Goal: Task Accomplishment & Management: Manage account settings

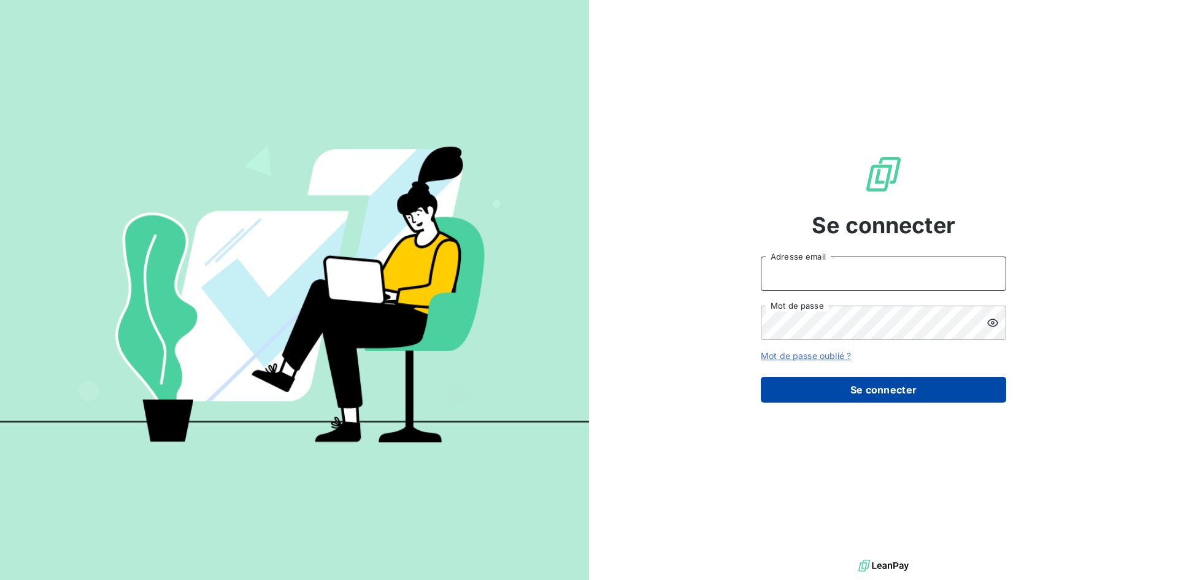
type input "m.tisseau@anett.fr"
click at [906, 394] on button "Se connecter" at bounding box center [883, 390] width 245 height 26
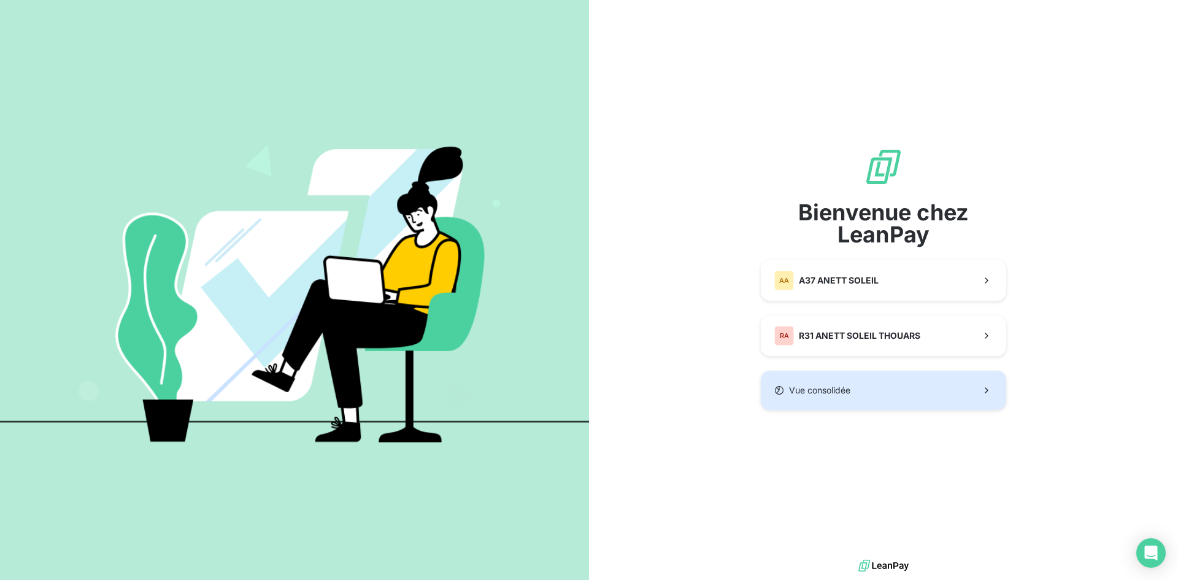
click at [807, 394] on span "Vue consolidée" at bounding box center [819, 390] width 61 height 12
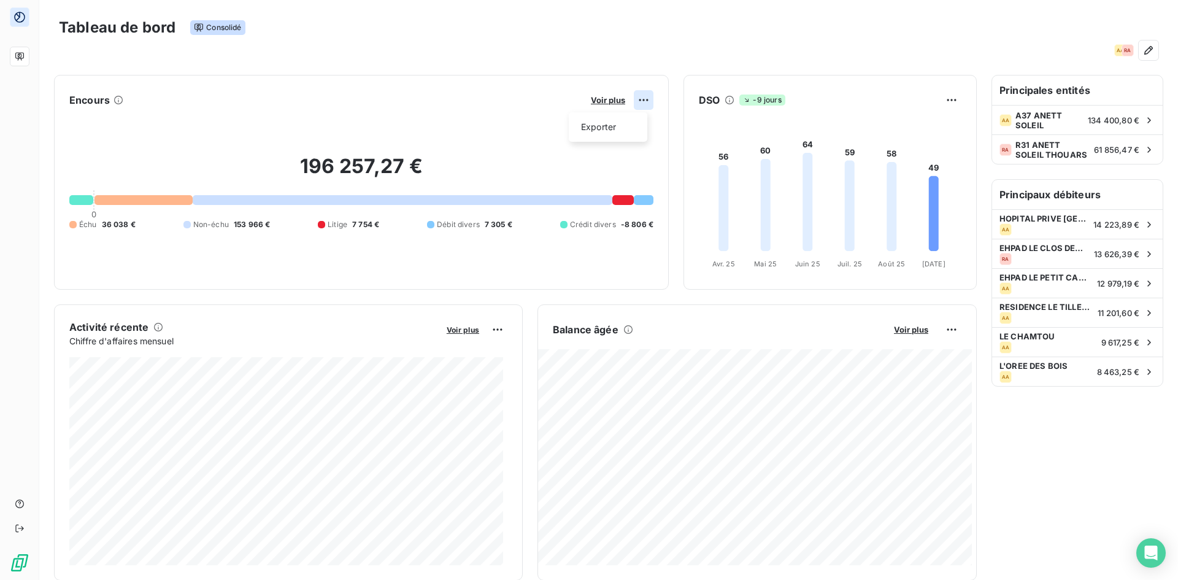
click at [633, 104] on html "Tableau de bord Consolidé AA RA Encours Voir plus Exporter 196 257,27 € 0 Échu …" at bounding box center [589, 290] width 1178 height 580
click at [596, 104] on html "Tableau de bord Consolidé AA RA Encours Voir plus Exporter 196 257,27 € 0 Échu …" at bounding box center [589, 290] width 1178 height 580
click at [596, 104] on span "Voir plus" at bounding box center [608, 100] width 34 height 10
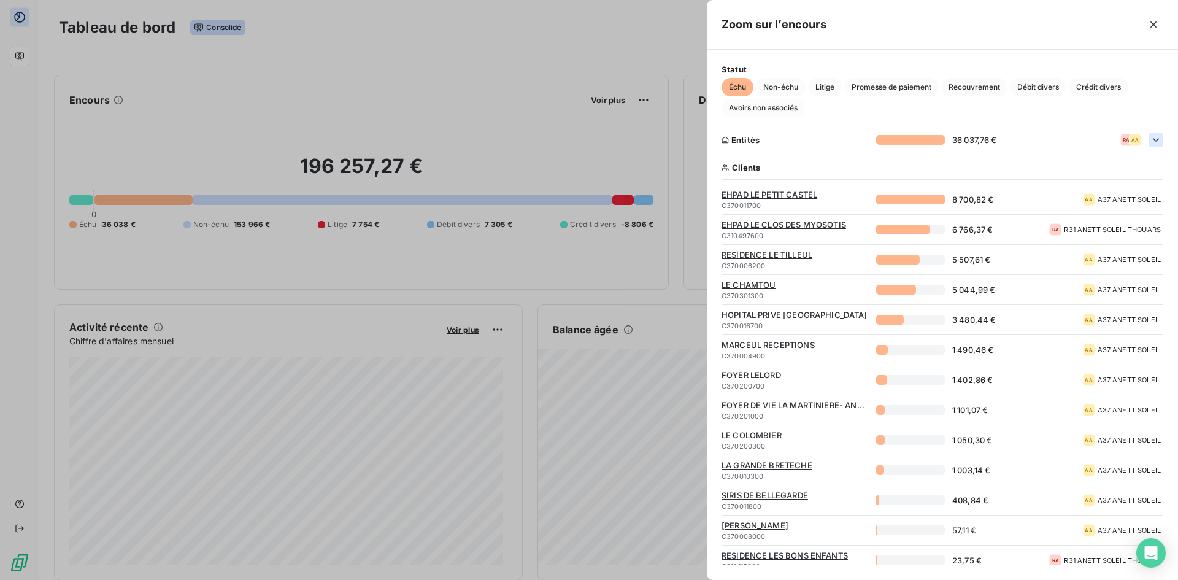
click at [1151, 140] on icon "button" at bounding box center [1156, 140] width 12 height 12
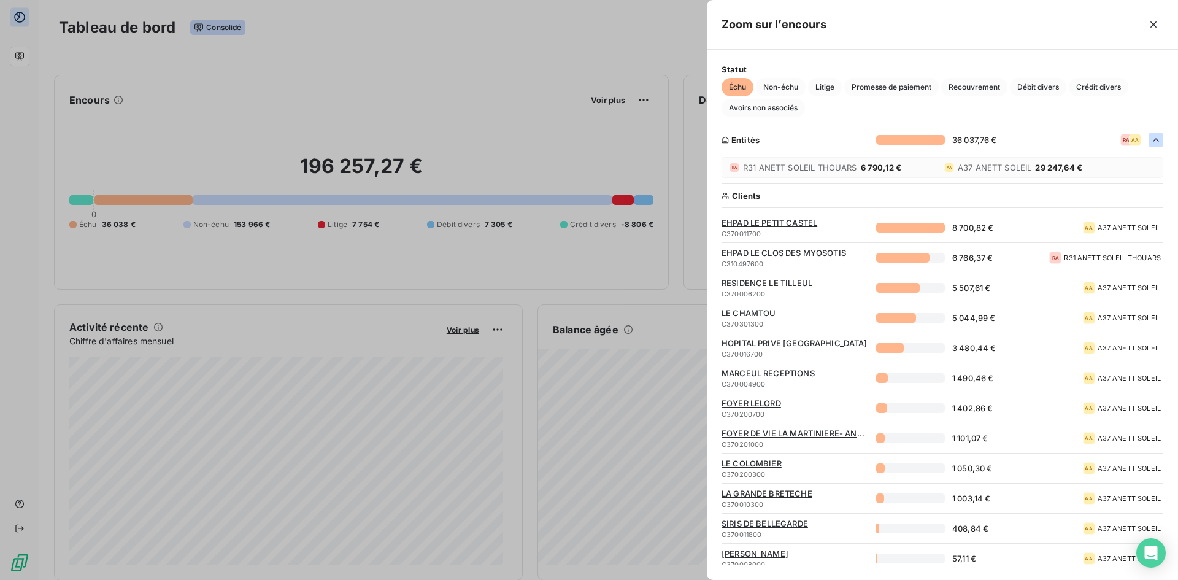
click at [844, 168] on span "R31 ANETT SOLEIL THOUARS" at bounding box center [800, 168] width 114 height 10
click at [783, 254] on span "EHPAD LE CLOS DES MYOSOTIS" at bounding box center [794, 253] width 147 height 10
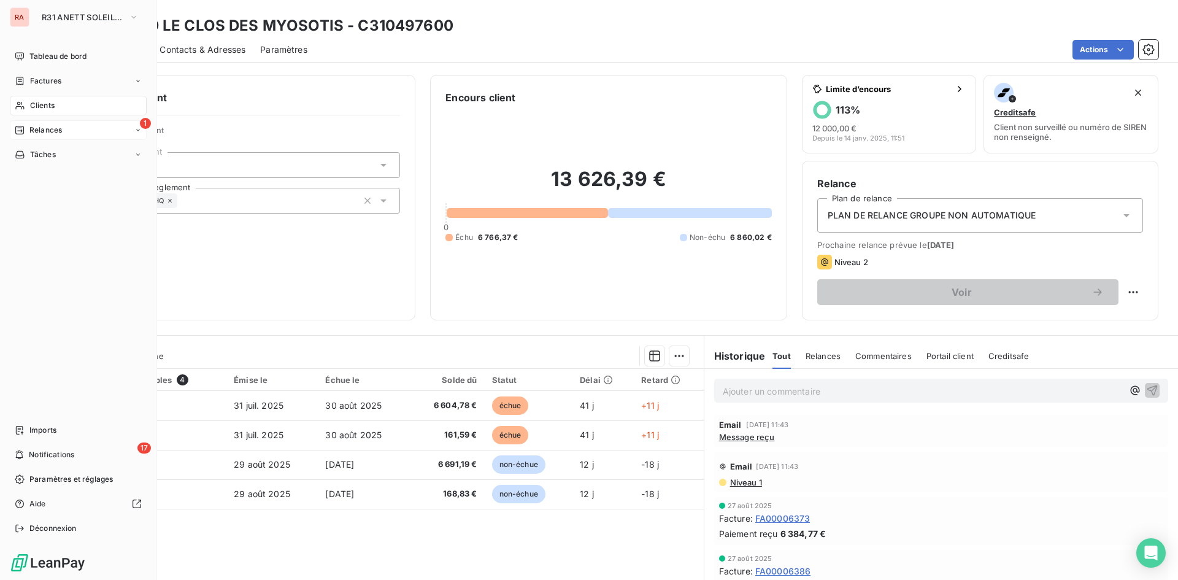
click at [24, 128] on icon at bounding box center [19, 130] width 9 height 9
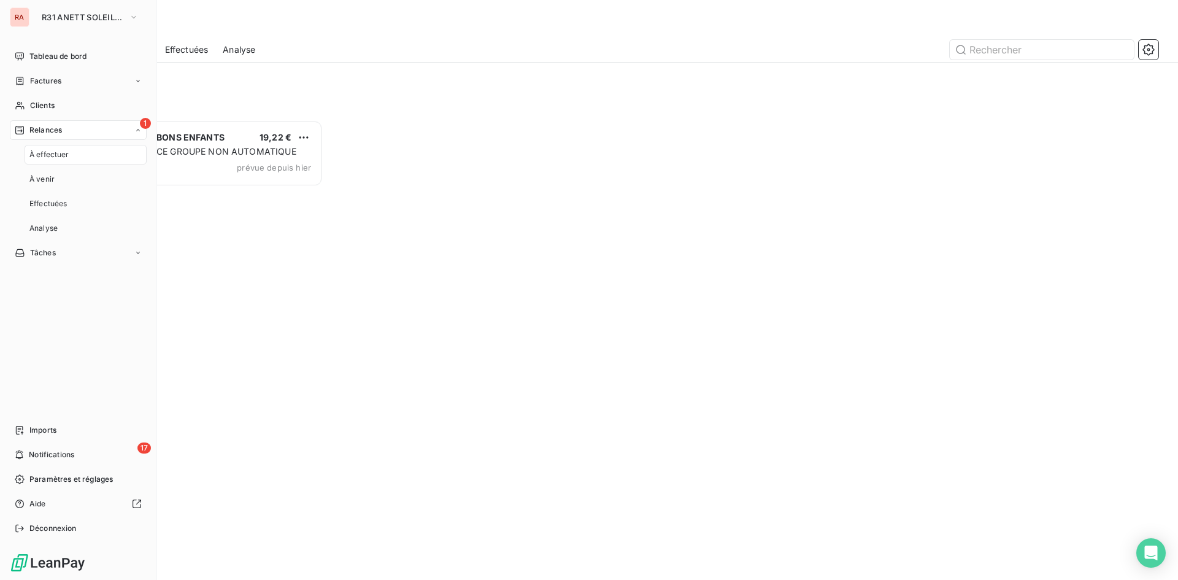
scroll to position [450, 255]
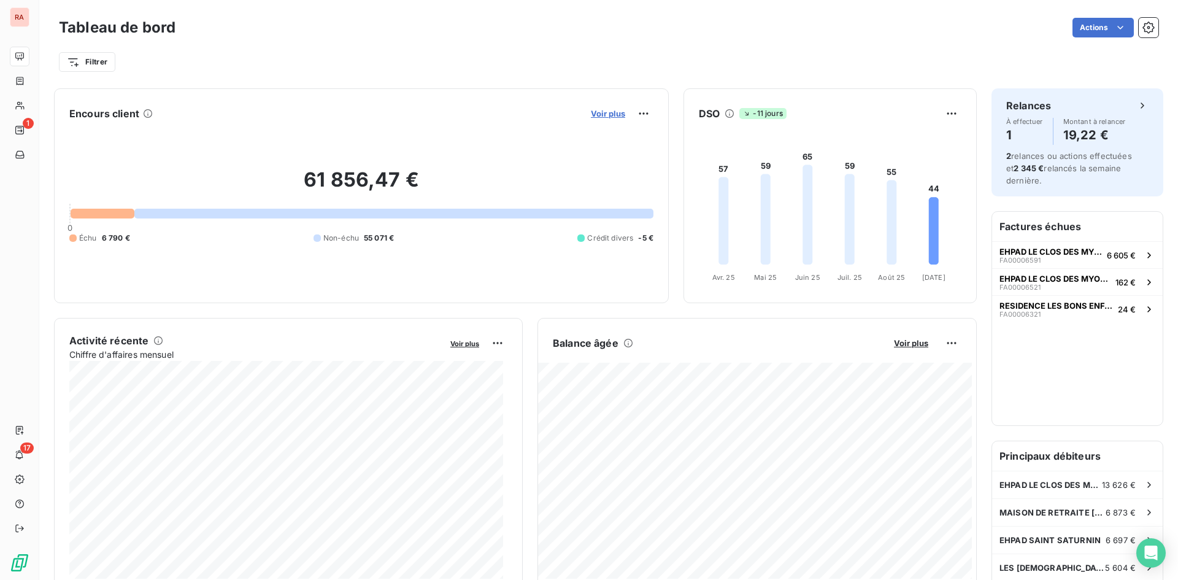
click at [593, 112] on span "Voir plus" at bounding box center [608, 114] width 34 height 10
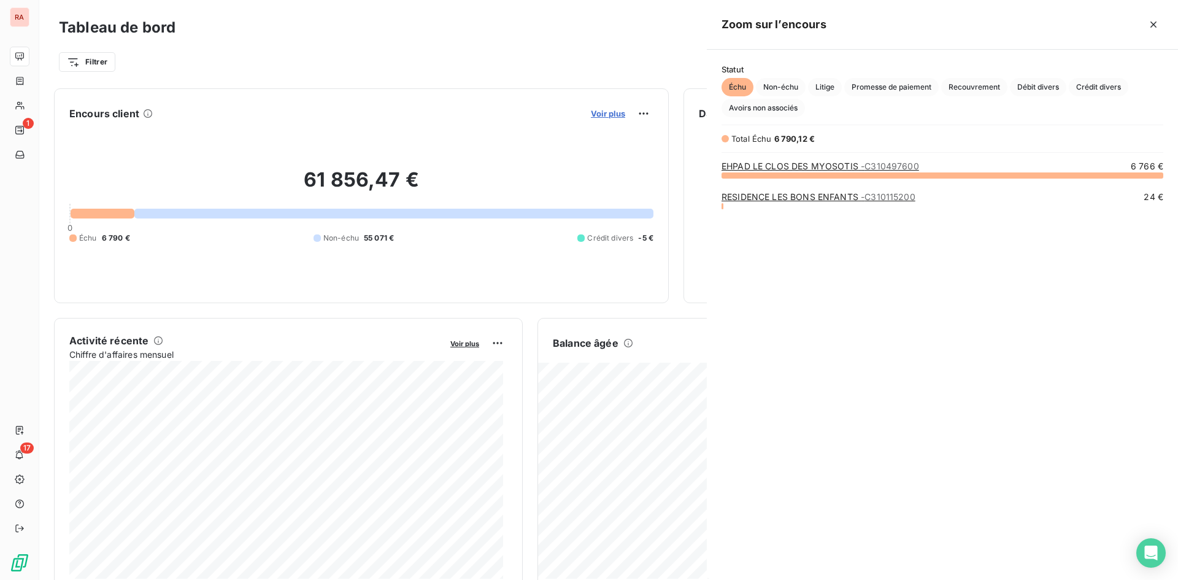
scroll to position [396, 462]
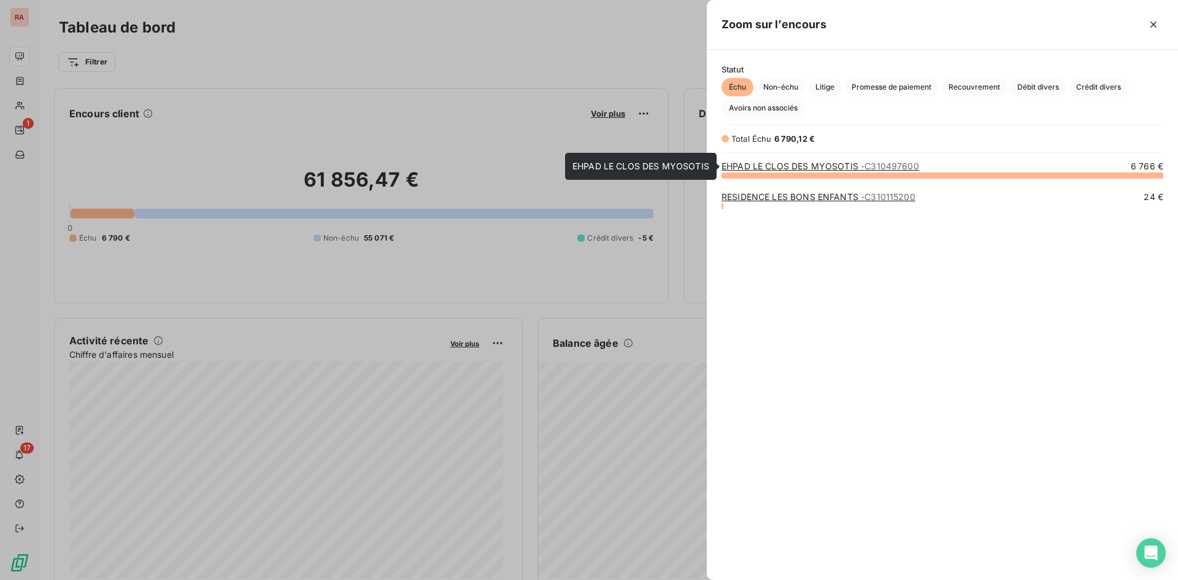
click at [796, 165] on link "EHPAD LE CLOS DES MYOSOTIS - C310497600" at bounding box center [820, 166] width 198 height 10
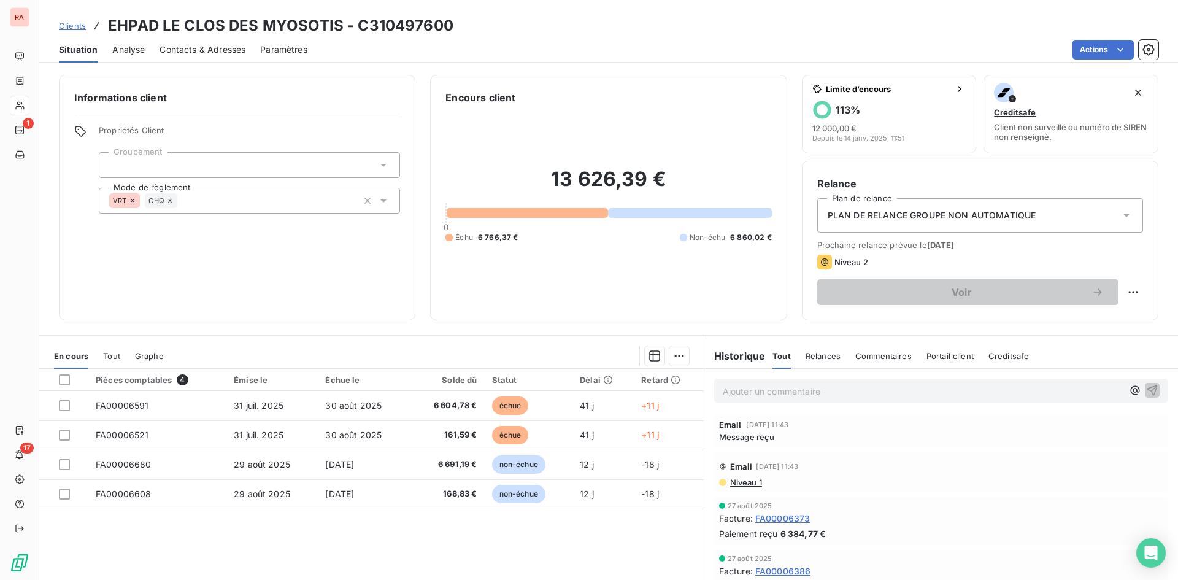
click at [755, 438] on span "Message reçu" at bounding box center [747, 437] width 56 height 10
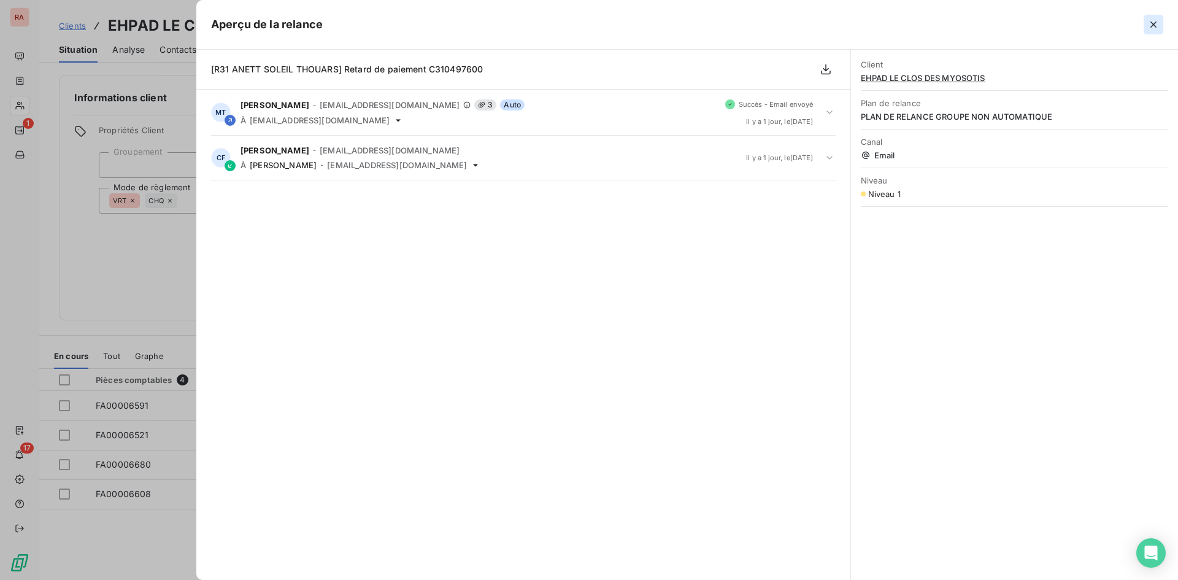
click at [1152, 26] on icon "button" at bounding box center [1153, 24] width 6 height 6
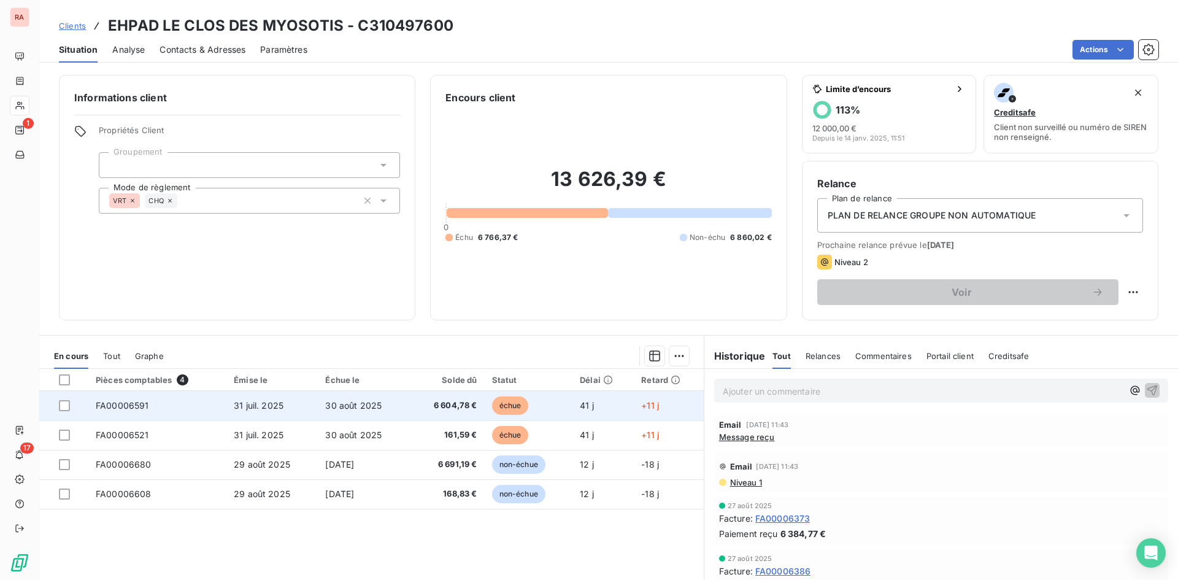
click at [134, 405] on span "FA00006591" at bounding box center [122, 405] width 53 height 10
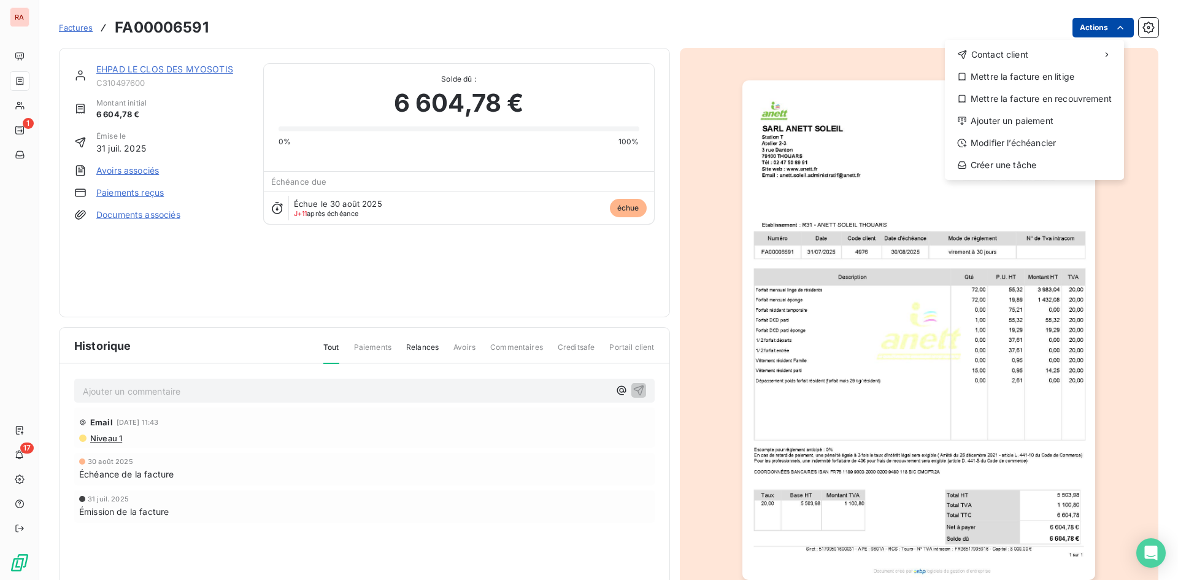
click at [1117, 34] on html "RA 1 17 Factures FA00006591 Actions Contact client Mettre la facture en litige …" at bounding box center [589, 290] width 1178 height 580
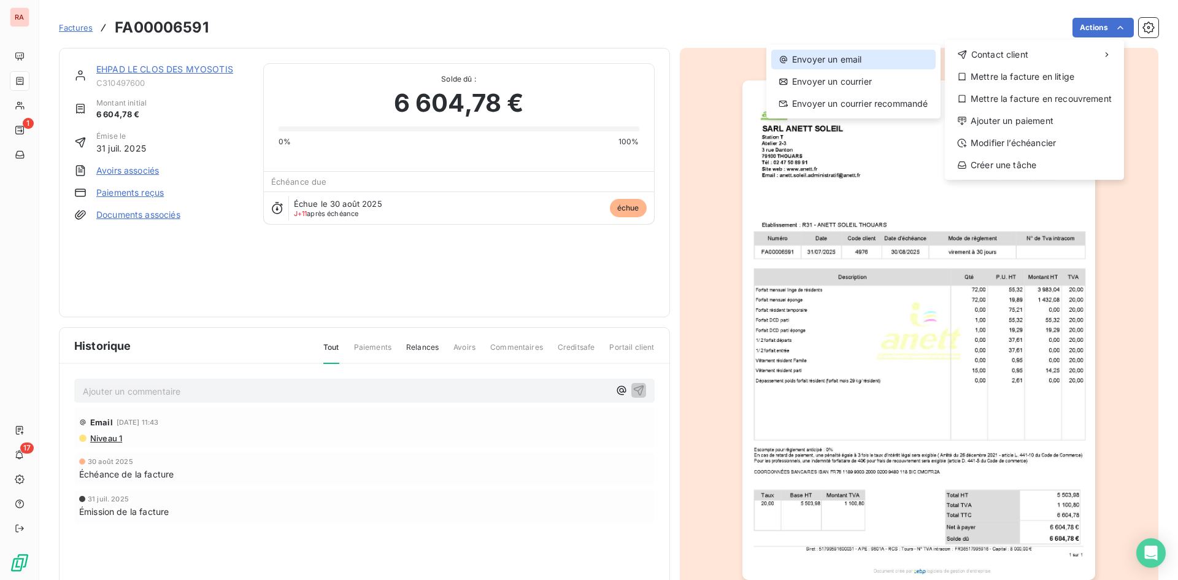
click at [819, 64] on div "Envoyer un email" at bounding box center [853, 60] width 164 height 20
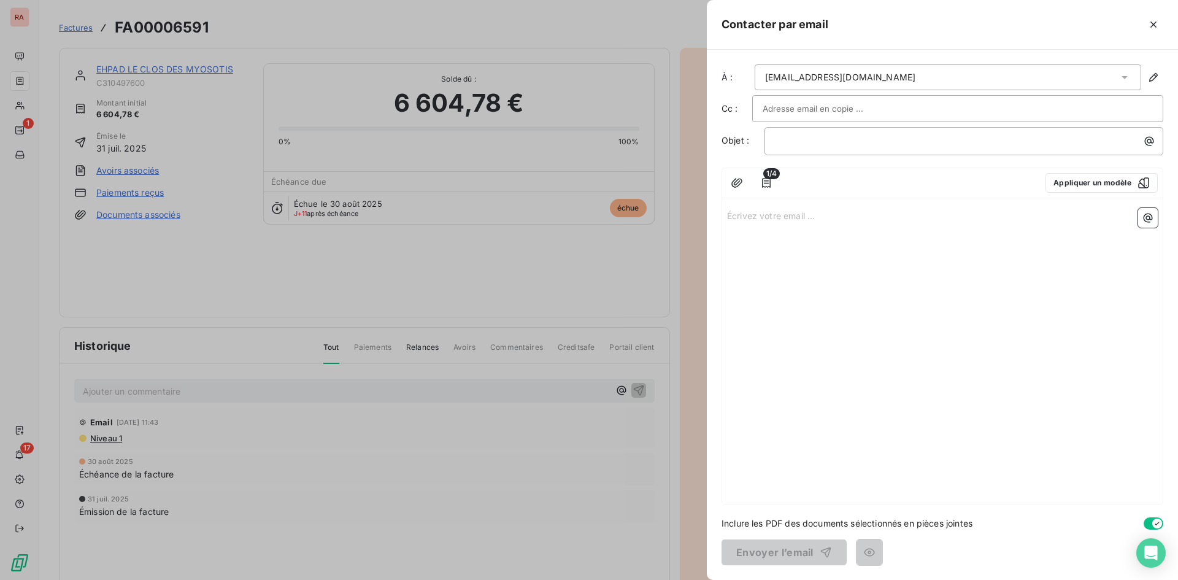
click at [858, 79] on div "fcollot@vyv3-cda.fr" at bounding box center [948, 77] width 387 height 26
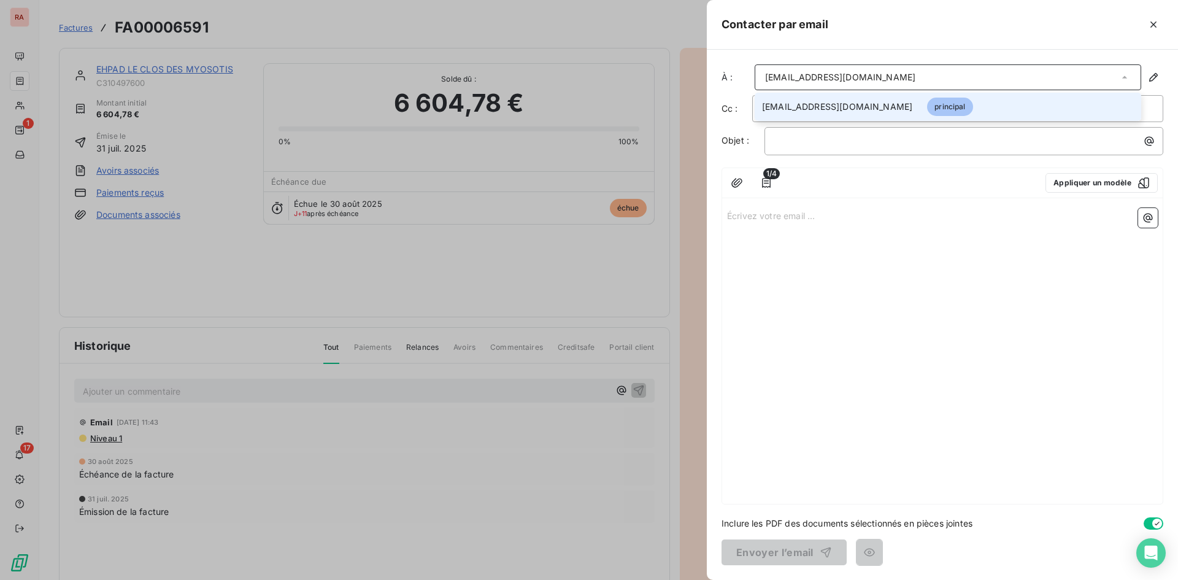
click at [925, 70] on div "fcollot@vyv3-cda.fr" at bounding box center [948, 77] width 387 height 26
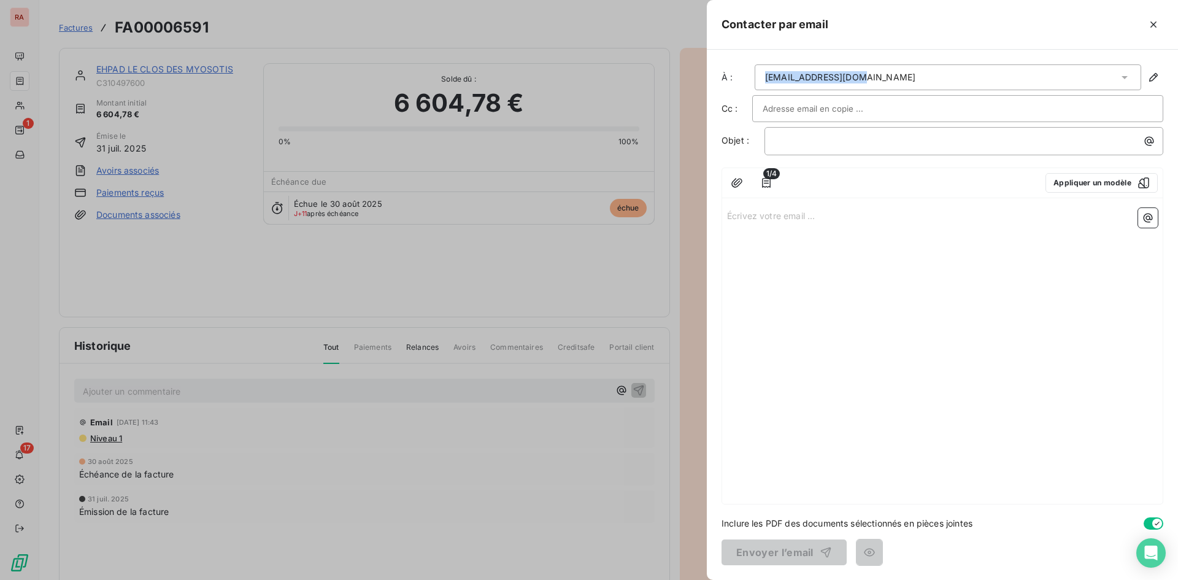
drag, startPoint x: 915, startPoint y: 71, endPoint x: 743, endPoint y: 72, distance: 172.4
click at [743, 72] on div "À : fcollot@vyv3-cda.fr" at bounding box center [942, 77] width 442 height 26
click at [1150, 72] on icon "button" at bounding box center [1153, 77] width 12 height 12
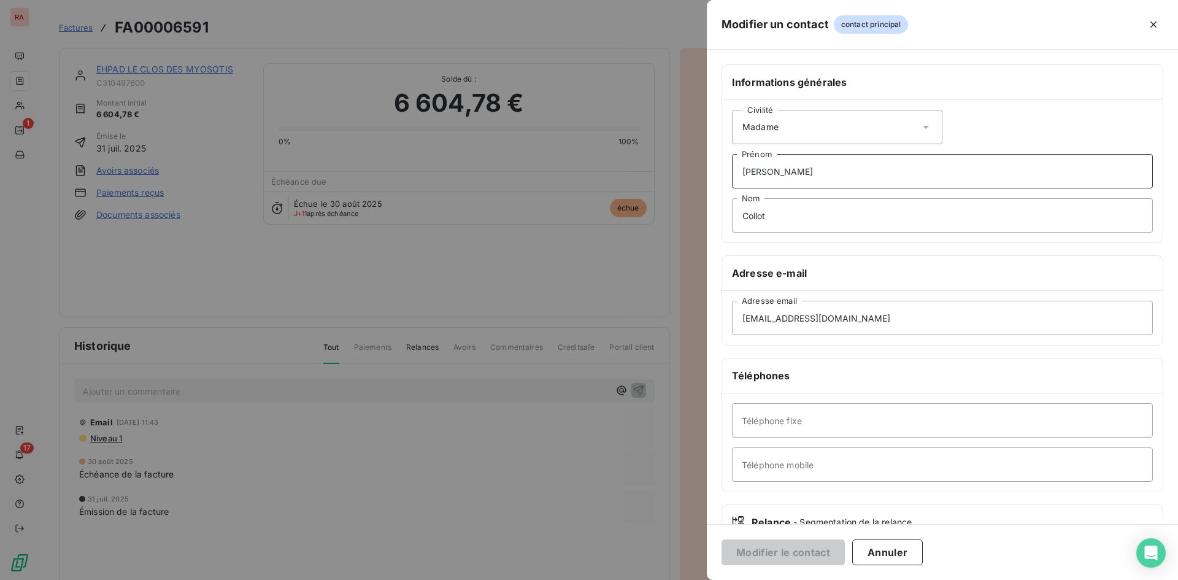
click at [820, 177] on input "Françoise" at bounding box center [942, 171] width 421 height 34
type input "F"
click at [765, 171] on input "Prénom" at bounding box center [942, 171] width 421 height 34
type input "sophie"
click at [781, 221] on input "Collot" at bounding box center [942, 215] width 421 height 34
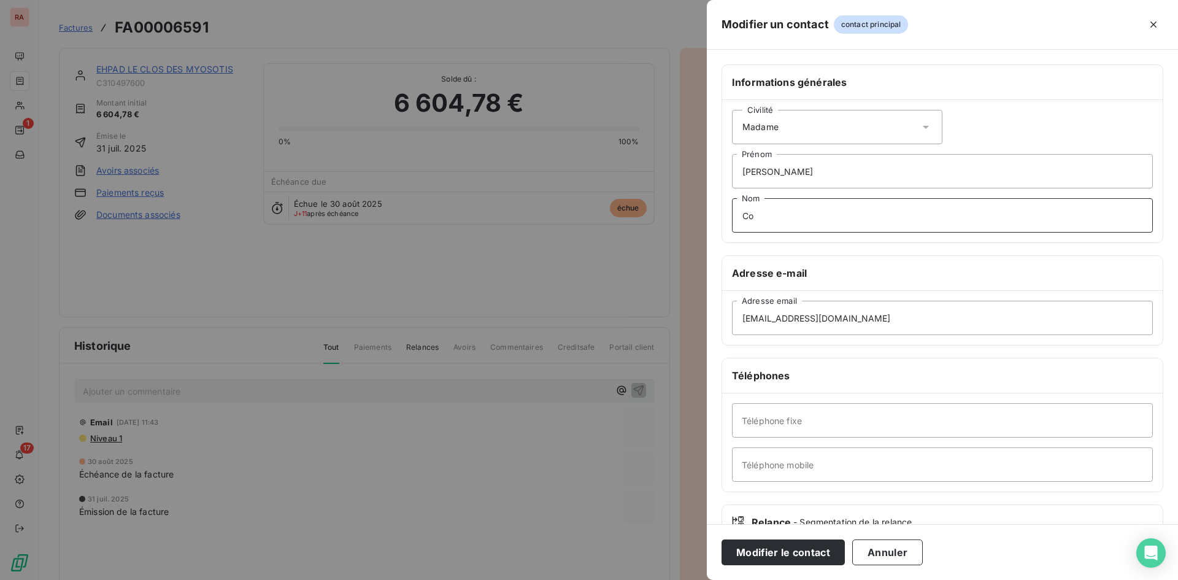
type input "C"
type input "mellier"
click at [856, 317] on input "fcollot@vyv3-cda.fr" at bounding box center [942, 318] width 421 height 34
click at [767, 317] on input "fcollot@vyv3-cda.fr" at bounding box center [942, 318] width 421 height 34
type input "smellier@vyv3-cda.fr"
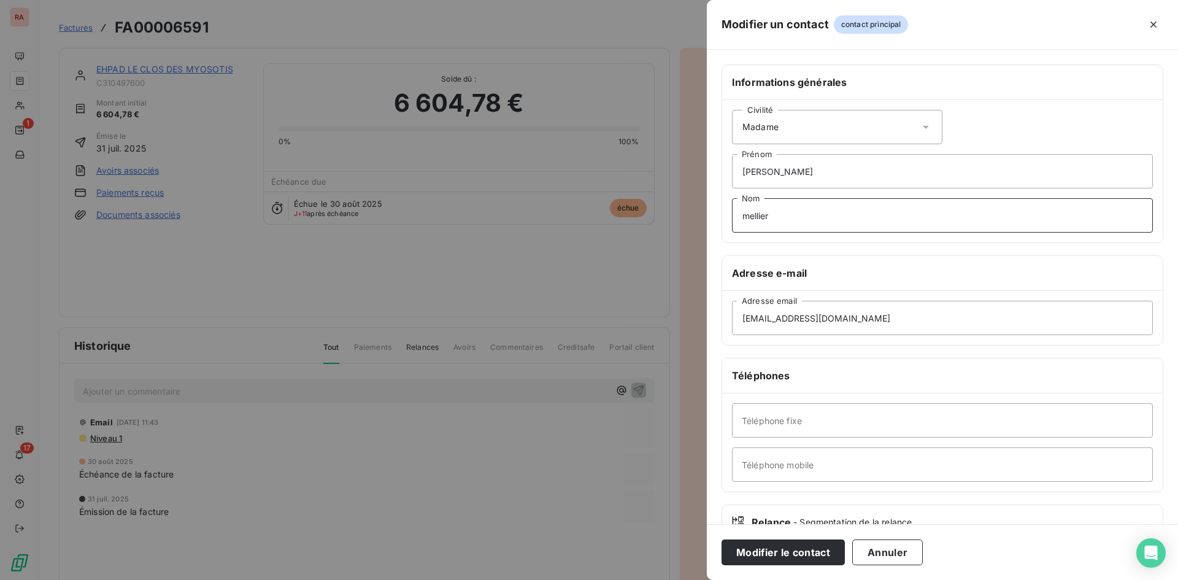
click at [749, 216] on input "mellier" at bounding box center [942, 215] width 421 height 34
type input "Mellier"
click at [745, 169] on input "sophie" at bounding box center [942, 171] width 421 height 34
type input "Sophie"
click at [794, 543] on button "Modifier le contact" at bounding box center [782, 552] width 123 height 26
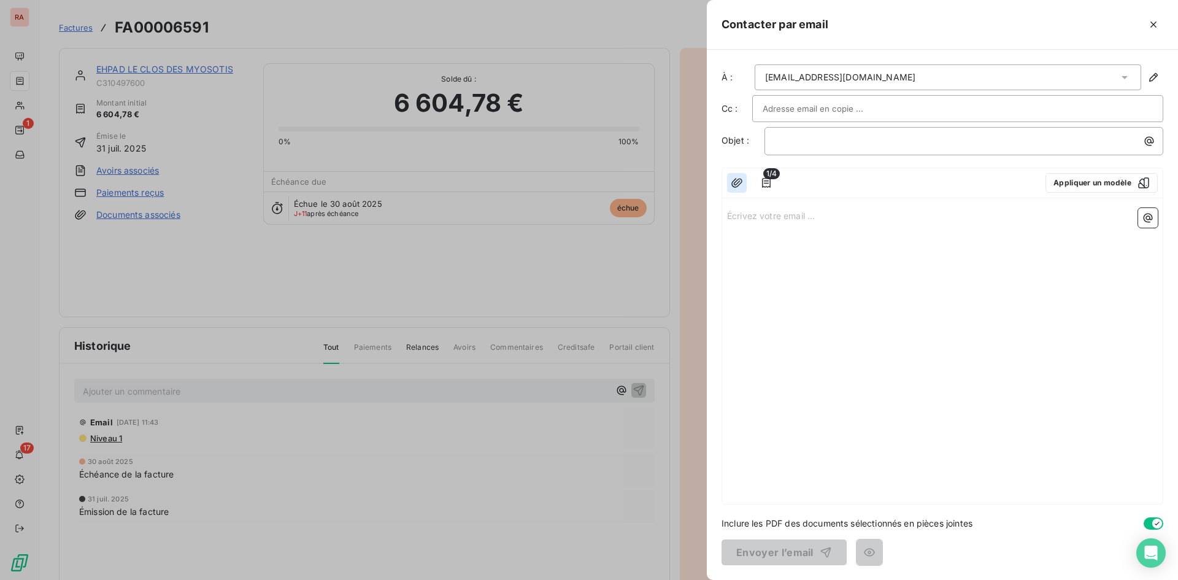
click at [739, 182] on icon "button" at bounding box center [737, 183] width 12 height 12
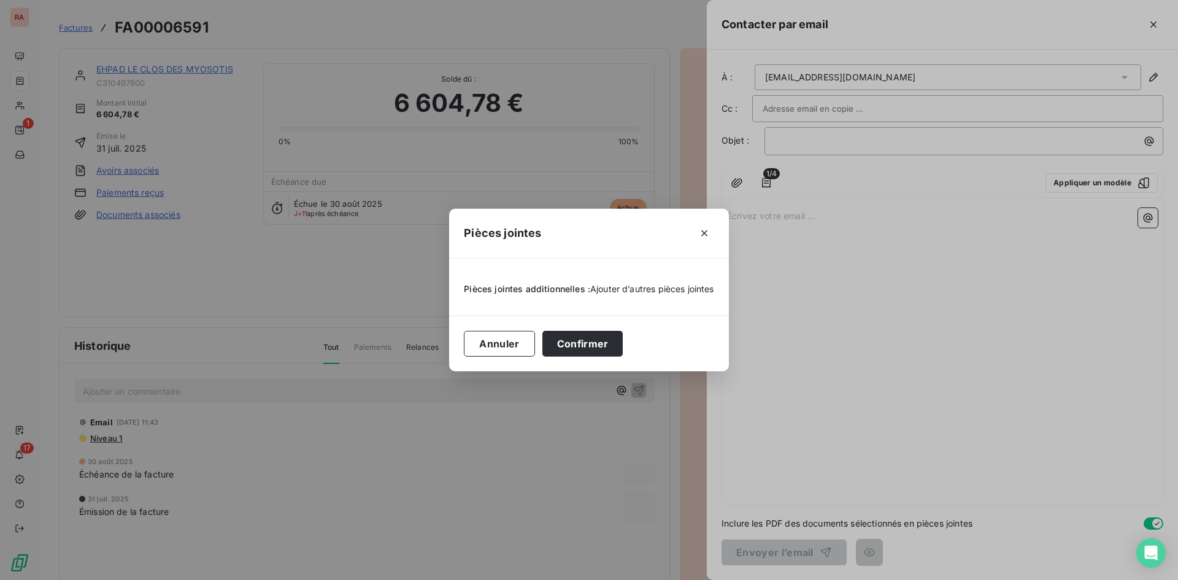
click at [640, 288] on span "Ajouter d’autres pièces jointes" at bounding box center [652, 288] width 124 height 10
click at [707, 232] on icon "button" at bounding box center [704, 233] width 12 height 12
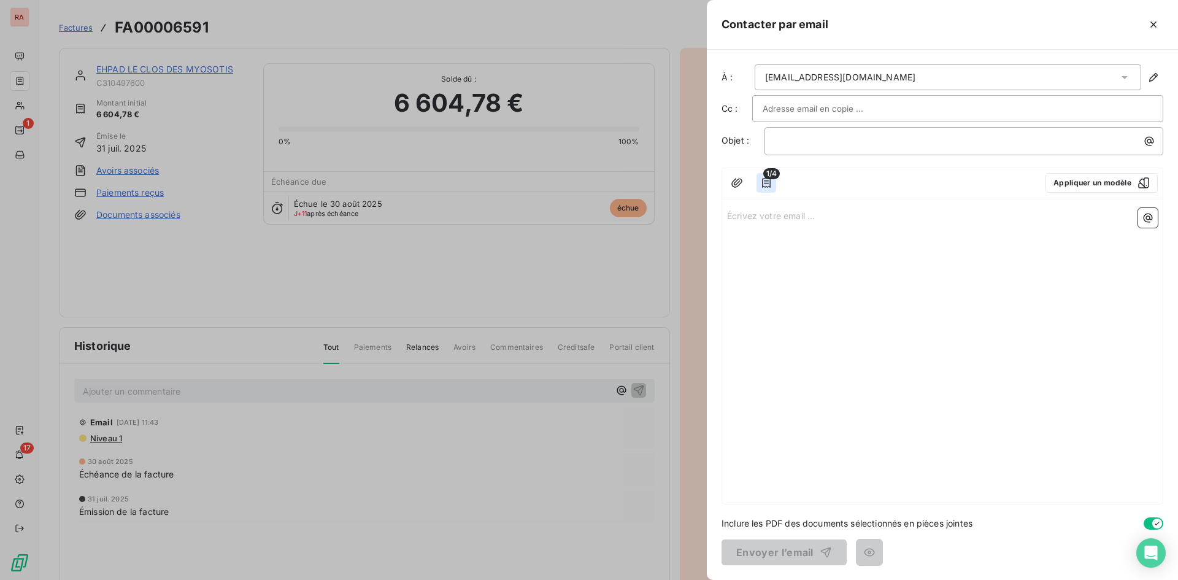
click at [769, 179] on icon "button" at bounding box center [766, 183] width 12 height 12
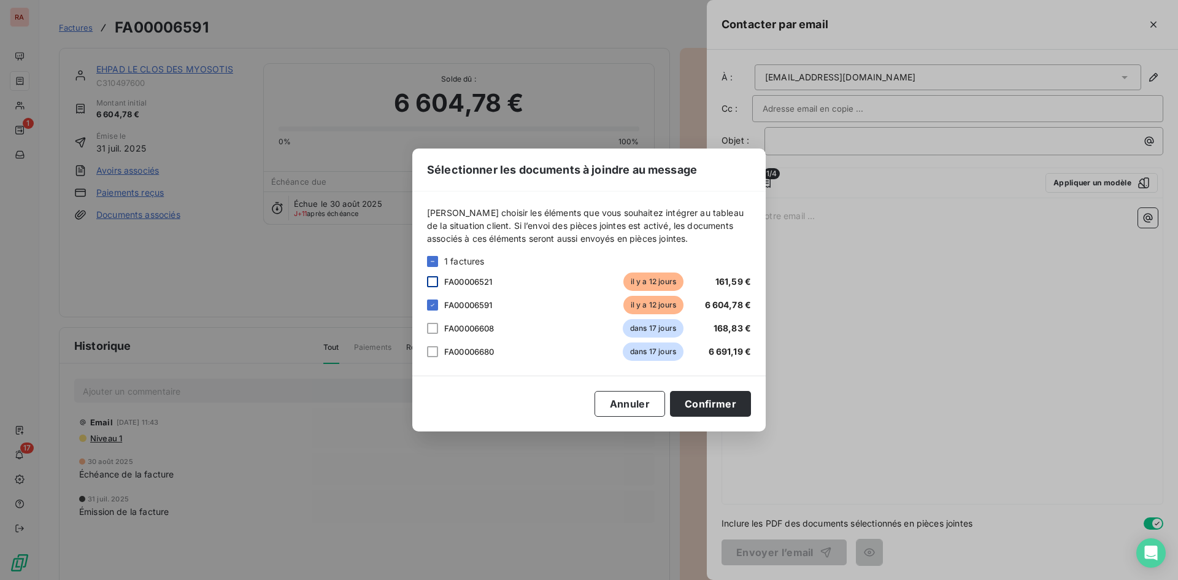
click at [433, 281] on div at bounding box center [432, 281] width 11 height 11
click at [429, 331] on div at bounding box center [432, 328] width 11 height 11
click at [430, 352] on div at bounding box center [432, 351] width 11 height 11
click at [707, 406] on button "Confirmer" at bounding box center [710, 404] width 81 height 26
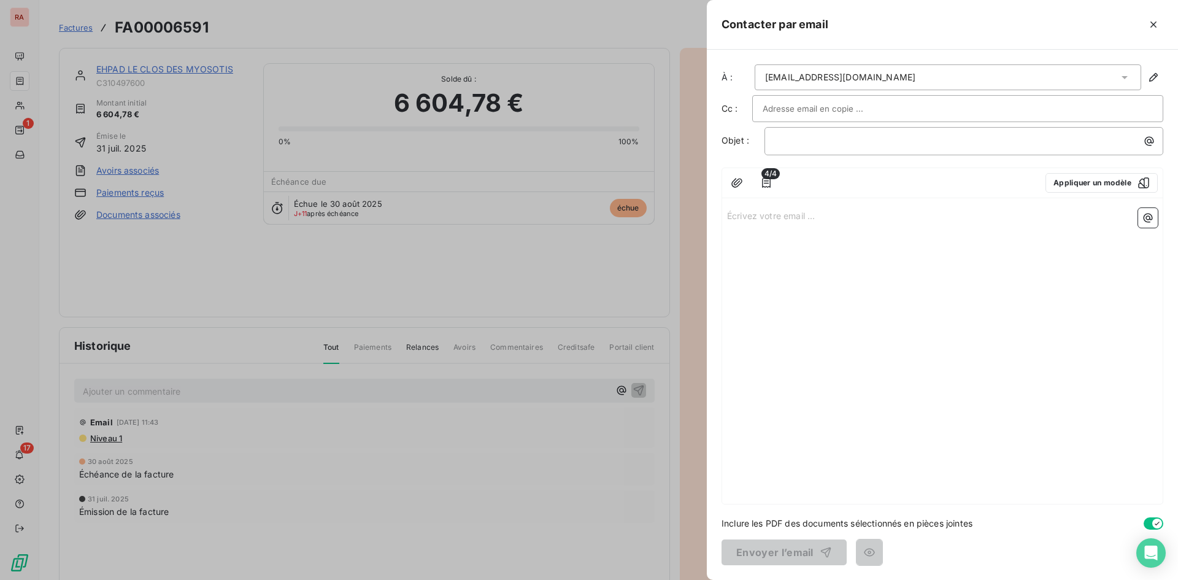
click at [799, 218] on p "Écrivez votre email ... ﻿" at bounding box center [942, 215] width 431 height 14
click at [881, 245] on p "vous trouverez ci-joint les facturess" at bounding box center [942, 243] width 431 height 14
click at [899, 244] on span "vous trouverez ci-joint deux factures echus au 30 aout" at bounding box center [838, 242] width 222 height 10
click at [963, 243] on p "vous trouverez ci-joint deux factures échus au 30 aout" at bounding box center [942, 243] width 431 height 14
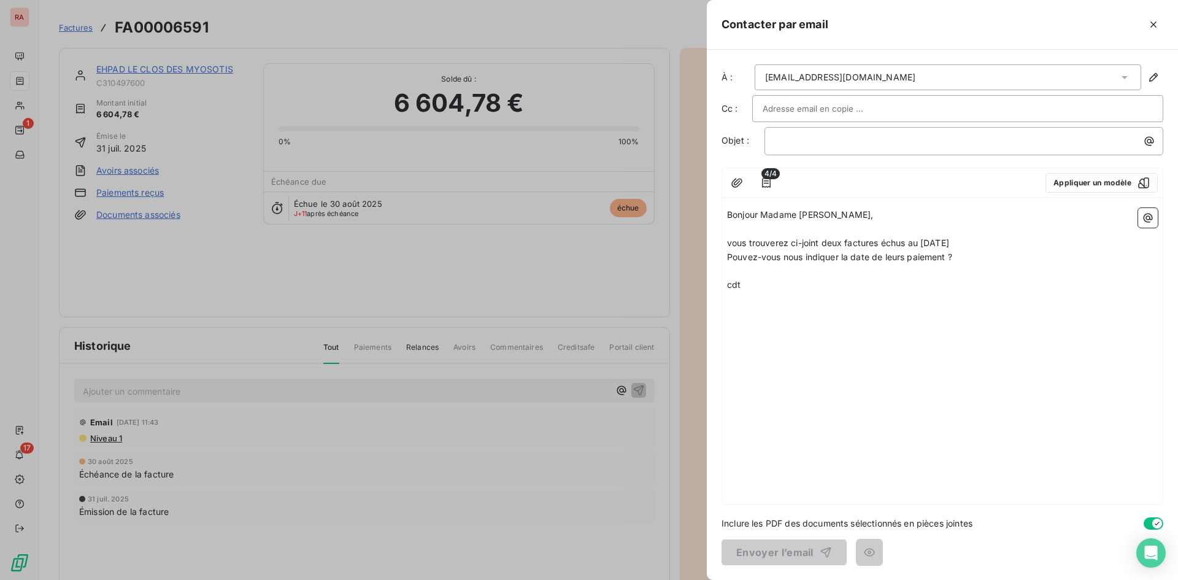
click at [977, 242] on p "vous trouverez ci-joint deux factures échus au 30 aout." at bounding box center [942, 243] width 431 height 14
click at [846, 242] on span "vous trouverez ci-joint deux factures échus au 30 aout et deux factures" at bounding box center [873, 242] width 293 height 10
click at [1060, 241] on p "vous trouverez ci-joint deux juillet factures échus au 30 aout et deux factures" at bounding box center [942, 243] width 431 height 14
click at [948, 252] on span "Pouvez-vous nous indiquer la date de leurs paiement ?" at bounding box center [839, 257] width 225 height 10
click at [817, 110] on input "text" at bounding box center [829, 108] width 132 height 18
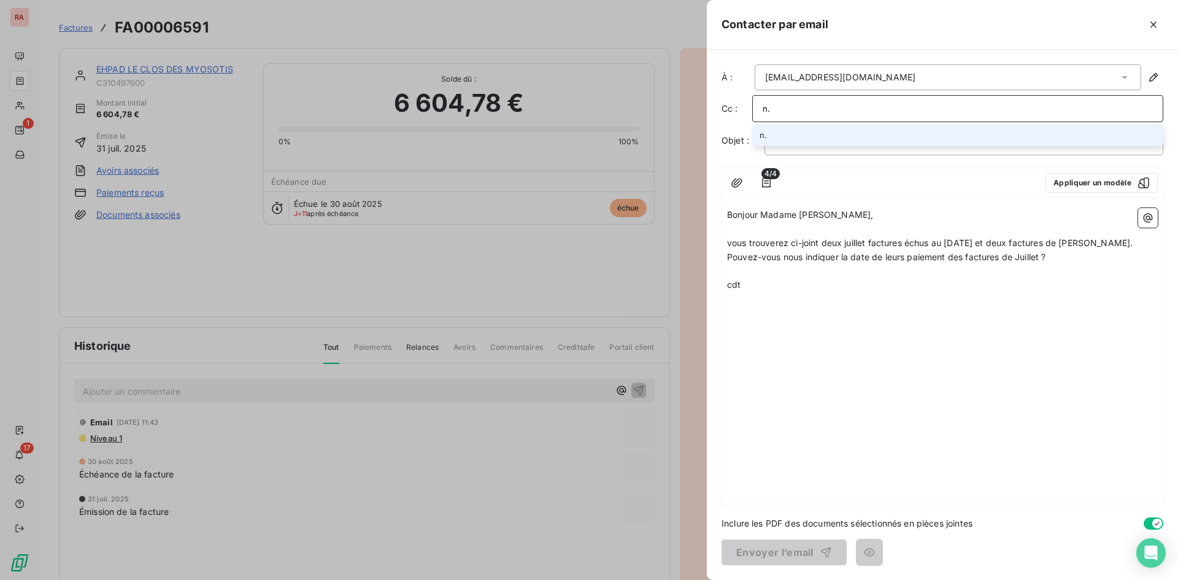
type input "n"
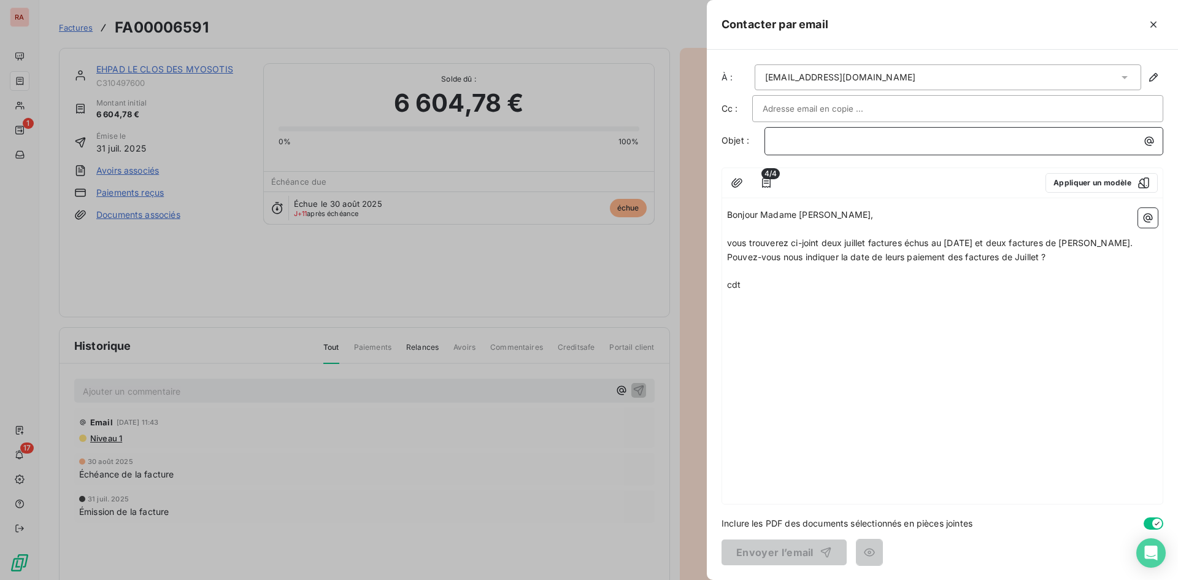
click at [801, 147] on p "﻿" at bounding box center [967, 141] width 384 height 14
drag, startPoint x: 904, startPoint y: 144, endPoint x: 863, endPoint y: 140, distance: 41.3
click at [863, 140] on p "factures Anett soleil de Juillet" at bounding box center [967, 141] width 384 height 14
drag, startPoint x: 868, startPoint y: 240, endPoint x: 844, endPoint y: 245, distance: 24.3
click at [844, 245] on span "vous trouverez ci-joint deux juillet factures échus au 30 aout et deux factures…" at bounding box center [930, 242] width 406 height 10
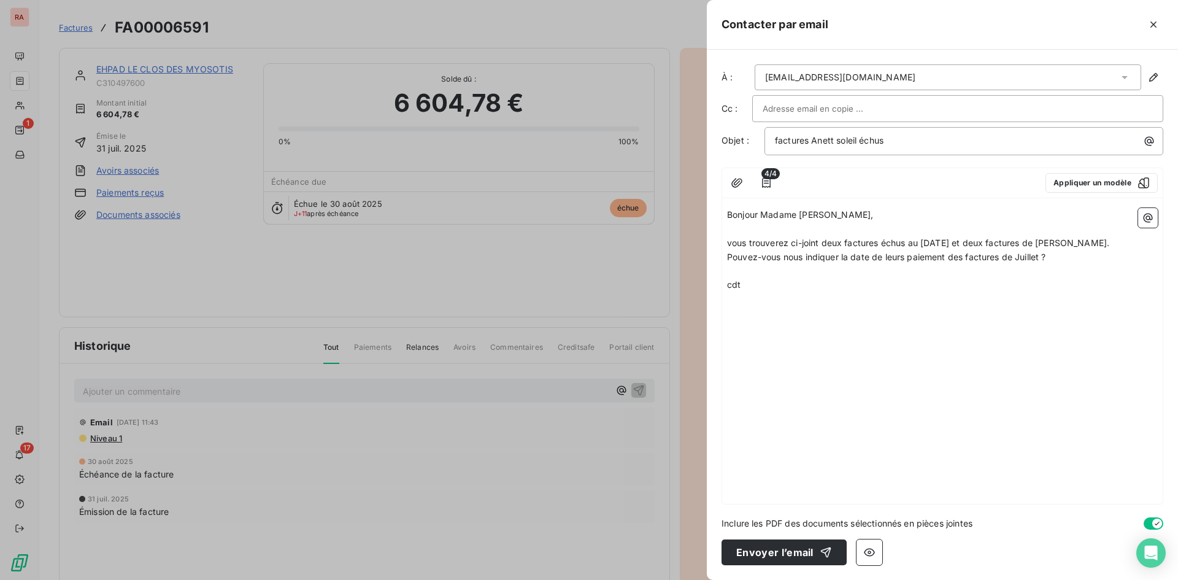
click at [881, 244] on span "vous trouverez ci-joint deux factures échus au 30 aout et deux factures de Aout." at bounding box center [918, 242] width 382 height 10
click at [910, 256] on span "Pouvez-vous nous indiquer la date de leurs paiement des factures de Juillet ?" at bounding box center [886, 257] width 319 height 10
click at [1037, 259] on p "Pouvez-vous nous indiquer la date de paiement des factures de Juillet ?" at bounding box center [942, 257] width 431 height 14
click at [788, 553] on button "Envoyer l’email" at bounding box center [783, 552] width 125 height 26
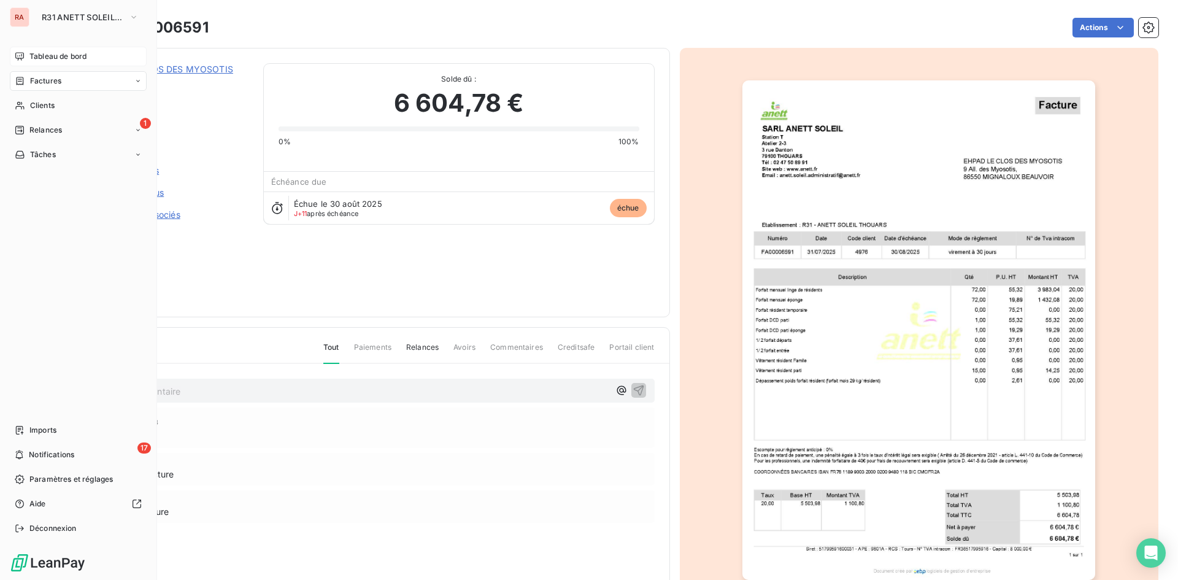
click at [48, 56] on span "Tableau de bord" at bounding box center [57, 56] width 57 height 11
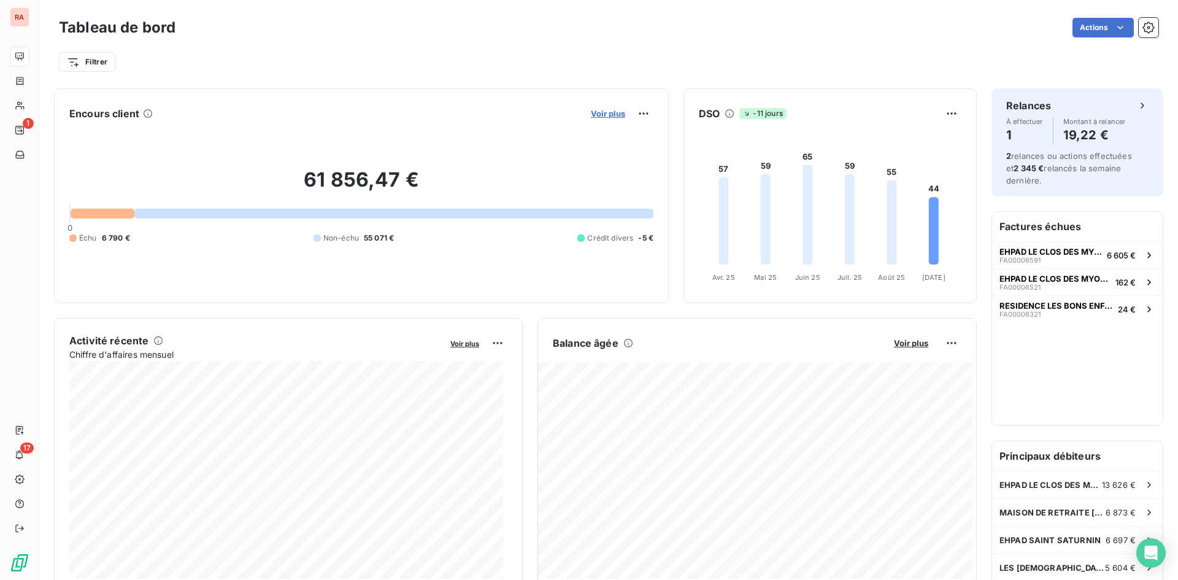
click at [602, 113] on span "Voir plus" at bounding box center [608, 114] width 34 height 10
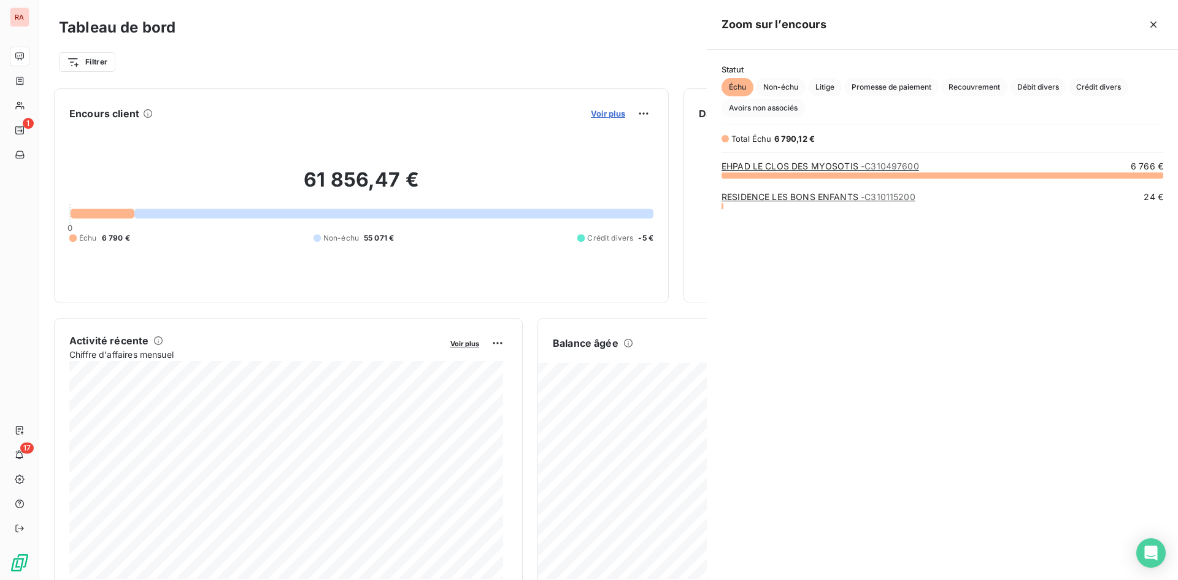
scroll to position [396, 462]
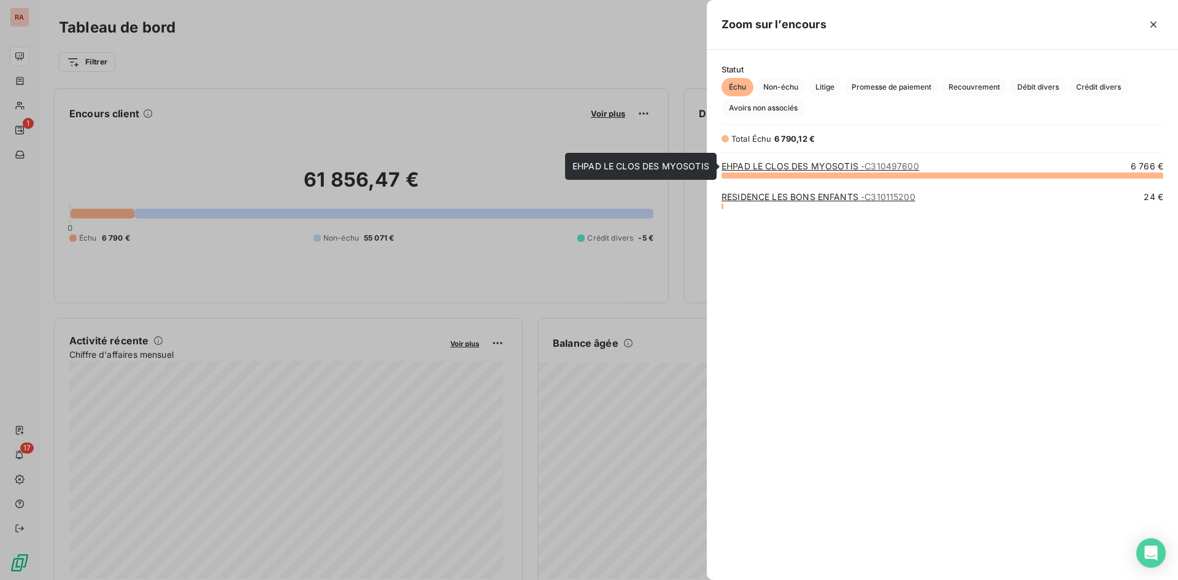
click at [802, 164] on link "EHPAD LE CLOS DES MYOSOTIS - C310497600" at bounding box center [820, 166] width 198 height 10
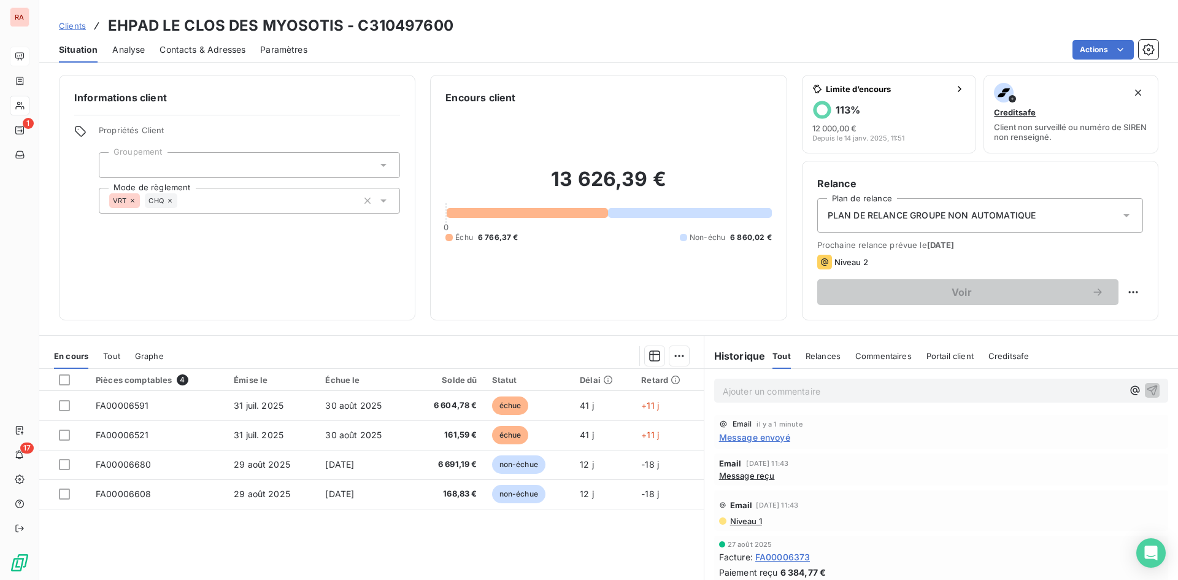
click at [750, 440] on span "Message envoyé" at bounding box center [754, 437] width 71 height 13
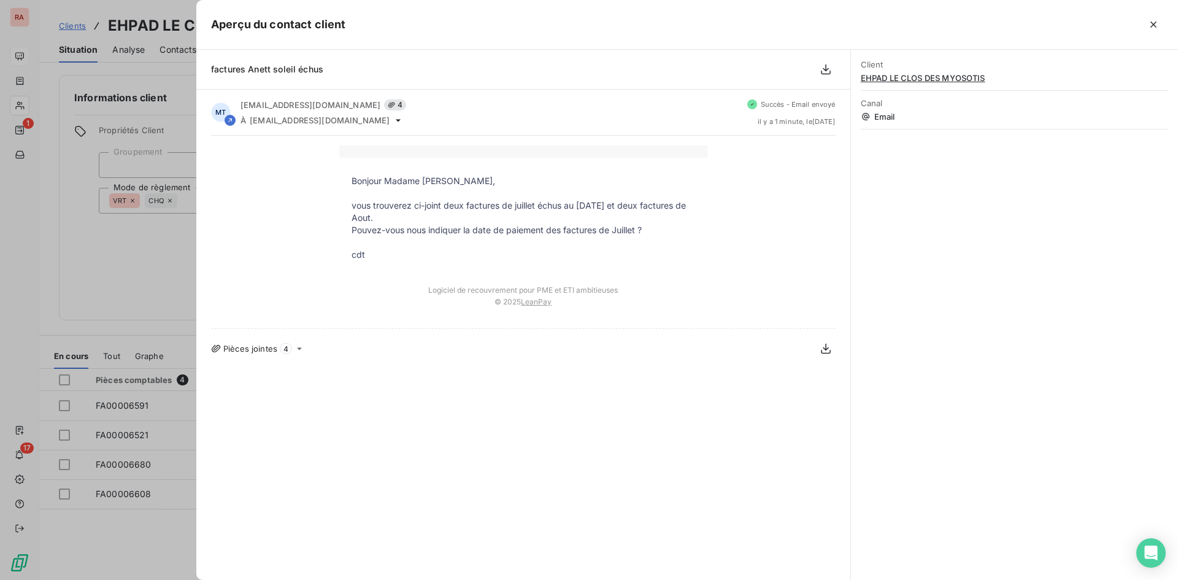
click at [361, 202] on p "vous trouverez ci-joint deux factures de juillet échus au 30 aout et deux factu…" at bounding box center [524, 211] width 344 height 25
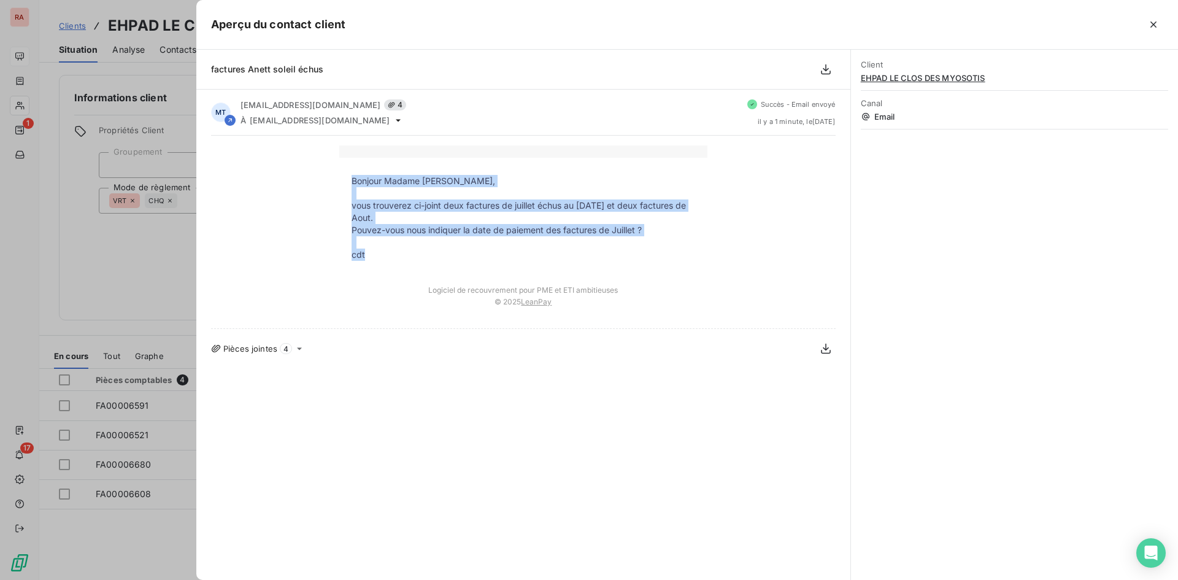
drag, startPoint x: 353, startPoint y: 181, endPoint x: 426, endPoint y: 252, distance: 102.0
click at [426, 252] on tbody "Bonjour Madame Mellier, vous trouverez ci-joint deux factures de juillet échus …" at bounding box center [523, 218] width 368 height 86
copy tbody "Bonjour Madame Mellier, vous trouverez ci-joint deux factures de juillet échus …"
click at [1154, 18] on icon "button" at bounding box center [1153, 24] width 12 height 12
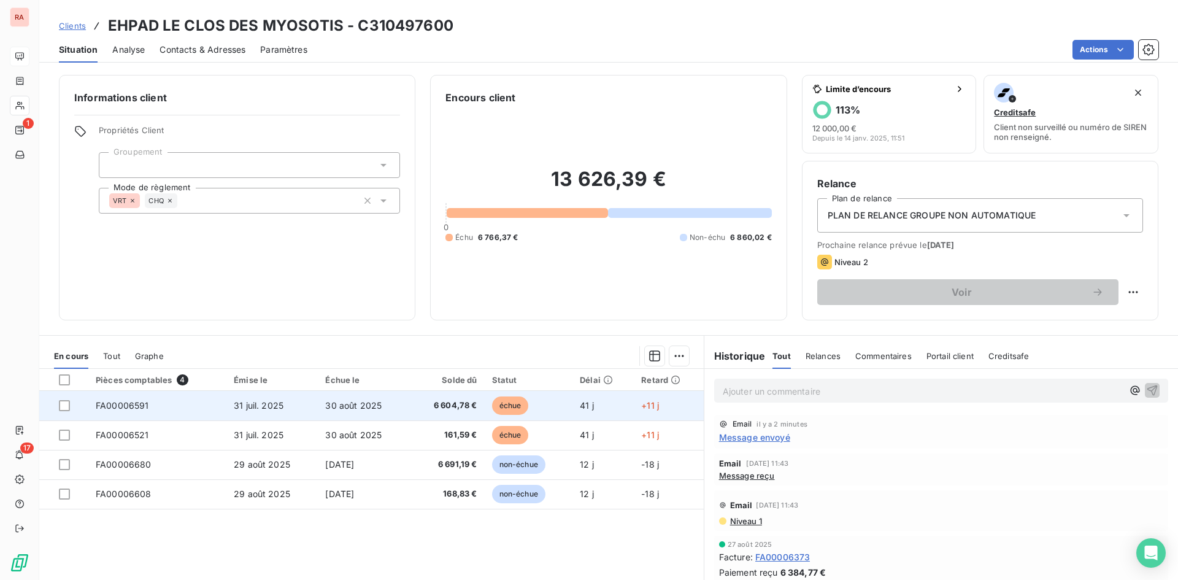
click at [252, 406] on span "31 juil. 2025" at bounding box center [259, 405] width 50 height 10
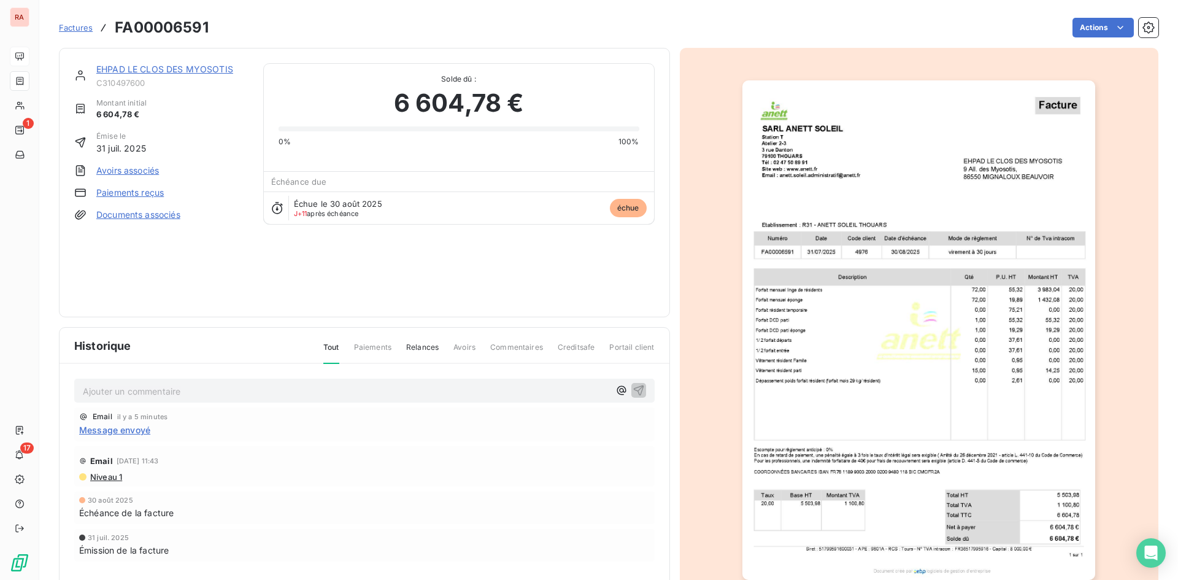
click at [491, 390] on p "Ajouter un commentaire ﻿" at bounding box center [346, 390] width 526 height 15
drag, startPoint x: 439, startPoint y: 392, endPoint x: 55, endPoint y: 385, distance: 384.1
click at [55, 385] on section "Factures FA00006591 Actions EHPAD LE CLOS DES MYOSOTIS C310497600 Montant initi…" at bounding box center [608, 290] width 1139 height 580
copy span "relance par mail le 10/09/25 a madame houbert en l'absence de madame Mellier"
click at [633, 388] on icon "button" at bounding box center [639, 389] width 12 height 12
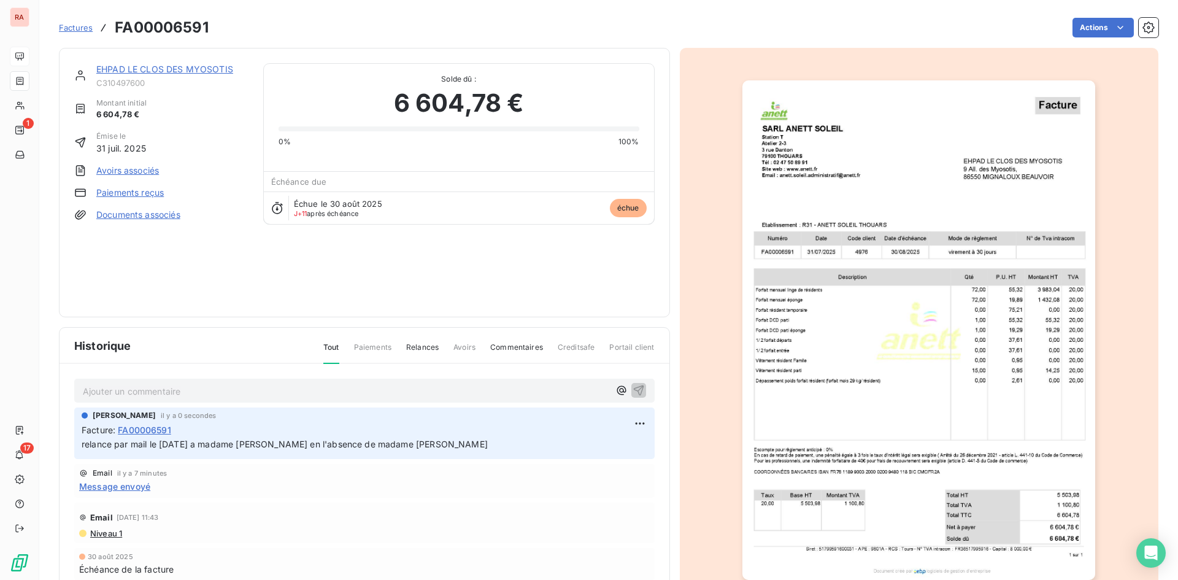
click at [196, 70] on link "EHPAD LE CLOS DES MYOSOTIS" at bounding box center [164, 69] width 137 height 10
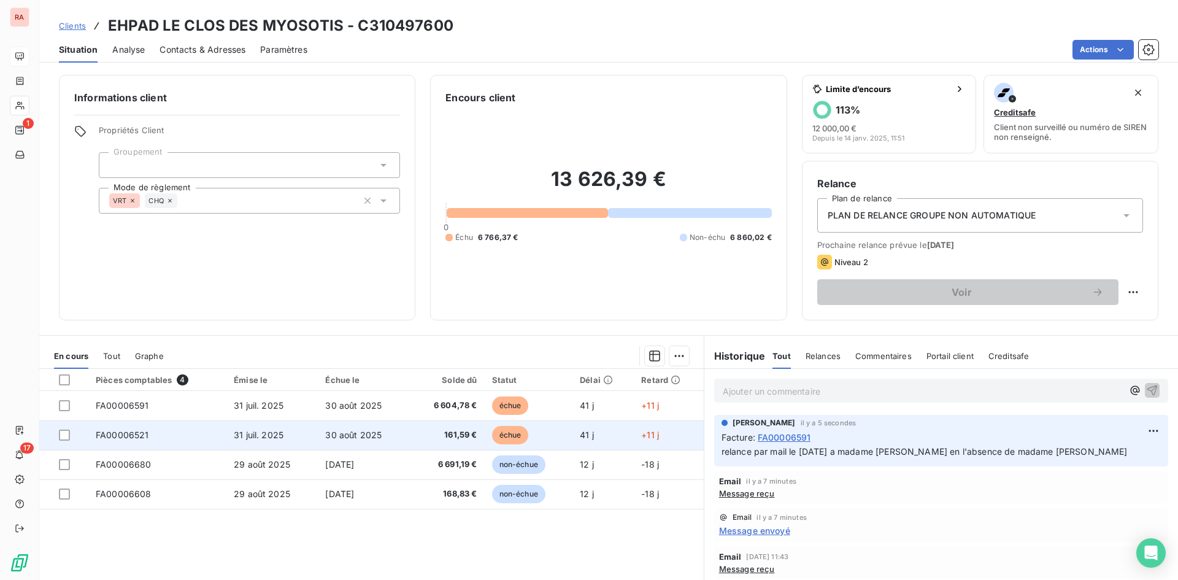
click at [121, 434] on span "FA00006521" at bounding box center [122, 434] width 53 height 10
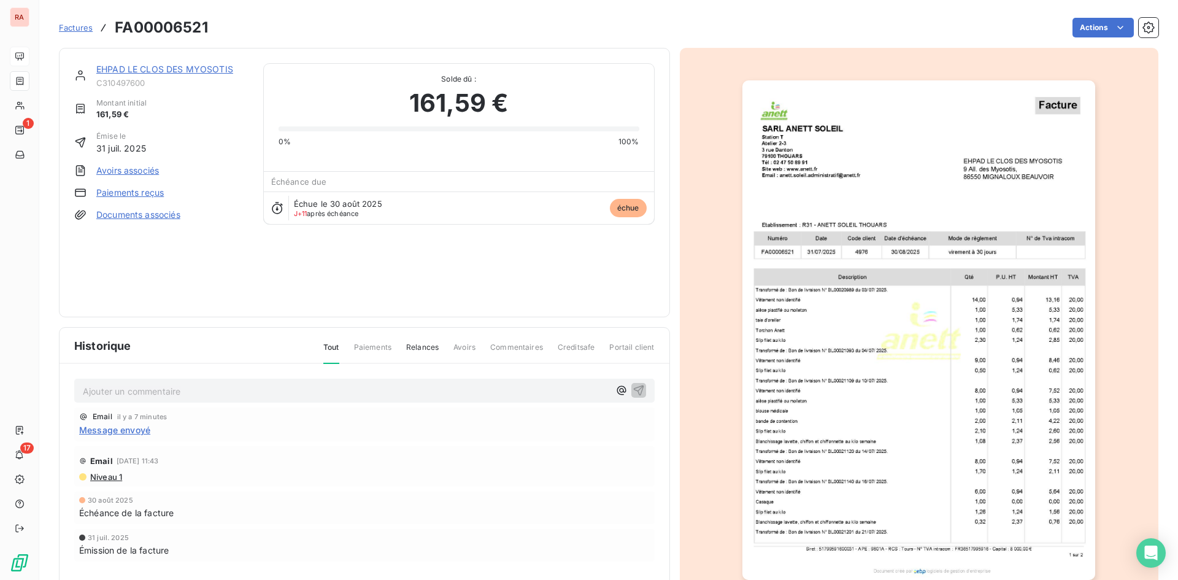
click at [226, 388] on p "Ajouter un commentaire ﻿" at bounding box center [346, 390] width 526 height 15
click at [634, 391] on icon "button" at bounding box center [639, 389] width 12 height 12
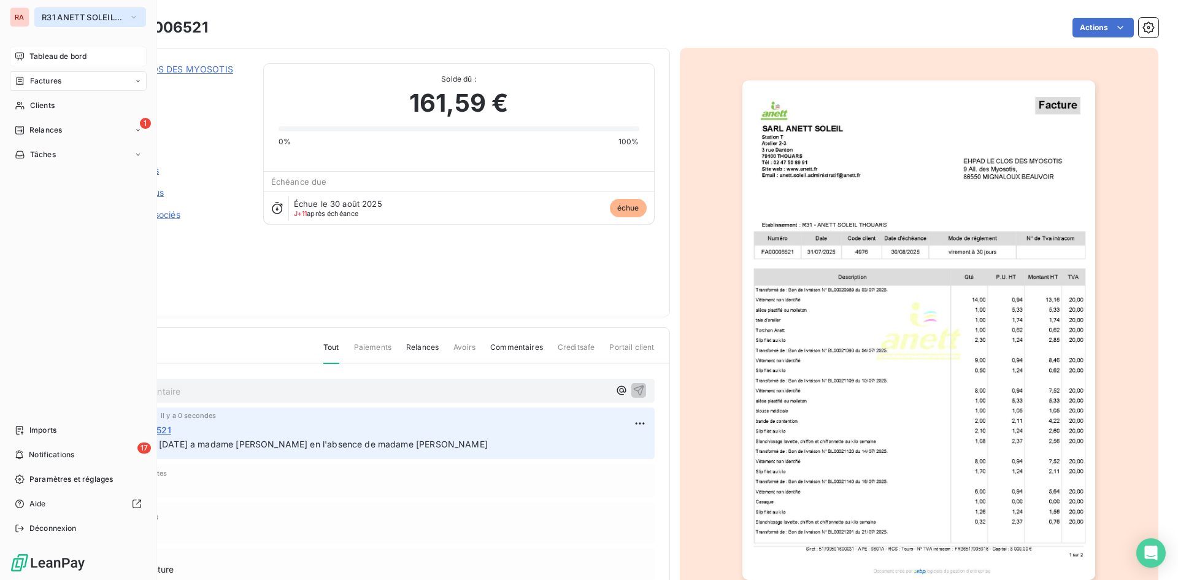
click at [131, 17] on icon "button" at bounding box center [134, 17] width 10 height 12
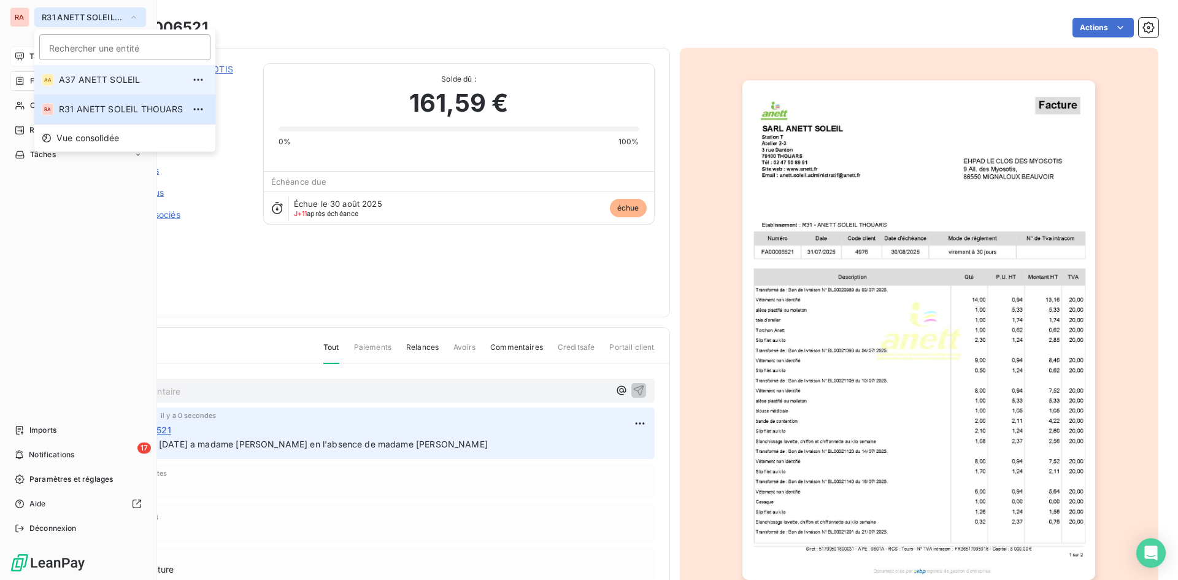
click at [102, 83] on span "A37 ANETT SOLEIL" at bounding box center [121, 80] width 125 height 12
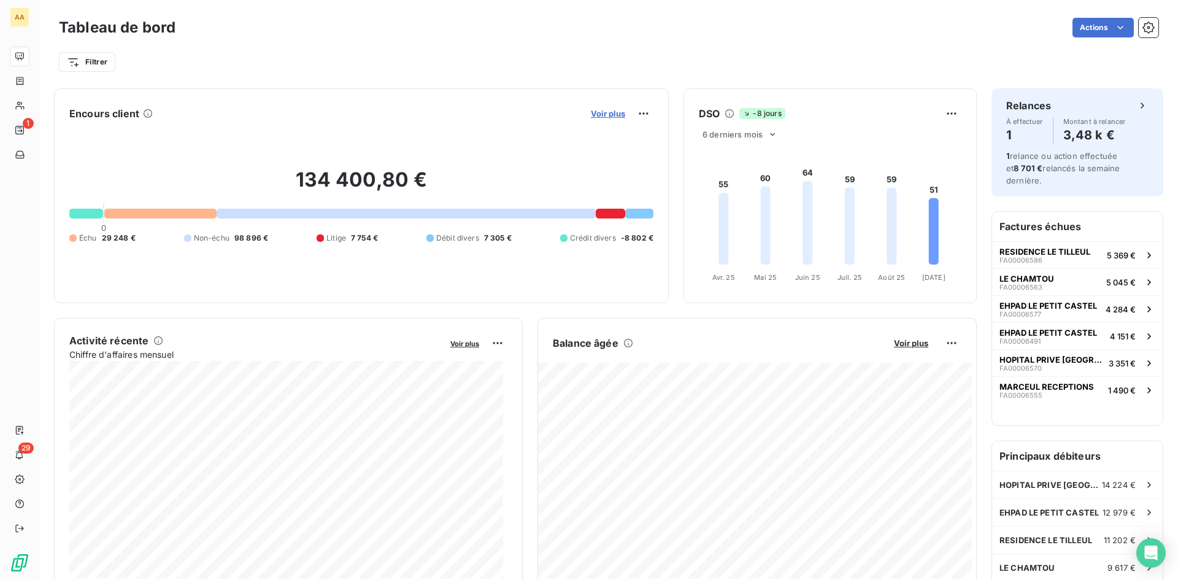
click at [601, 114] on span "Voir plus" at bounding box center [608, 114] width 34 height 10
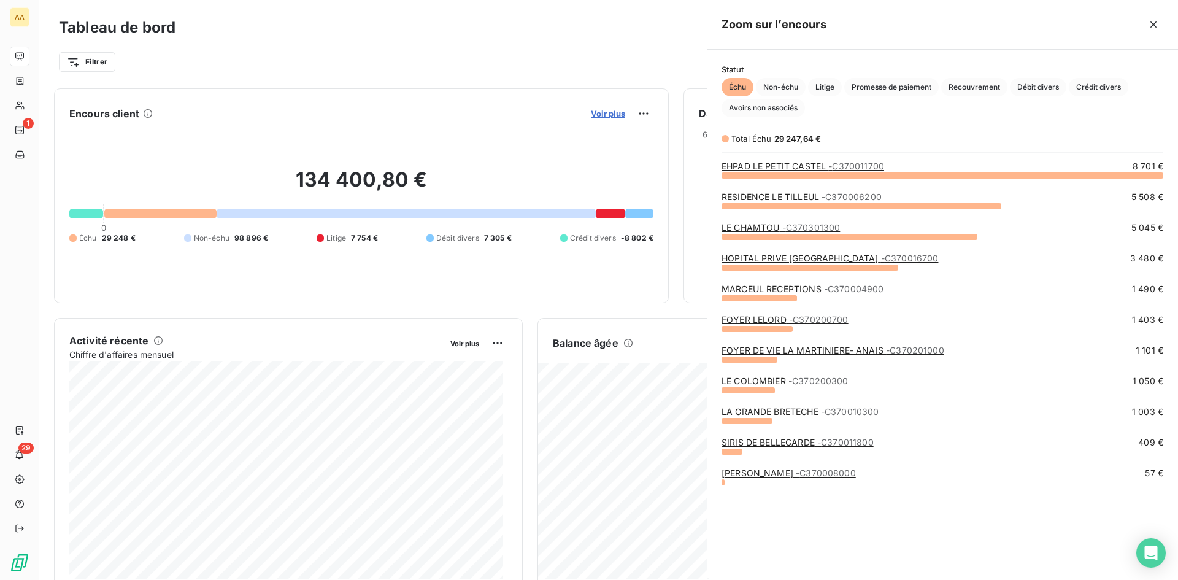
scroll to position [396, 462]
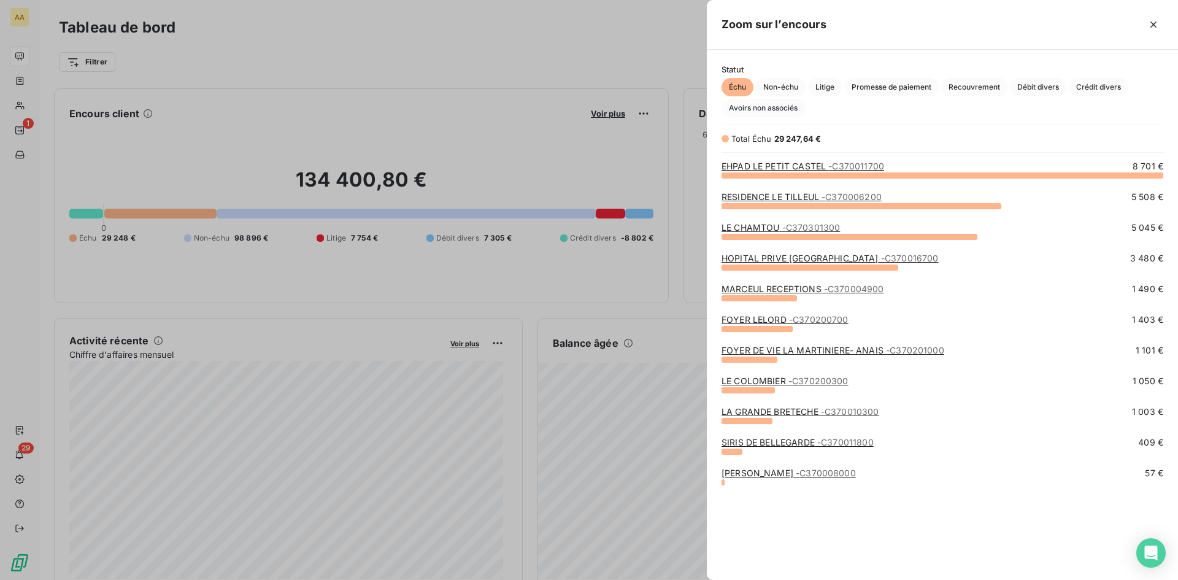
click at [597, 116] on div at bounding box center [589, 290] width 1178 height 580
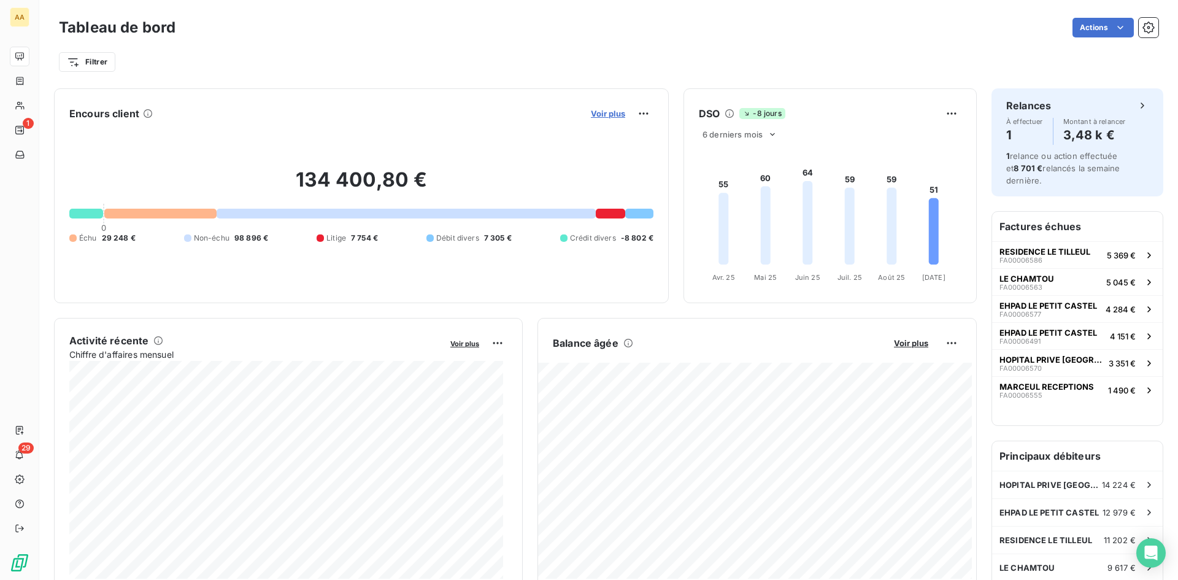
click at [598, 115] on span "Voir plus" at bounding box center [608, 114] width 34 height 10
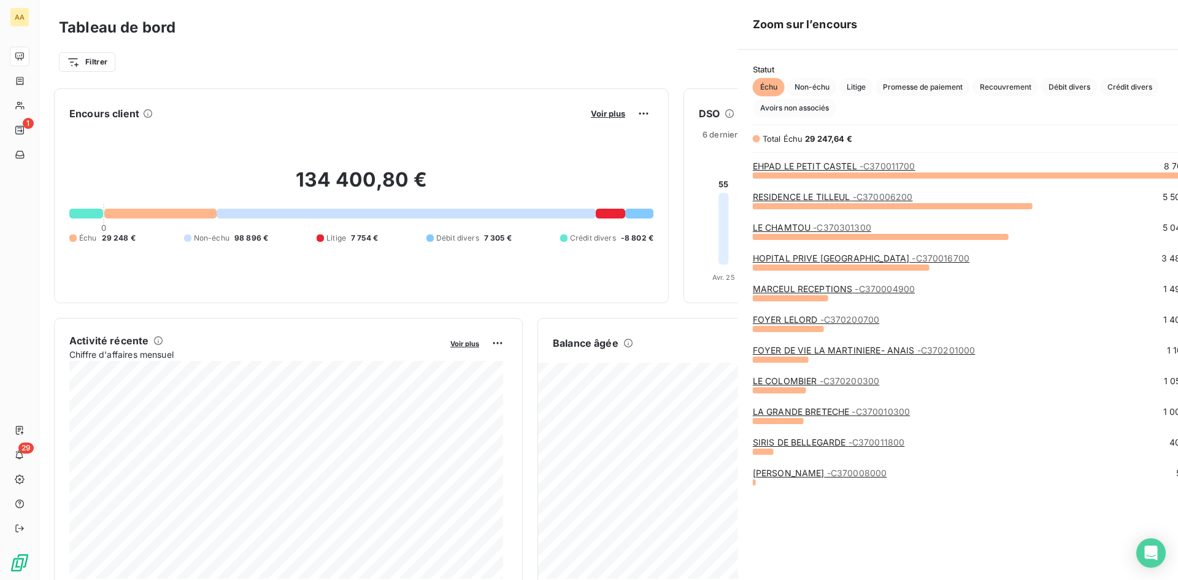
scroll to position [571, 462]
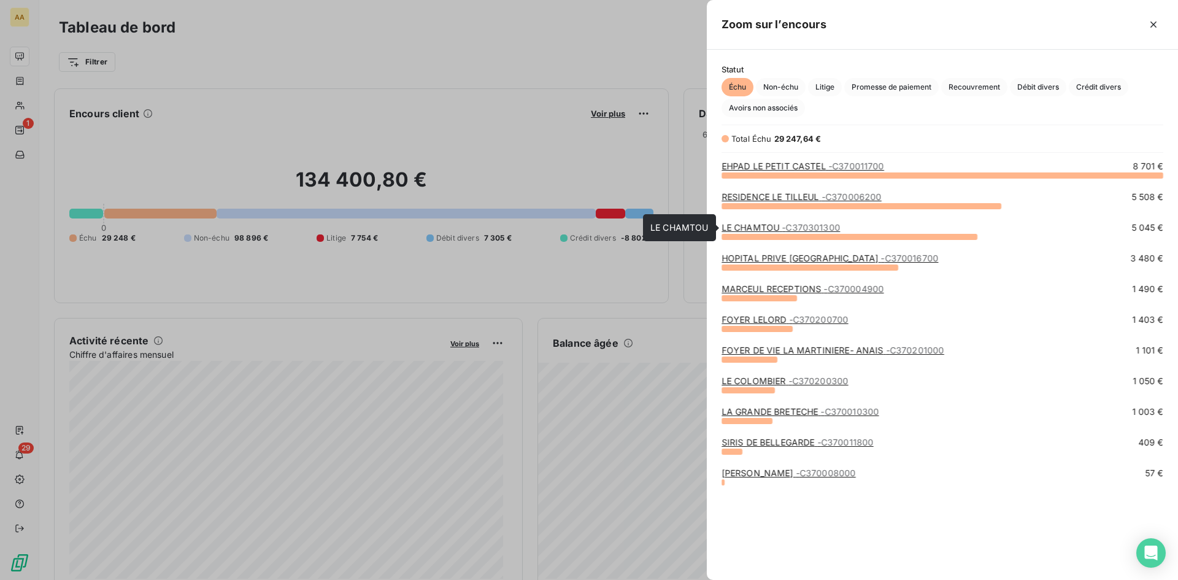
click at [758, 227] on link "LE CHAMTOU - C370301300" at bounding box center [780, 227] width 118 height 10
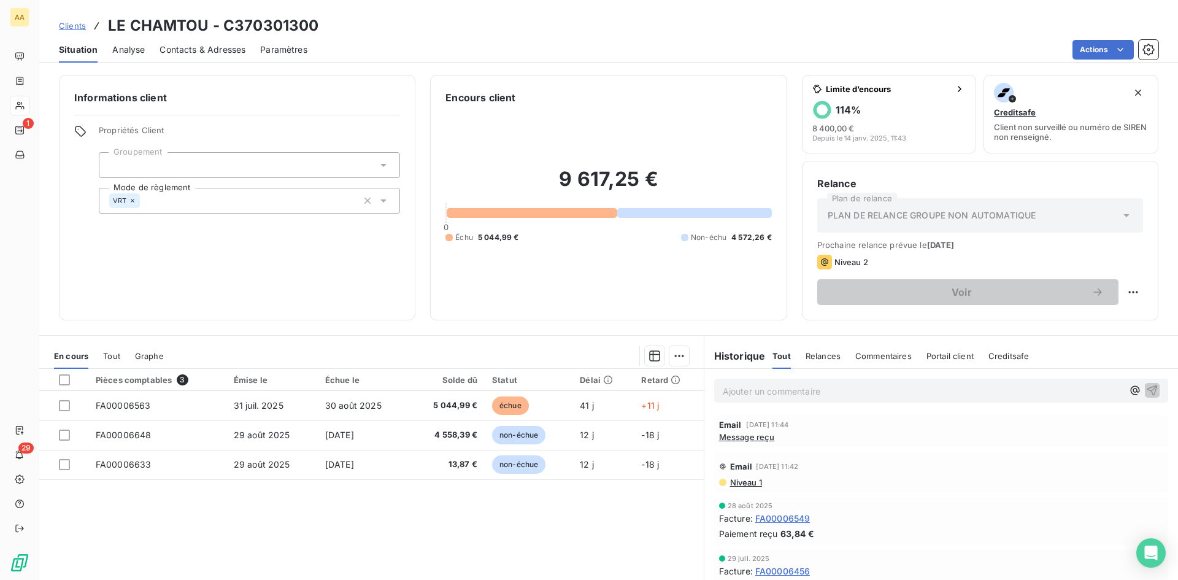
click at [748, 437] on span "Message reçu" at bounding box center [747, 437] width 56 height 10
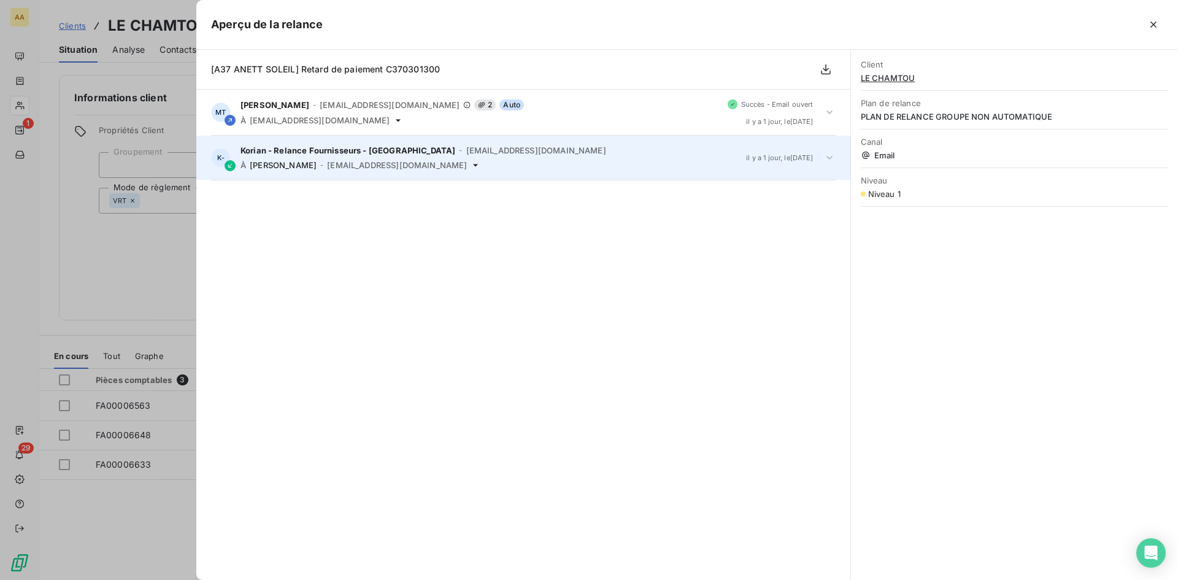
click at [465, 163] on div "À TISSEAU Mathieu - m.tisseau@anett.fr" at bounding box center [488, 165] width 496 height 10
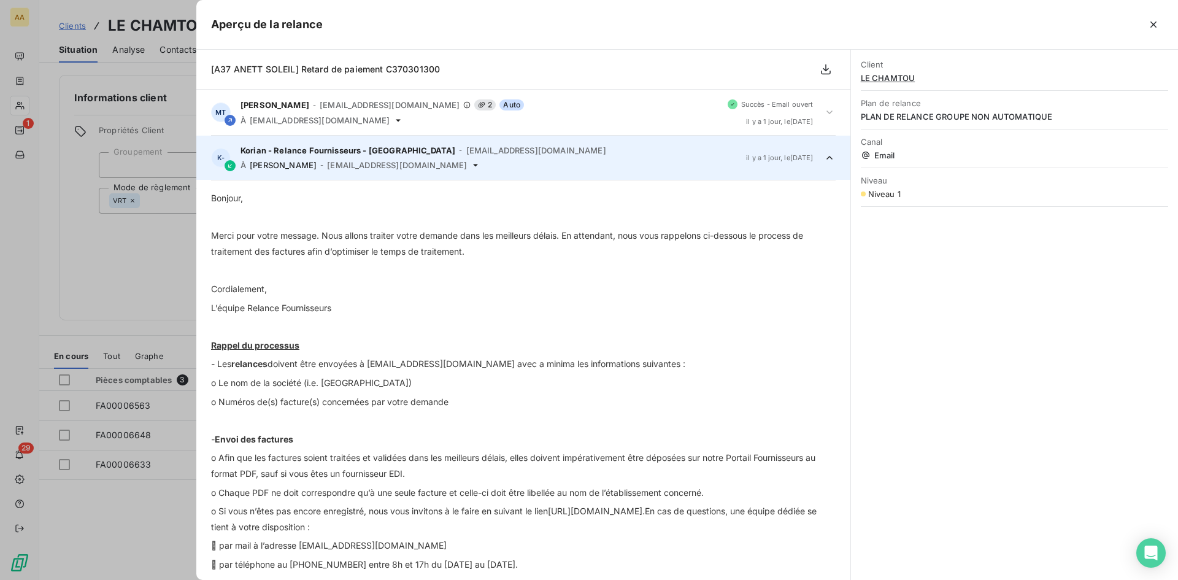
scroll to position [18, 0]
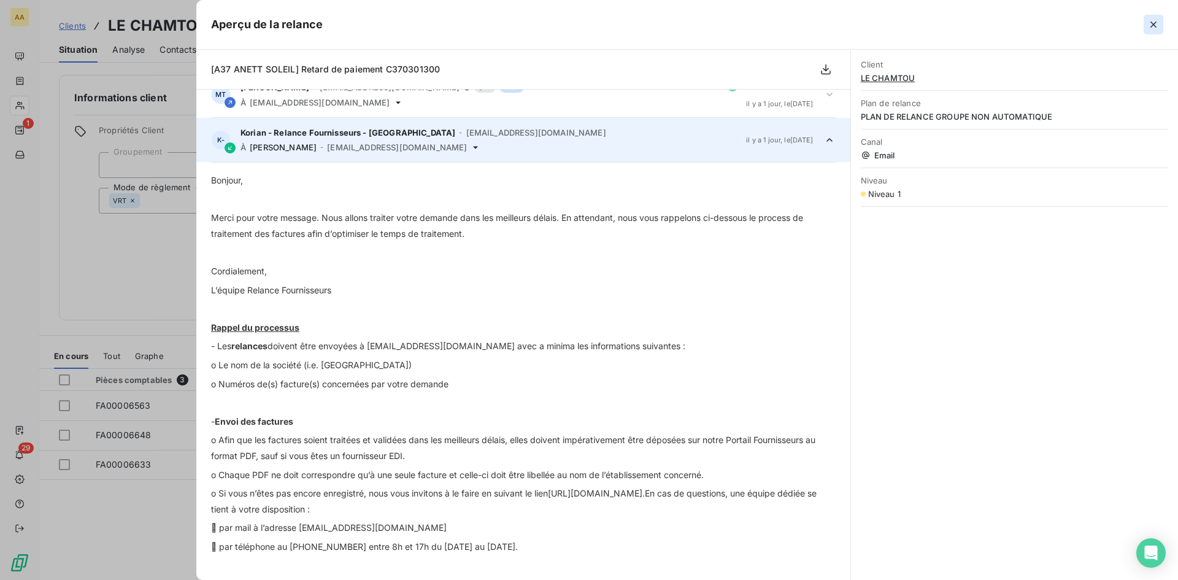
click at [1155, 23] on icon "button" at bounding box center [1153, 24] width 6 height 6
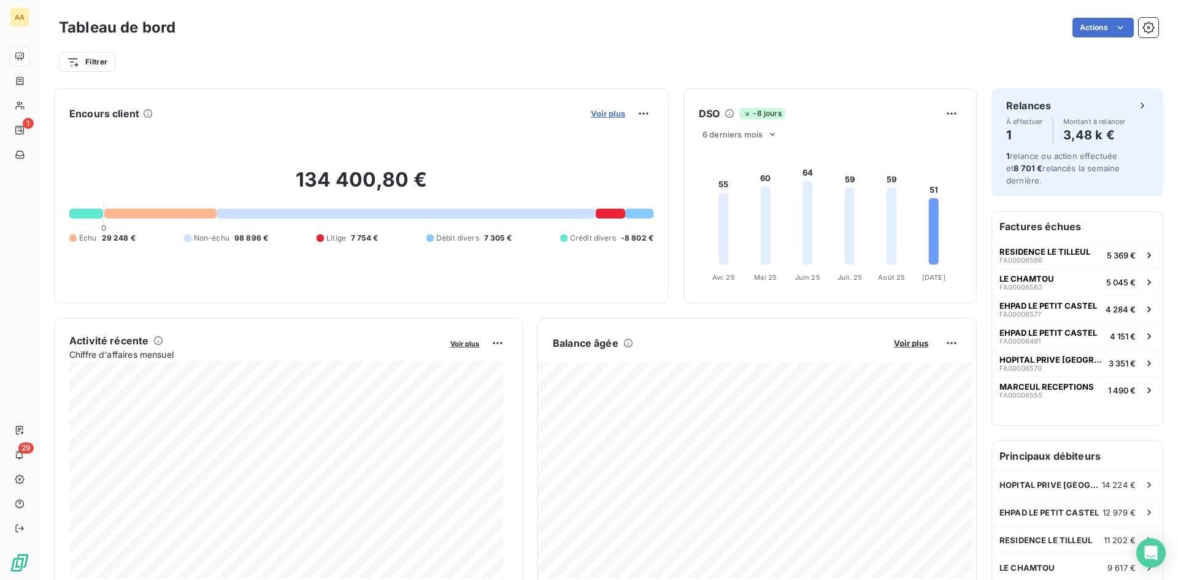
click at [603, 112] on span "Voir plus" at bounding box center [608, 114] width 34 height 10
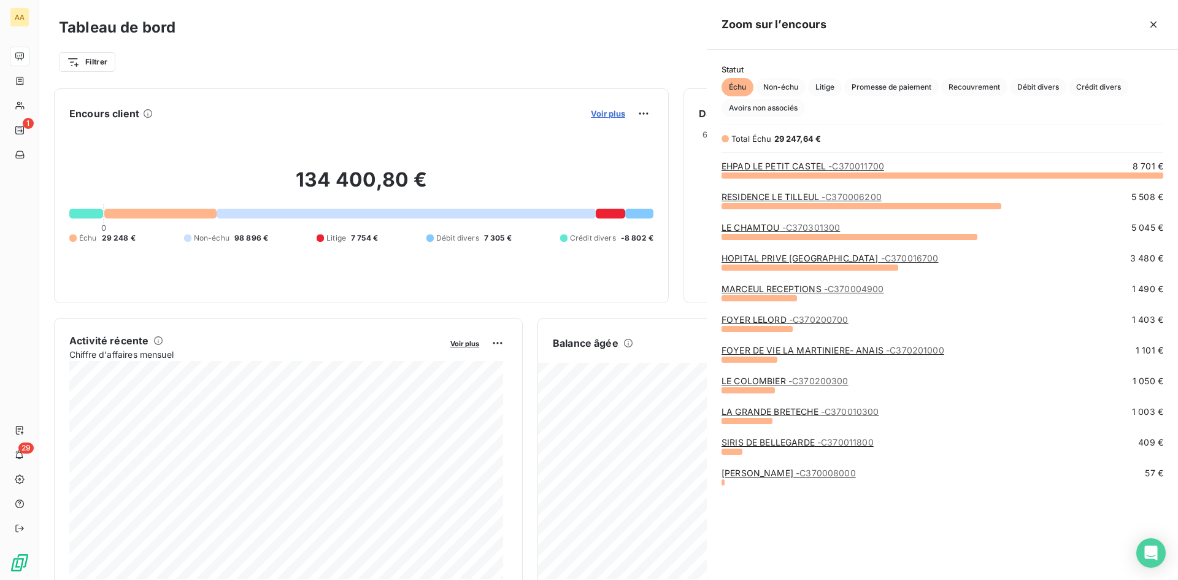
scroll to position [571, 462]
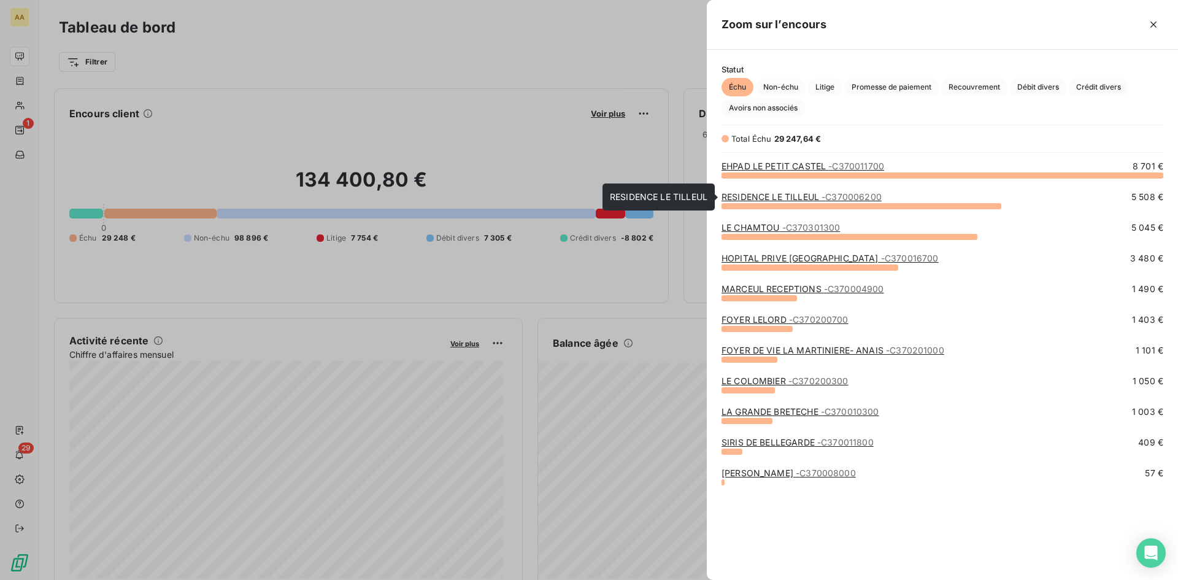
click at [795, 196] on link "RESIDENCE LE TILLEUL - C370006200" at bounding box center [801, 196] width 160 height 10
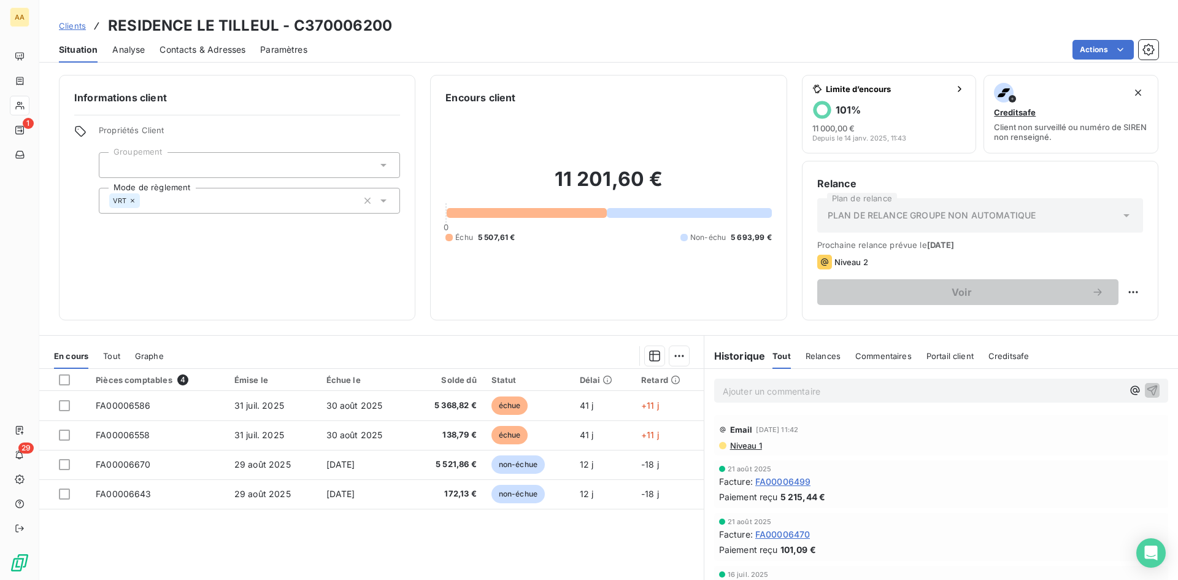
click at [741, 447] on span "Niveau 1" at bounding box center [745, 445] width 33 height 10
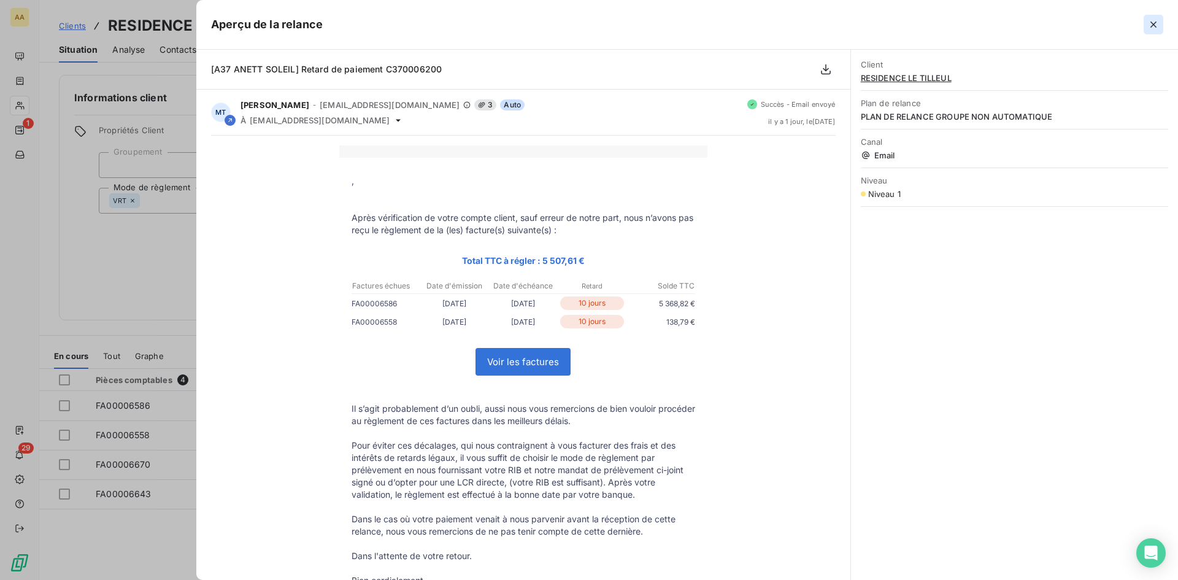
click at [1155, 25] on icon "button" at bounding box center [1153, 24] width 12 height 12
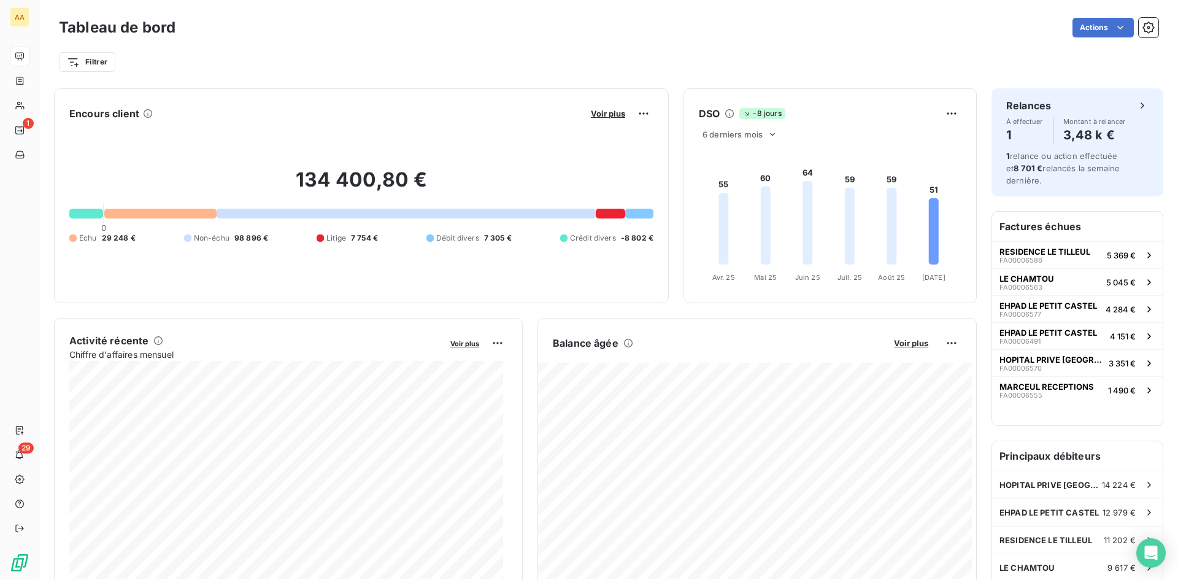
click at [601, 107] on div "Voir plus" at bounding box center [620, 114] width 66 height 20
click at [601, 112] on span "Voir plus" at bounding box center [608, 114] width 34 height 10
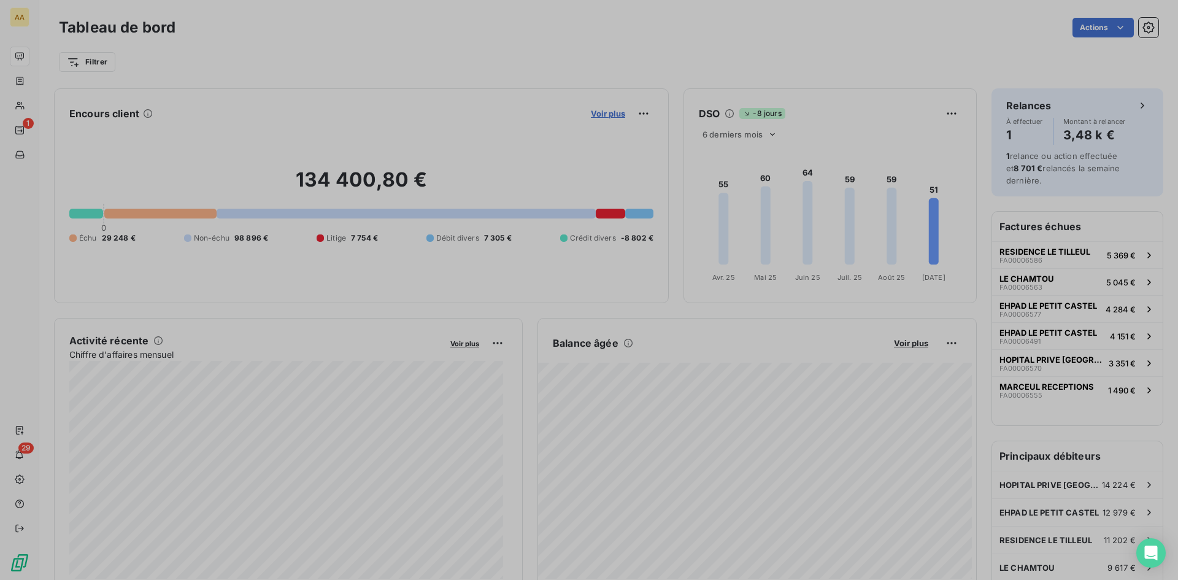
scroll to position [10, 10]
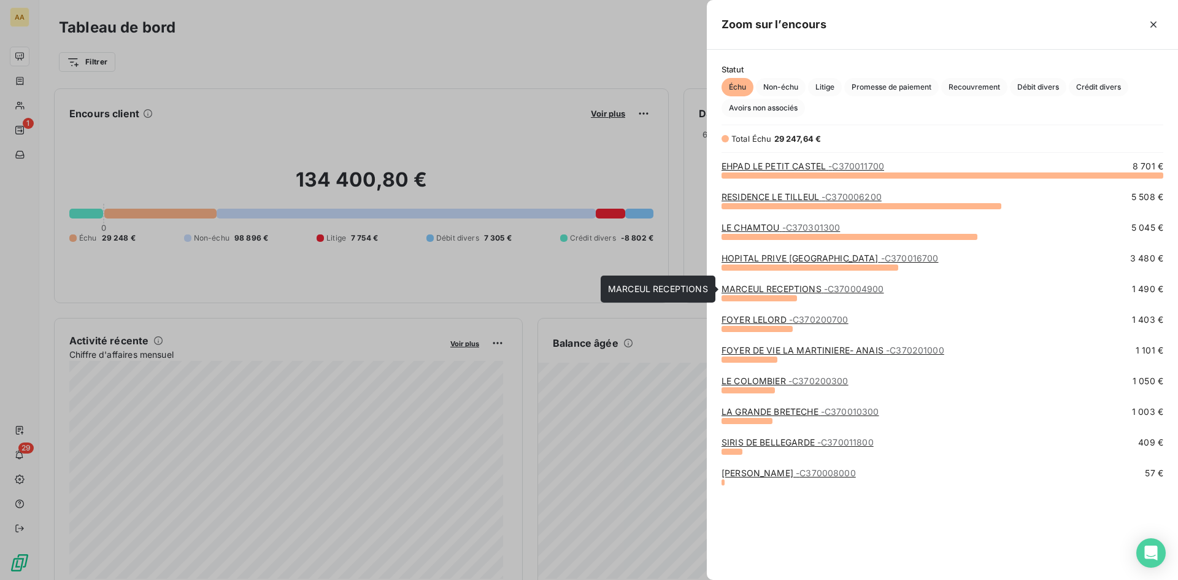
click at [766, 290] on link "MARCEUL RECEPTIONS - C370004900" at bounding box center [802, 288] width 163 height 10
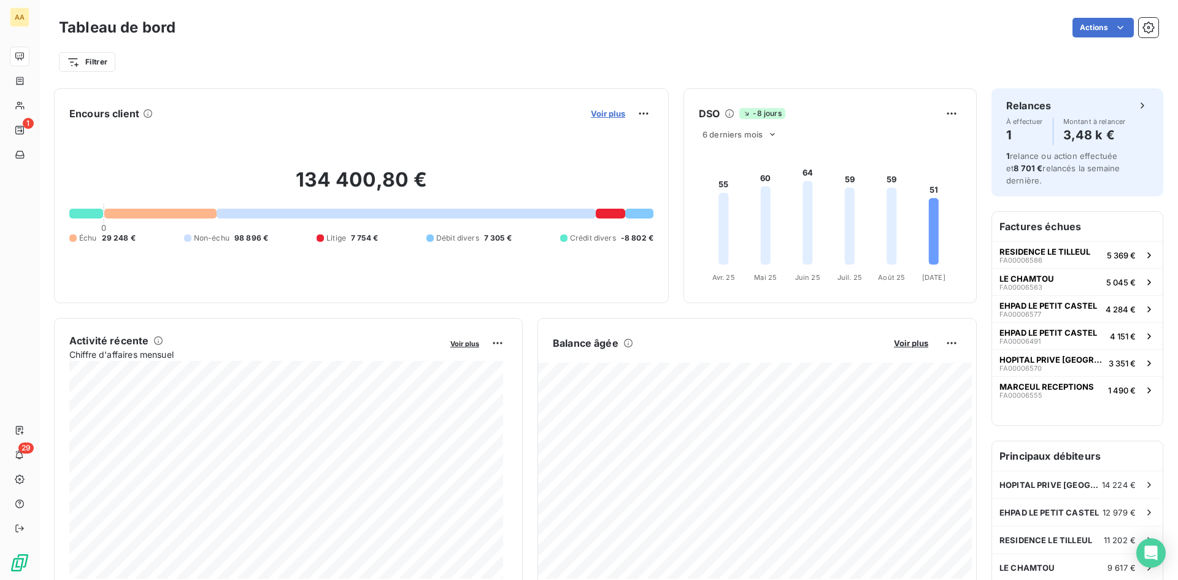
click at [606, 114] on span "Voir plus" at bounding box center [608, 114] width 34 height 10
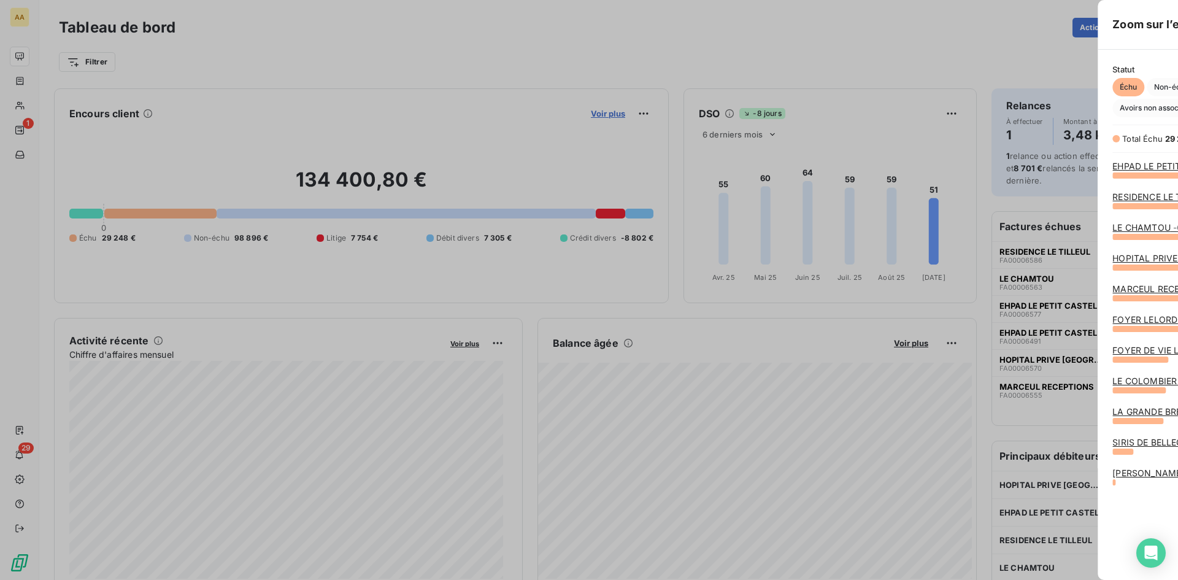
scroll to position [571, 462]
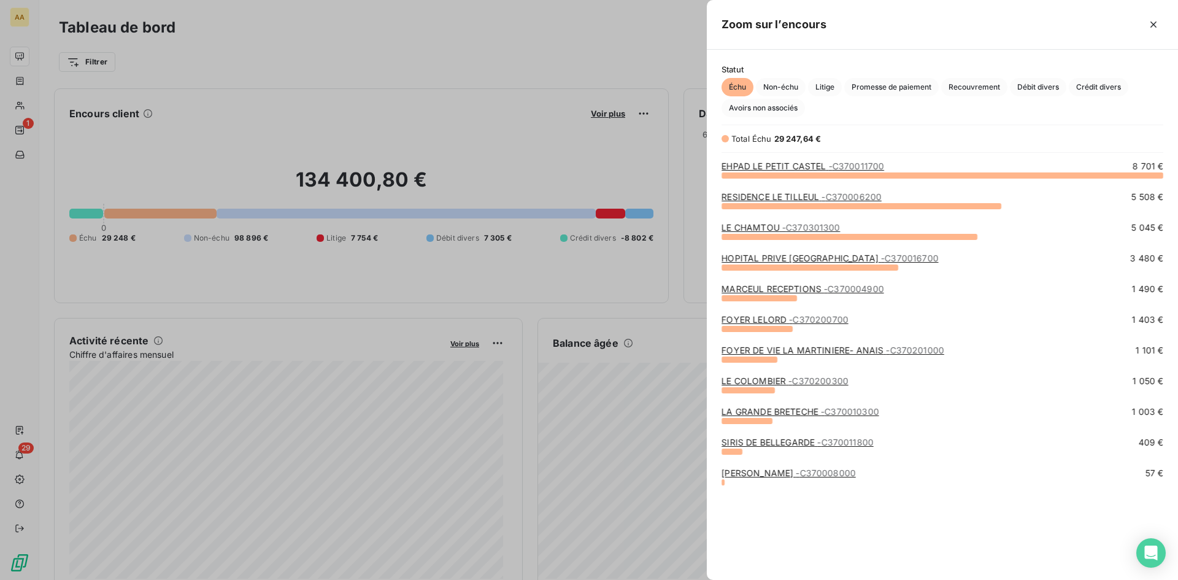
click at [762, 442] on link "SIRIS DE BELLEGARDE - C370011800" at bounding box center [797, 442] width 152 height 10
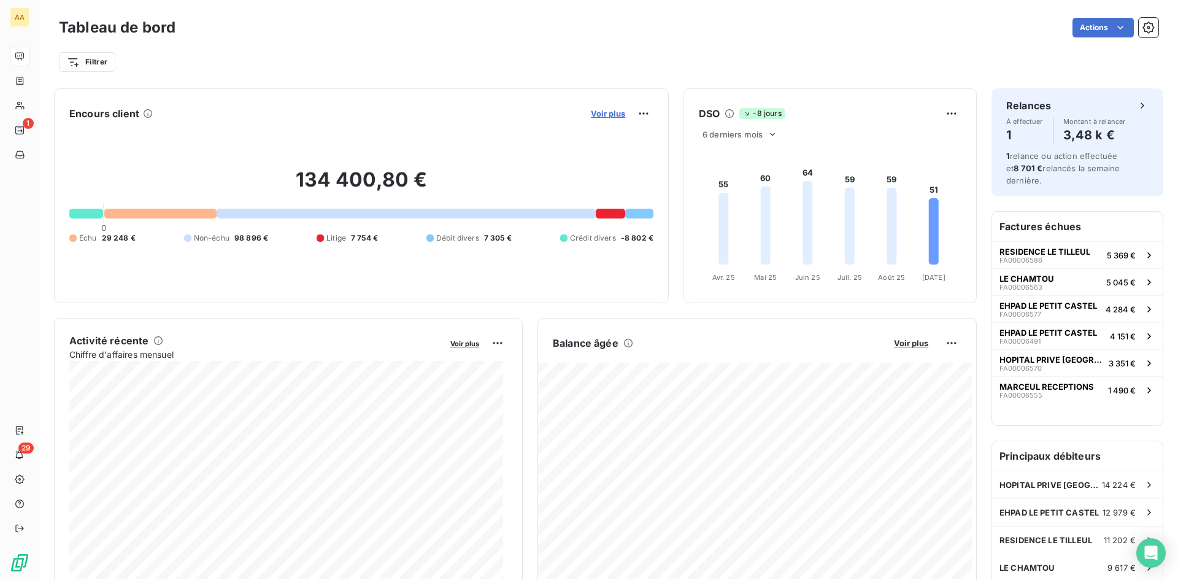
click at [602, 118] on span "Voir plus" at bounding box center [608, 114] width 34 height 10
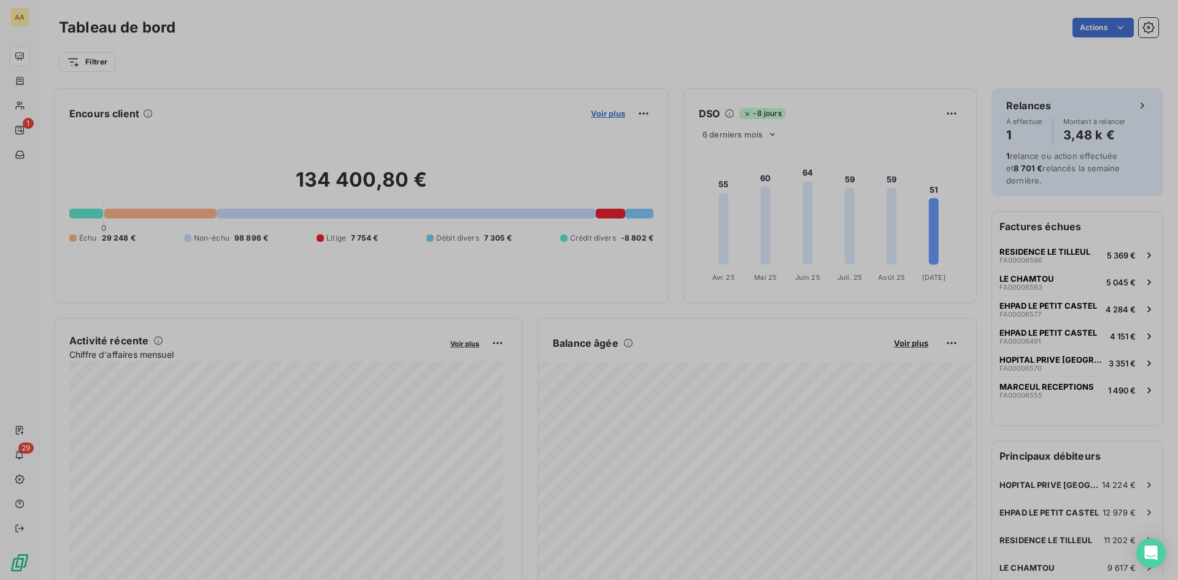
scroll to position [10, 10]
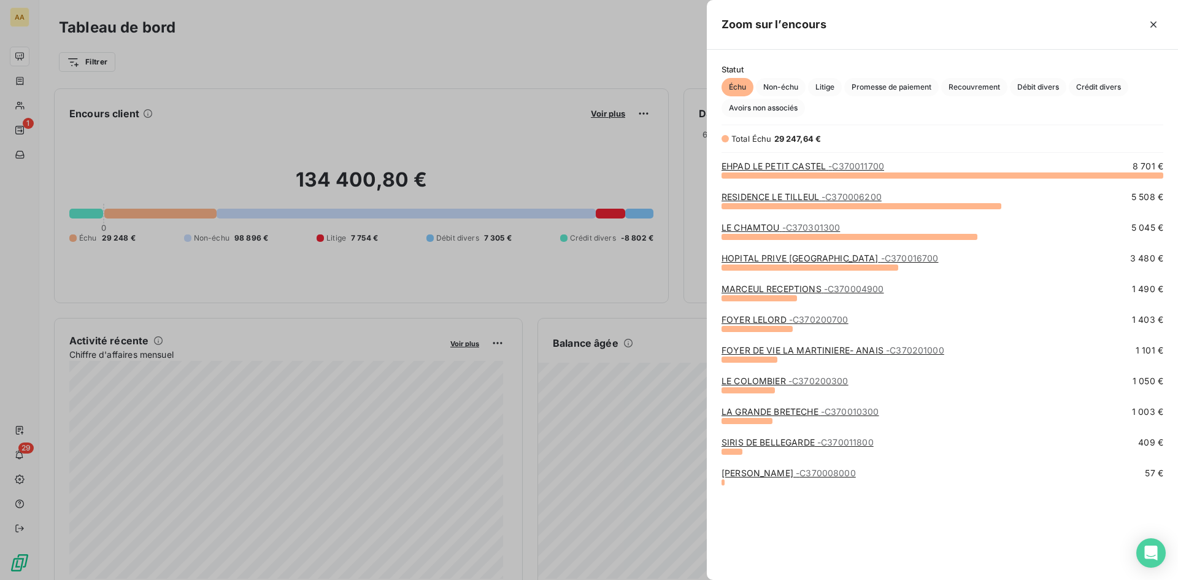
click at [764, 318] on link "FOYER LELORD - C370200700" at bounding box center [784, 319] width 127 height 10
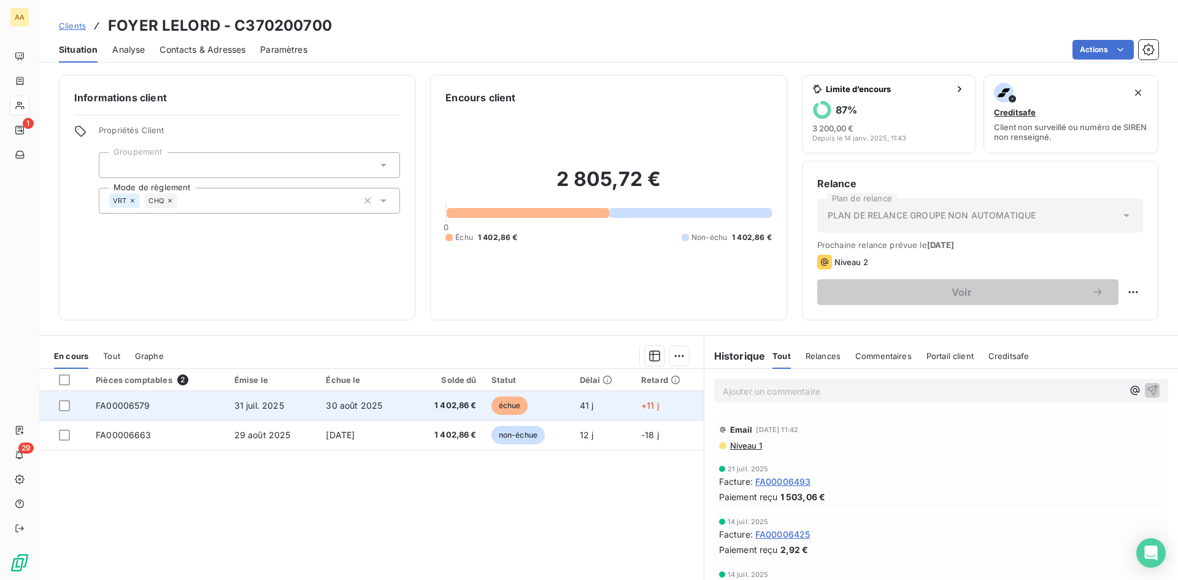
click at [134, 408] on span "FA00006579" at bounding box center [123, 405] width 55 height 10
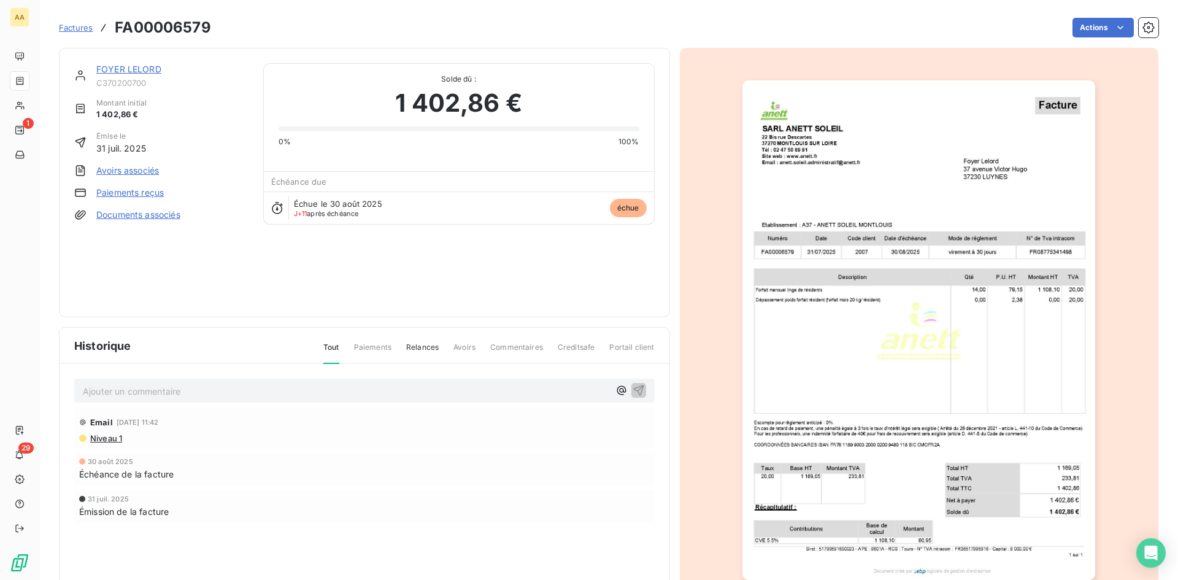
click at [171, 392] on p "Ajouter un commentaire ﻿" at bounding box center [346, 390] width 526 height 15
drag, startPoint x: 321, startPoint y: 393, endPoint x: 69, endPoint y: 396, distance: 252.2
click at [69, 396] on div "appel du 10/09 mme lagouard, paiement le 12/09 Email 9 sept. 2025, 11:42 Niveau…" at bounding box center [365, 467] width 610 height 207
copy span "appel du 10/09 mme lagouard, paiement le 12/09"
click at [635, 390] on icon "button" at bounding box center [639, 389] width 12 height 12
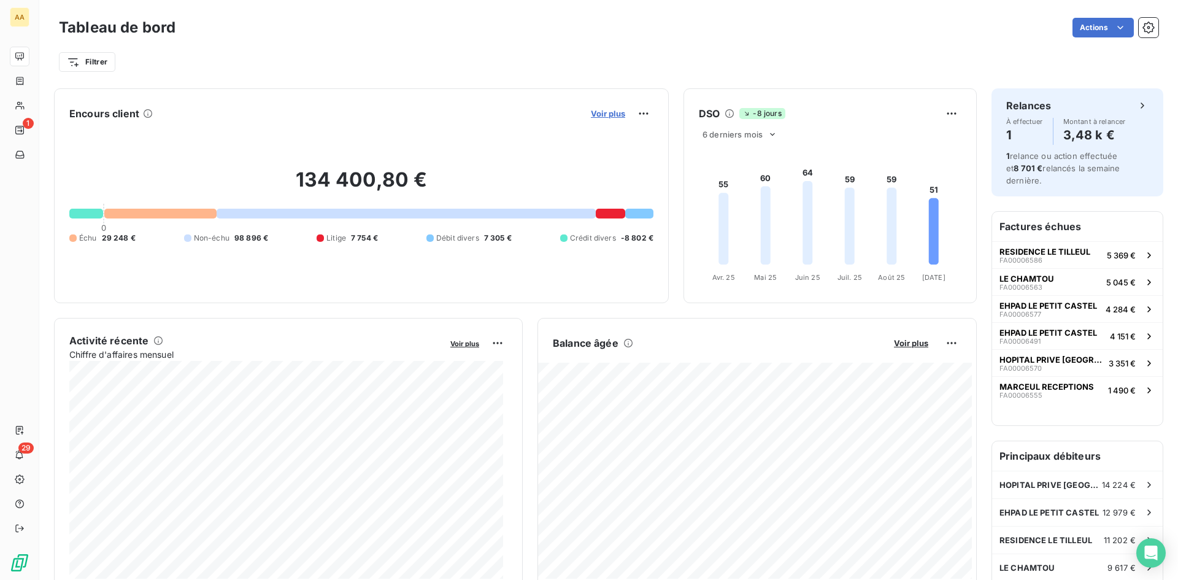
click at [611, 113] on span "Voir plus" at bounding box center [608, 114] width 34 height 10
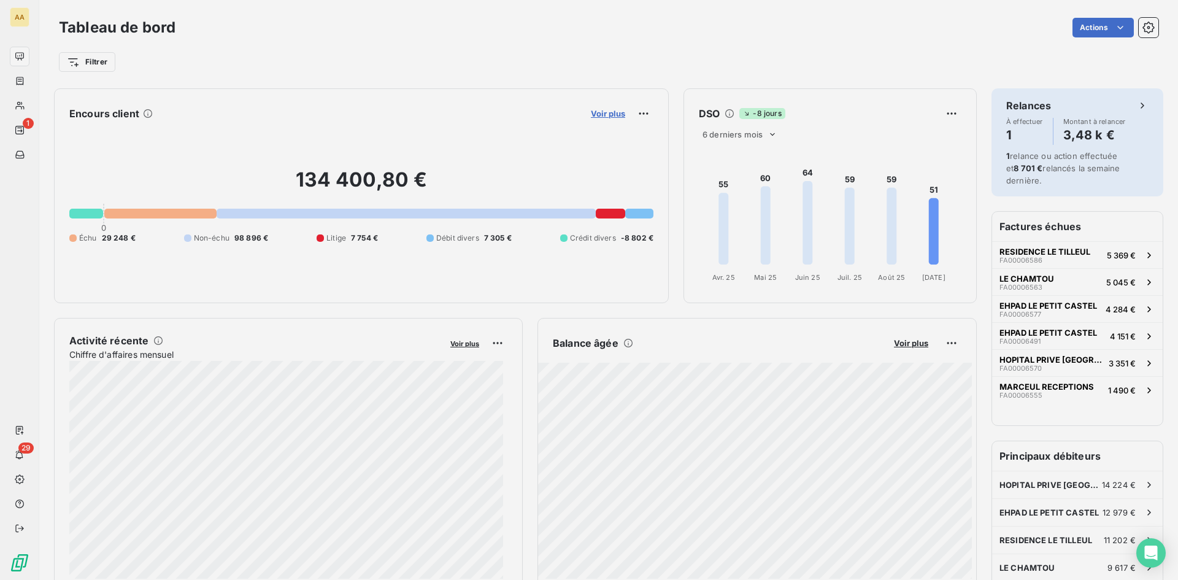
scroll to position [571, 462]
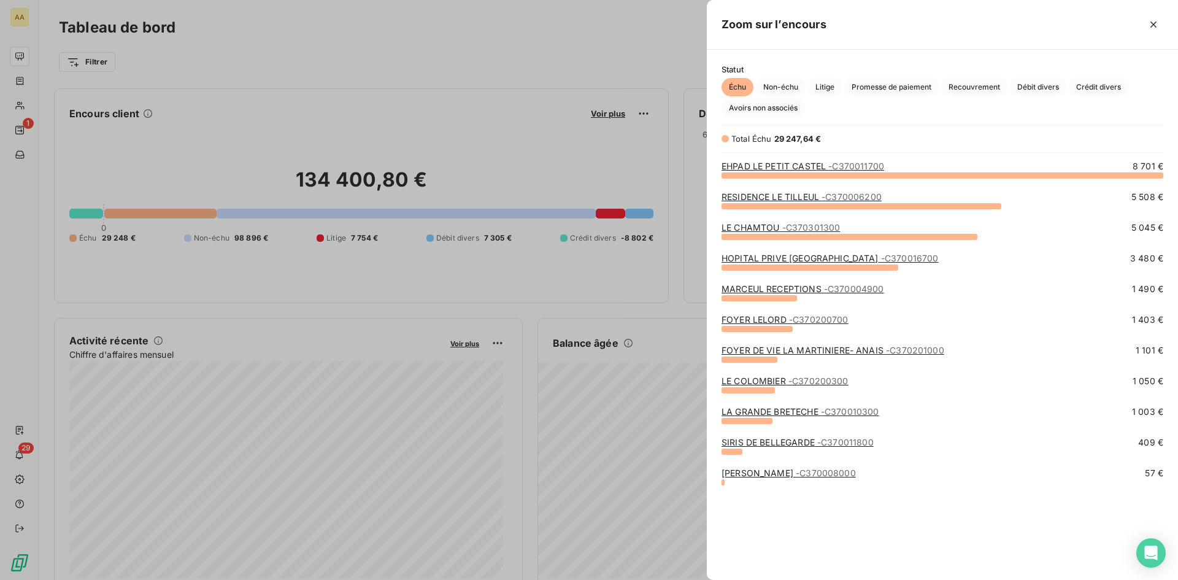
click at [768, 383] on link "LE COLOMBIER - C370200300" at bounding box center [784, 380] width 127 height 10
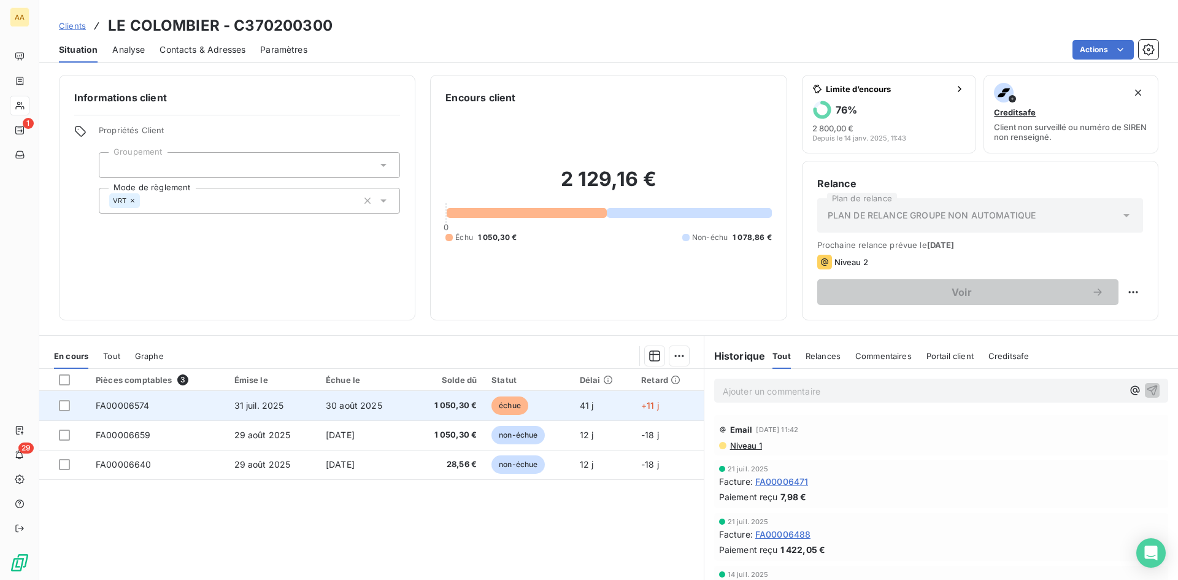
click at [120, 407] on span "FA00006574" at bounding box center [123, 405] width 54 height 10
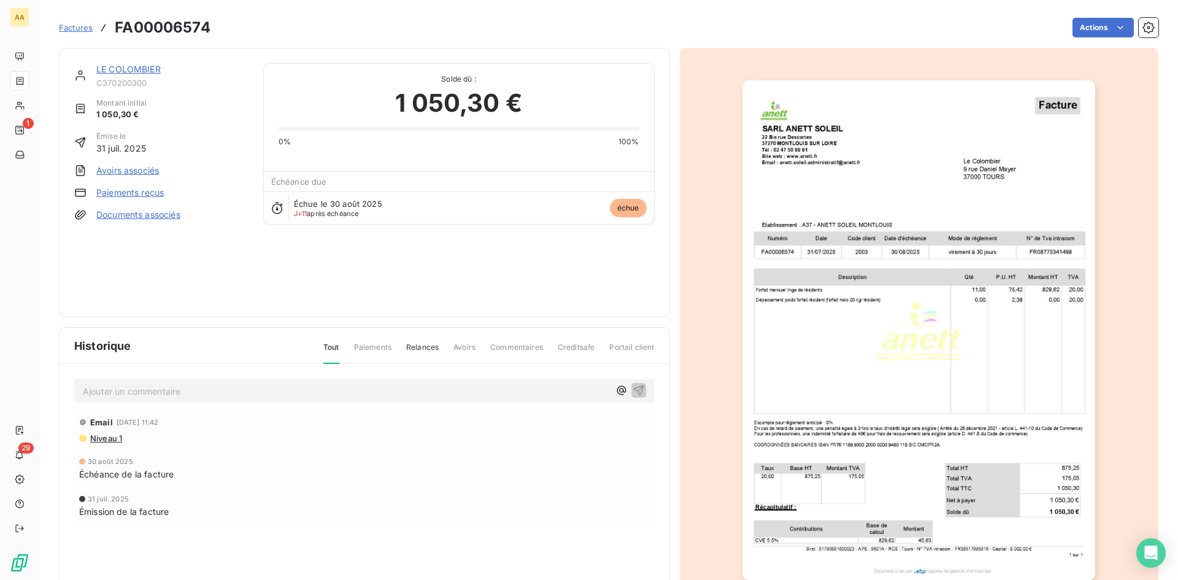
click at [221, 394] on p "Ajouter un commentaire ﻿" at bounding box center [346, 390] width 526 height 15
click at [635, 390] on icon "button" at bounding box center [639, 389] width 12 height 12
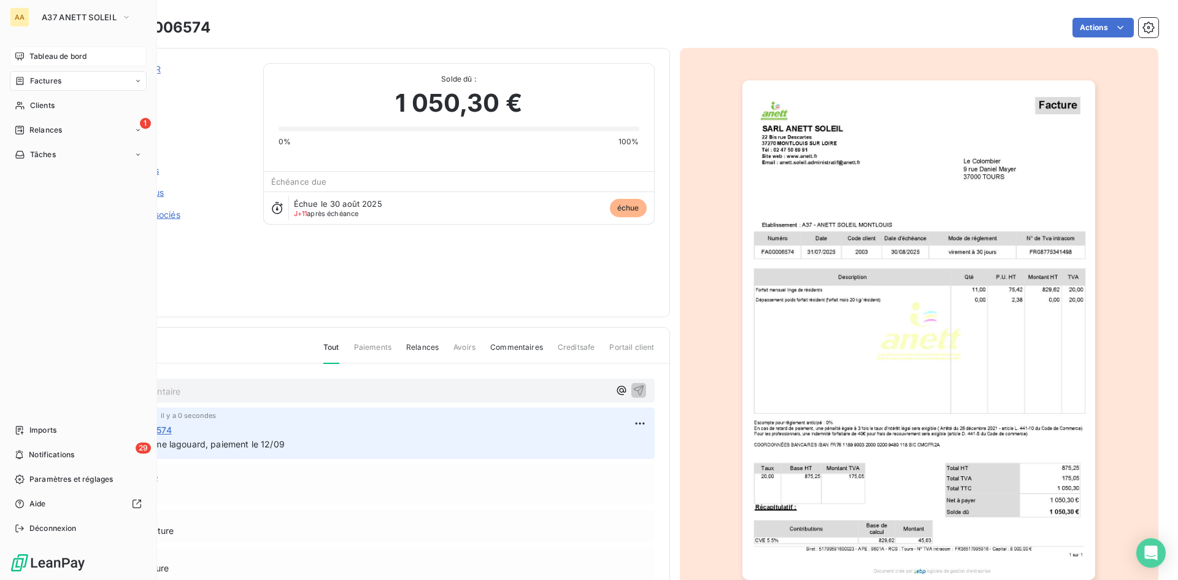
click at [64, 52] on span "Tableau de bord" at bounding box center [57, 56] width 57 height 11
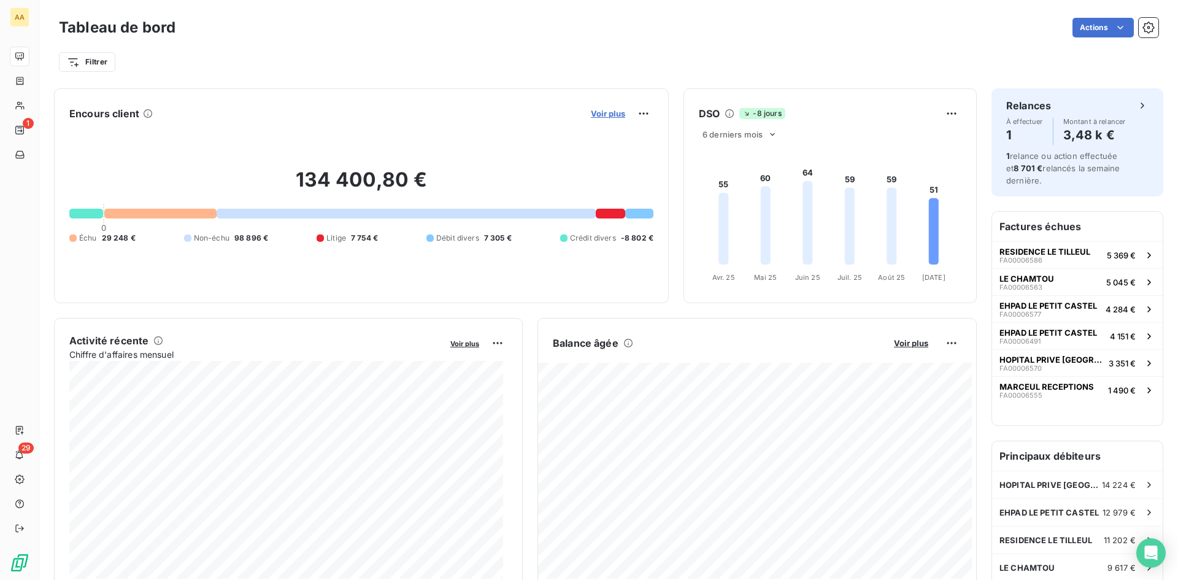
click at [609, 112] on span "Voir plus" at bounding box center [608, 114] width 34 height 10
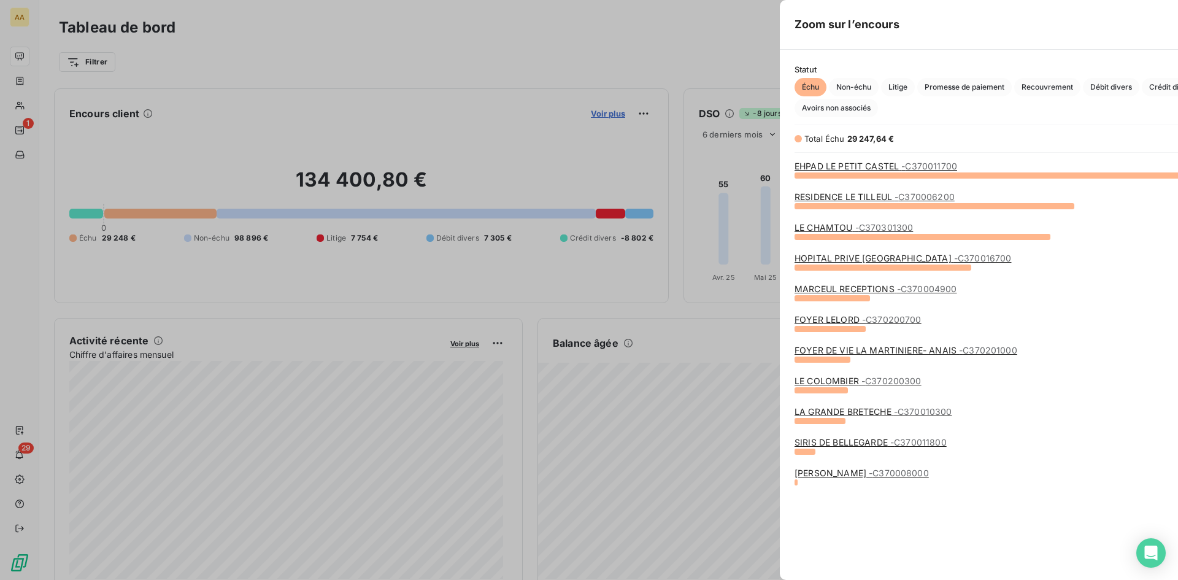
scroll to position [571, 462]
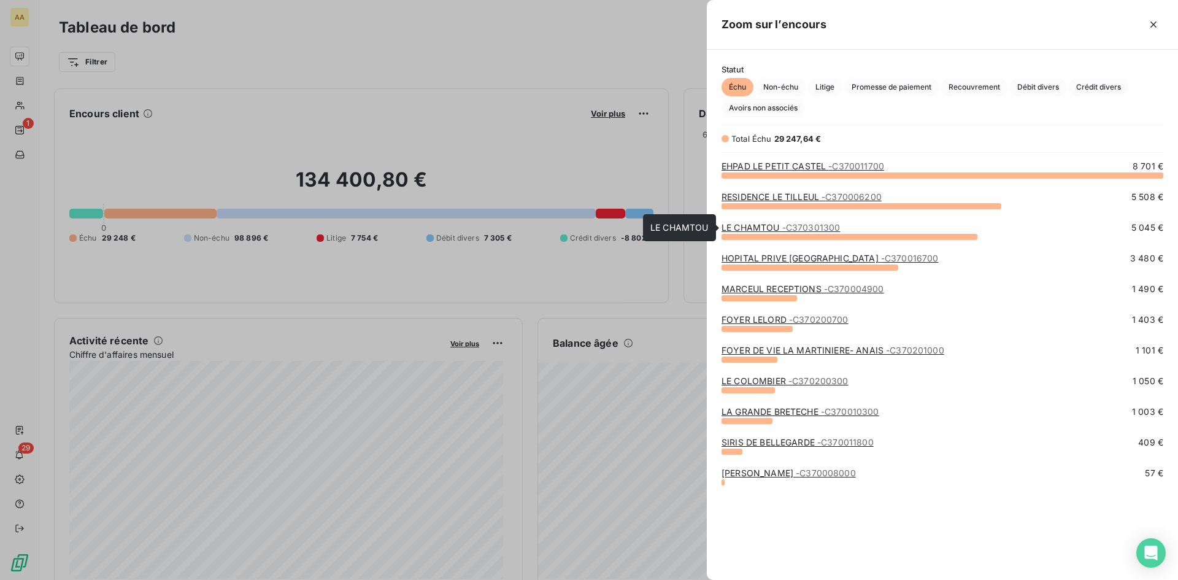
click at [764, 226] on link "LE CHAMTOU - C370301300" at bounding box center [780, 227] width 118 height 10
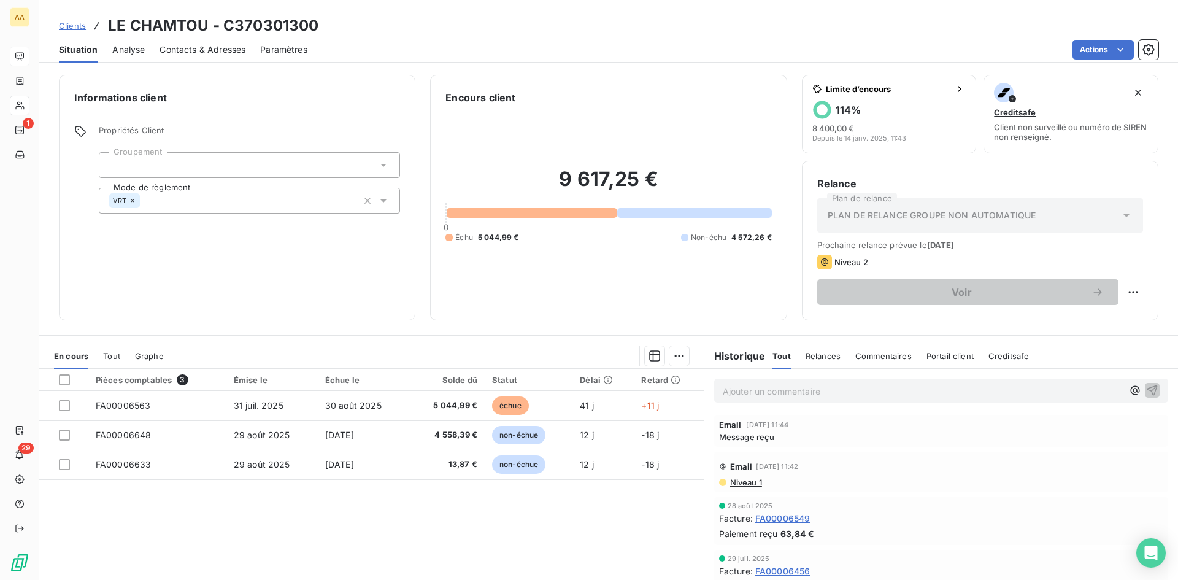
click at [737, 440] on span "Message reçu" at bounding box center [747, 437] width 56 height 10
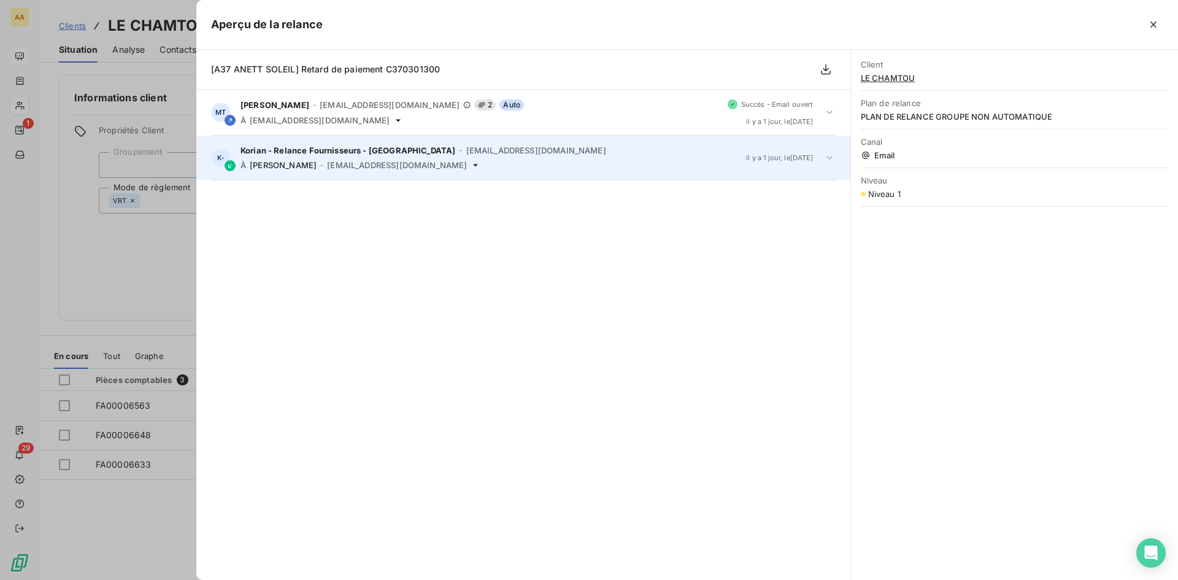
click at [356, 167] on span "m.tisseau@anett.fr" at bounding box center [397, 165] width 140 height 10
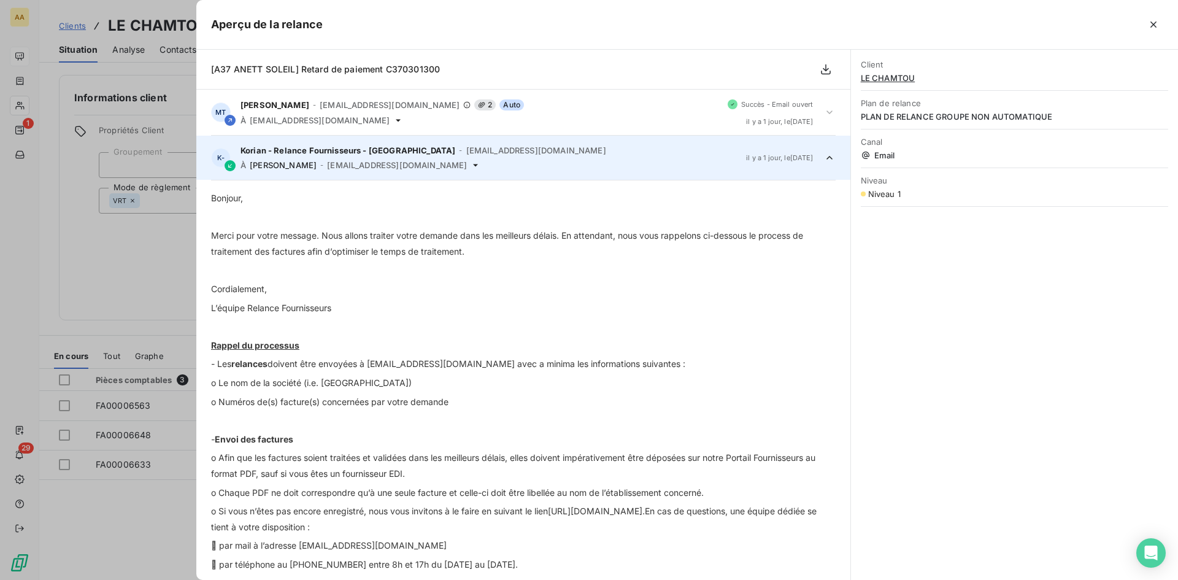
scroll to position [18, 0]
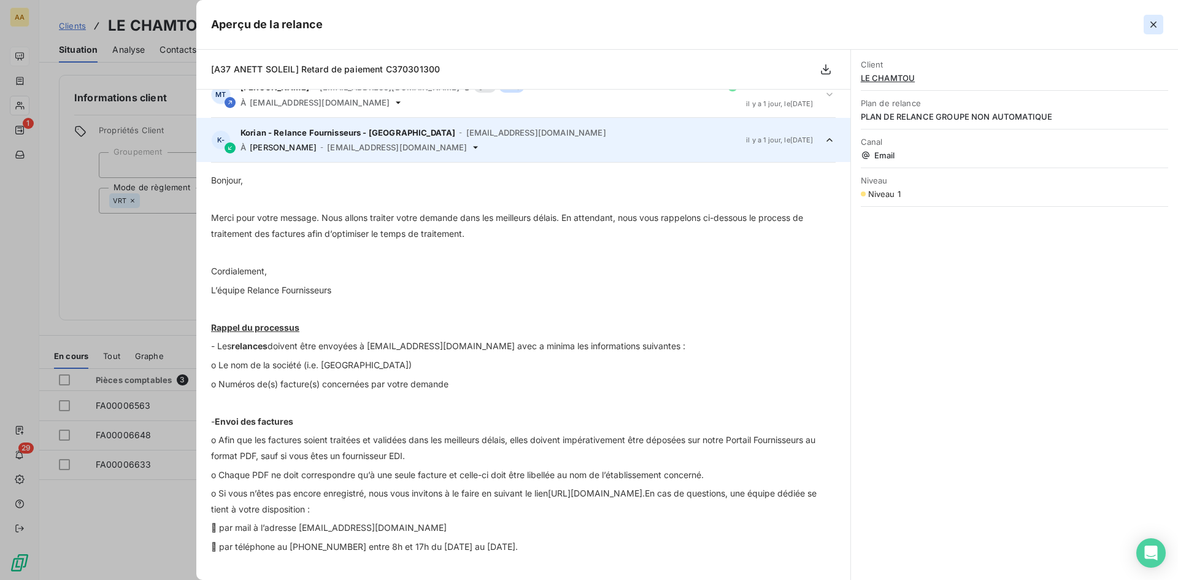
click at [1154, 29] on icon "button" at bounding box center [1153, 24] width 12 height 12
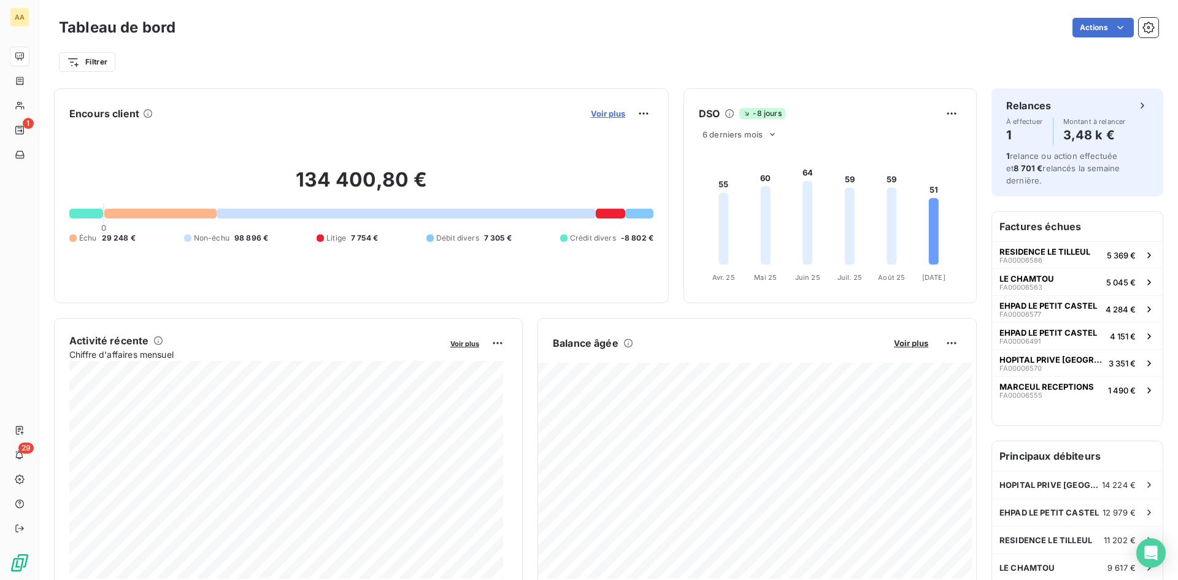
click at [604, 114] on span "Voir plus" at bounding box center [608, 114] width 34 height 10
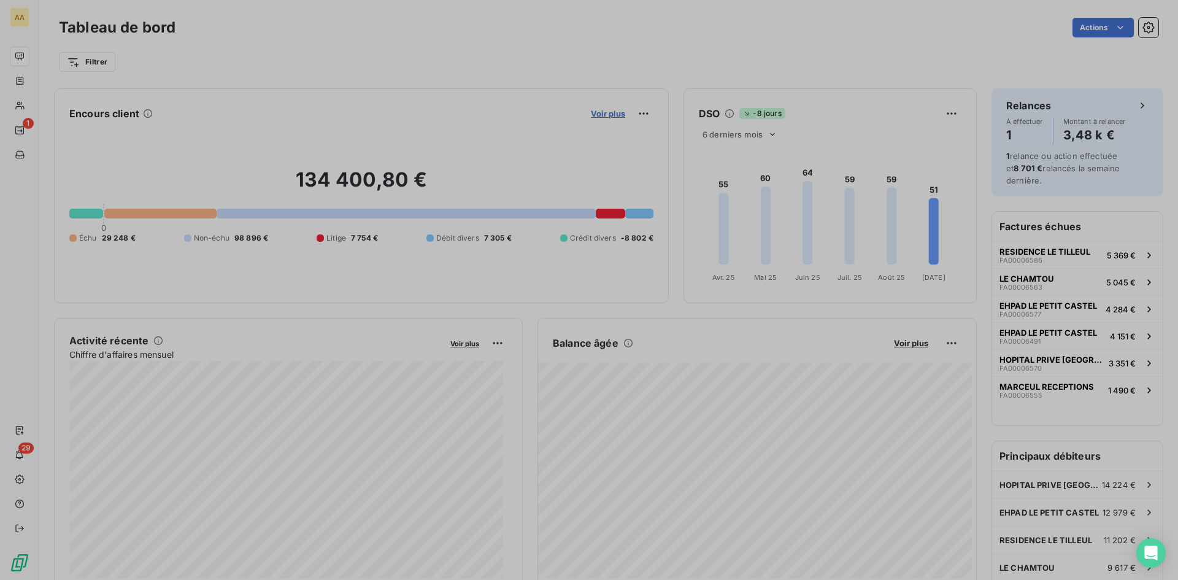
scroll to position [571, 462]
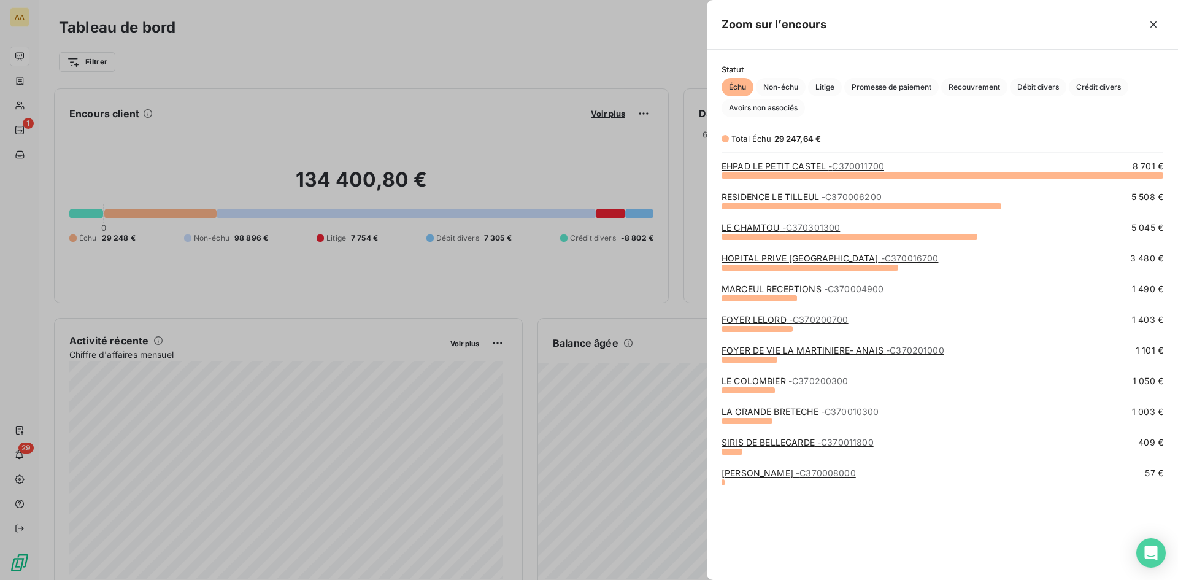
click at [766, 347] on link "FOYER DE VIE LA MARTINIERE- ANAIS - C370201000" at bounding box center [832, 350] width 223 height 10
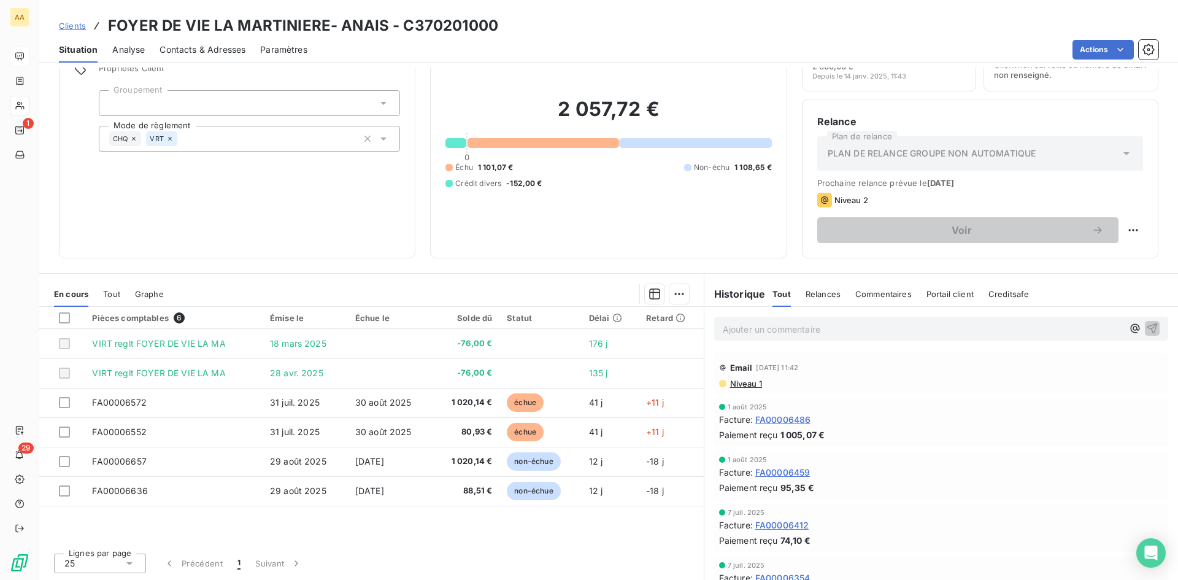
click at [207, 45] on span "Contacts & Adresses" at bounding box center [203, 50] width 86 height 12
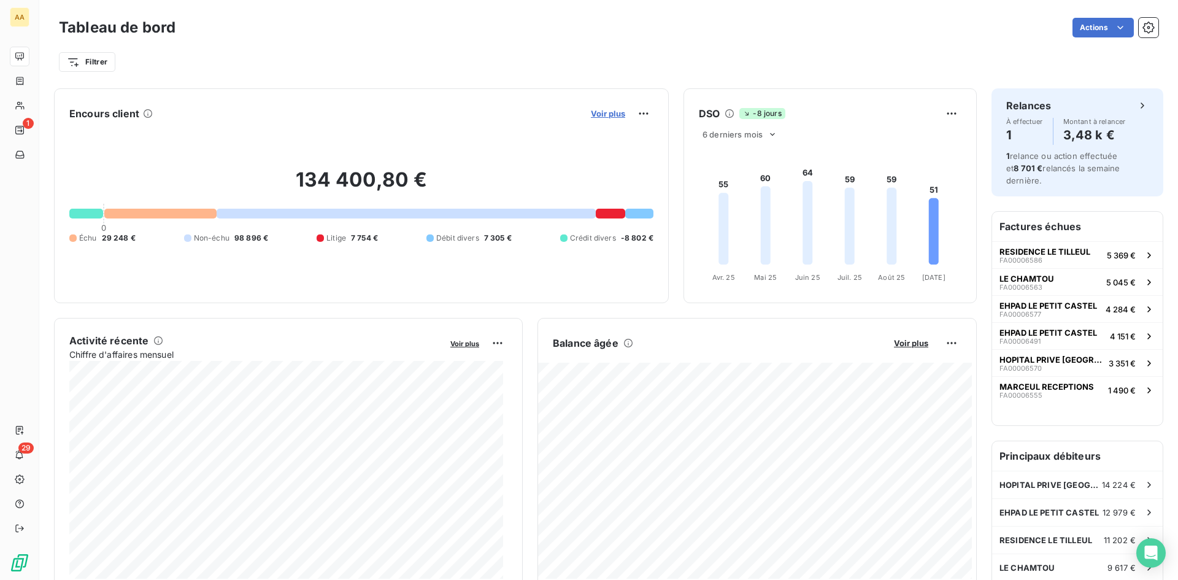
click at [594, 114] on span "Voir plus" at bounding box center [608, 114] width 34 height 10
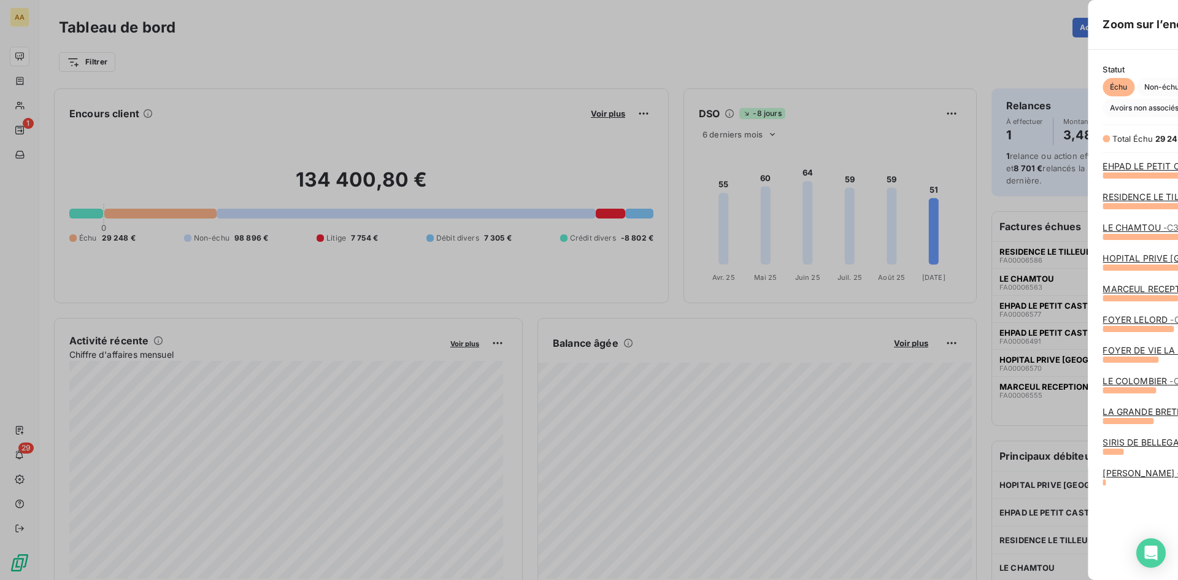
scroll to position [396, 462]
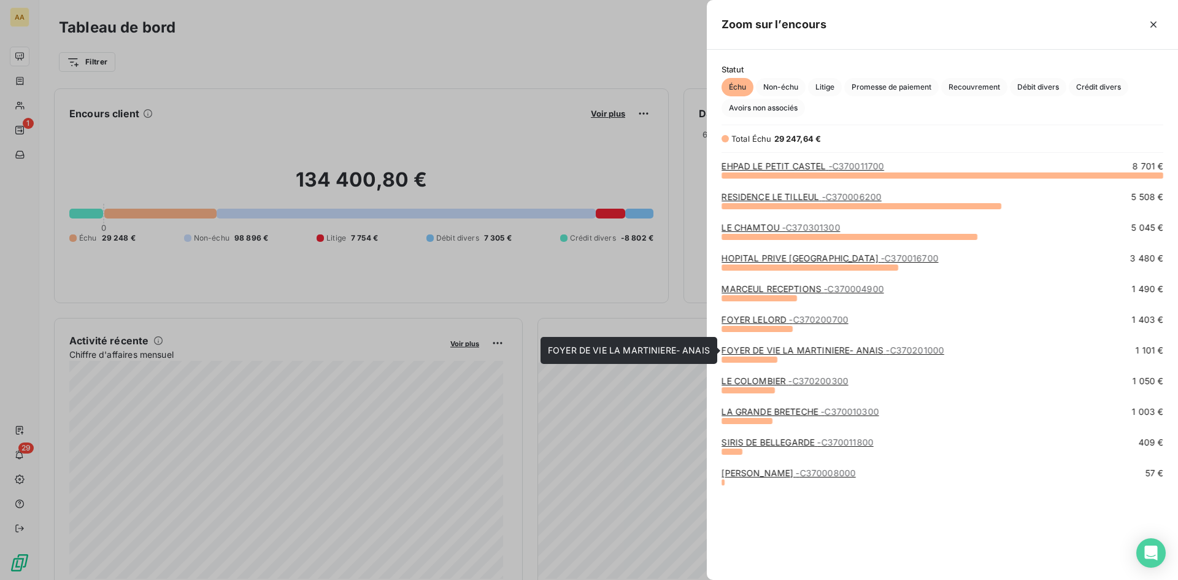
click at [755, 348] on link "FOYER DE VIE LA MARTINIERE- ANAIS - C370201000" at bounding box center [832, 350] width 223 height 10
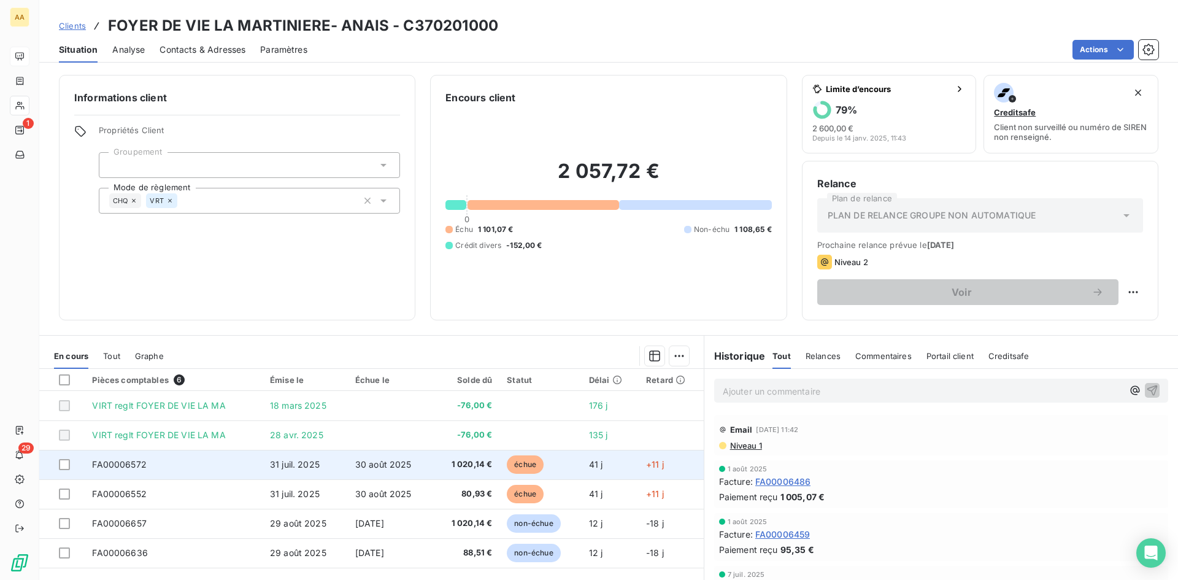
click at [146, 465] on td "FA00006572" at bounding box center [174, 464] width 178 height 29
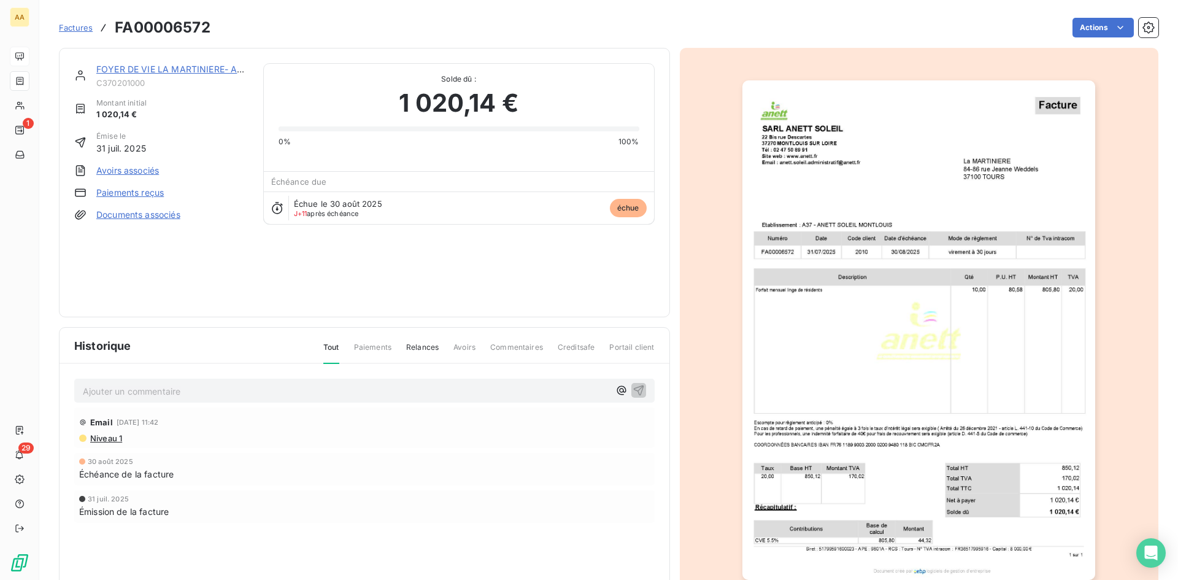
click at [394, 393] on p "Ajouter un commentaire ﻿" at bounding box center [346, 390] width 526 height 15
click at [136, 391] on span "Appel et renvoye des factures le10/09/25 à Madame Jarry" at bounding box center [229, 390] width 292 height 10
drag, startPoint x: 236, startPoint y: 389, endPoint x: 69, endPoint y: 395, distance: 167.0
click at [69, 395] on div "Appel et renvoye des factures le10/09/25 à Madame Jarry Email 9 sept. 2025, 11:…" at bounding box center [365, 467] width 610 height 207
copy span "Appel et renvoye des factures le10/09/25 à Madame Jarry"
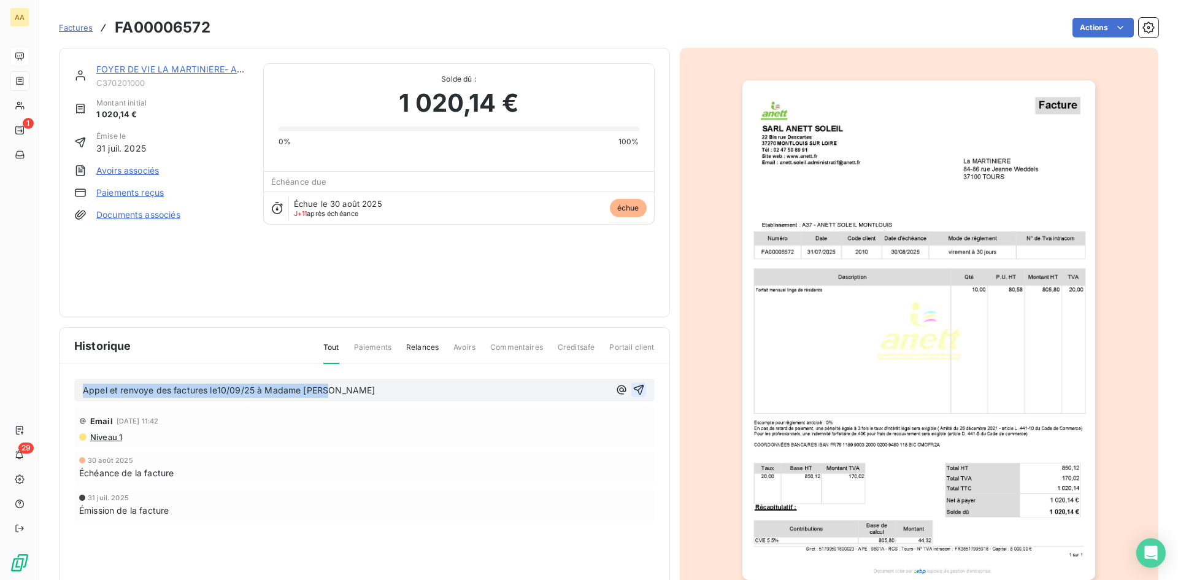
click at [636, 387] on icon "button" at bounding box center [638, 390] width 10 height 10
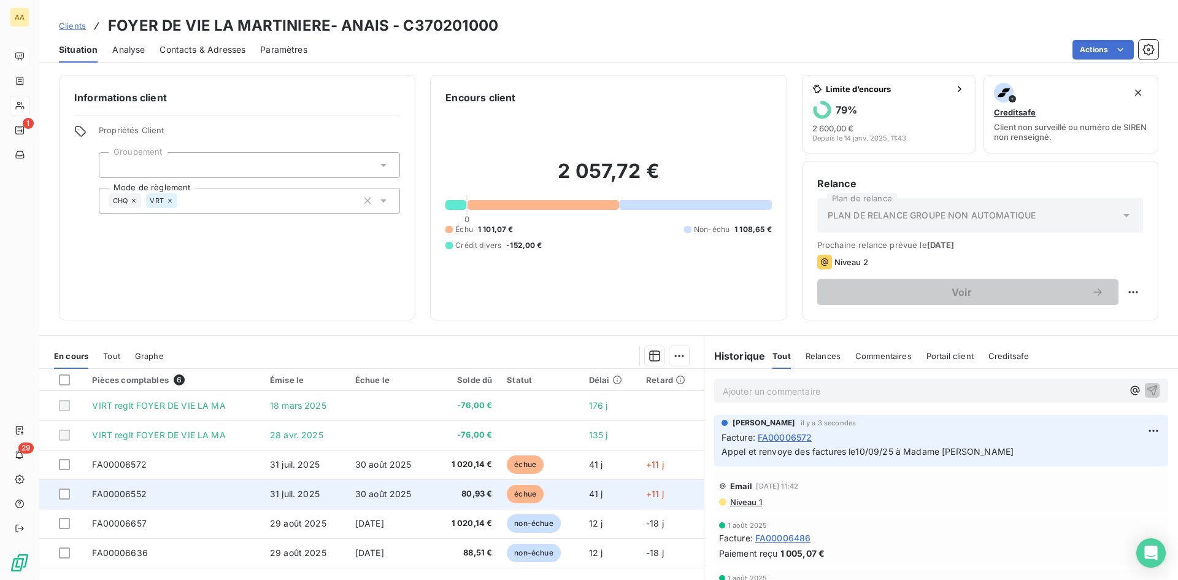
click at [287, 488] on span "31 juil. 2025" at bounding box center [295, 493] width 50 height 10
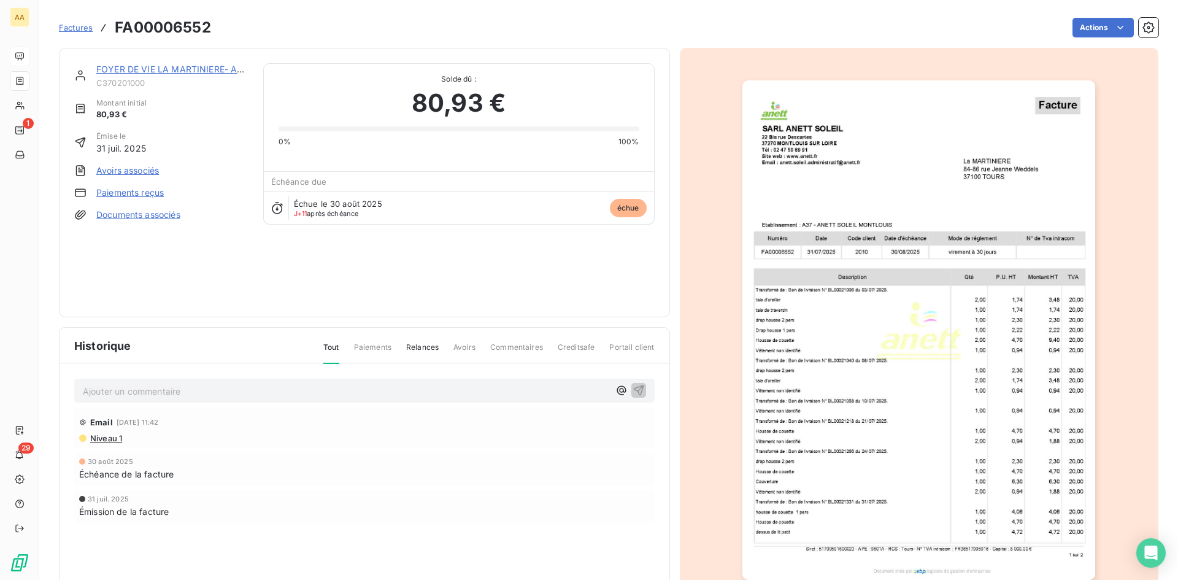
click at [198, 396] on p "Ajouter un commentaire ﻿" at bounding box center [346, 390] width 526 height 15
click at [636, 388] on icon "button" at bounding box center [638, 390] width 10 height 10
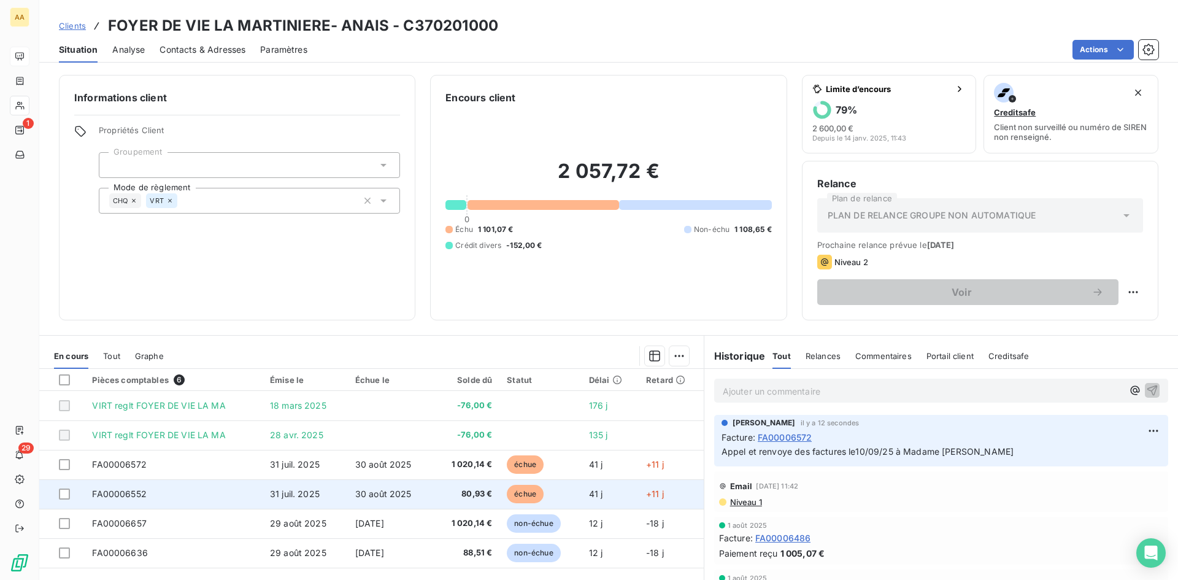
click at [134, 493] on span "FA00006552" at bounding box center [119, 493] width 55 height 10
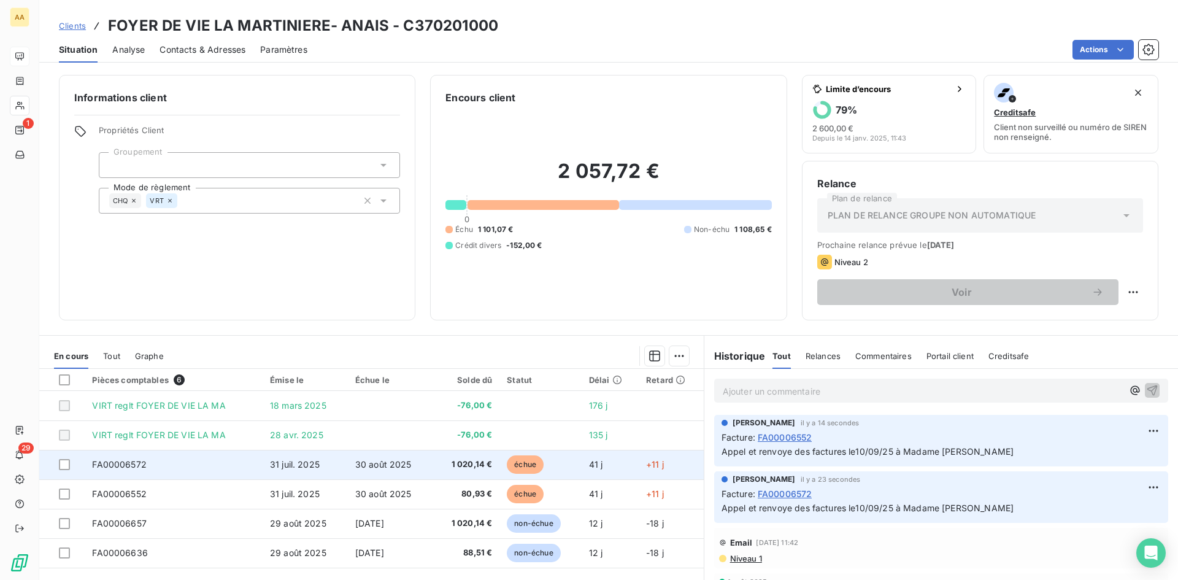
click at [117, 461] on span "FA00006572" at bounding box center [119, 464] width 55 height 10
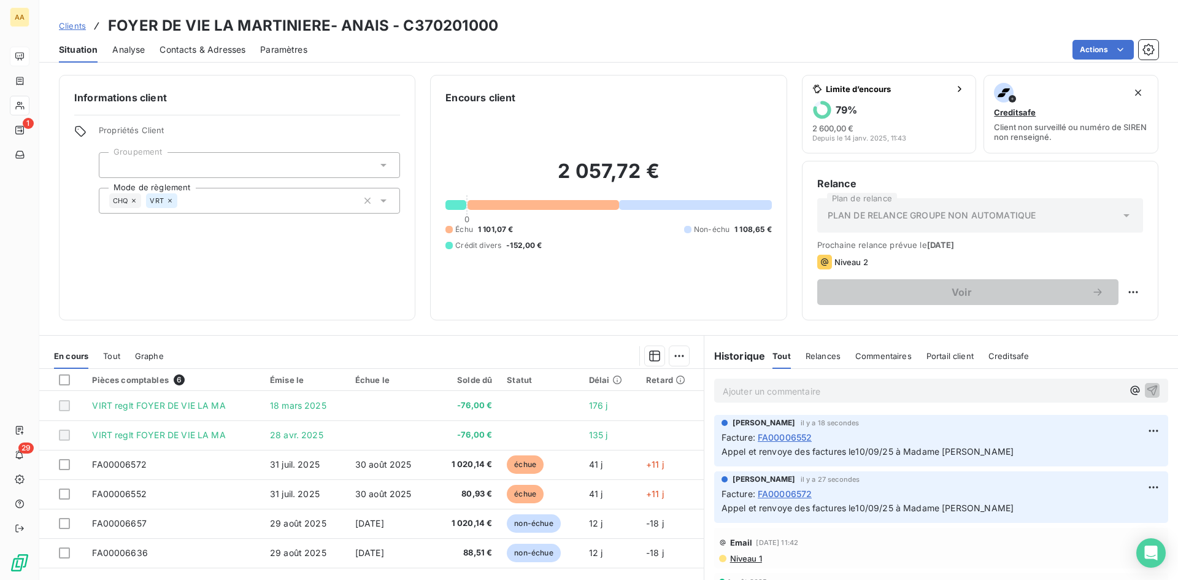
click at [964, 449] on p "Appel et renvoye des factures le10/09/25 à Madame Jarry" at bounding box center [940, 452] width 439 height 14
click at [965, 449] on p "Appel et renvoye des factures le10/09/25 à Madame Jarry" at bounding box center [940, 452] width 439 height 14
click at [1136, 427] on html "AA 1 29 Clients FOYER DE VIE LA MARTINIERE- ANAIS - C370201000 Situation Analys…" at bounding box center [589, 290] width 1178 height 580
click at [1104, 460] on div "Editer" at bounding box center [1105, 458] width 69 height 20
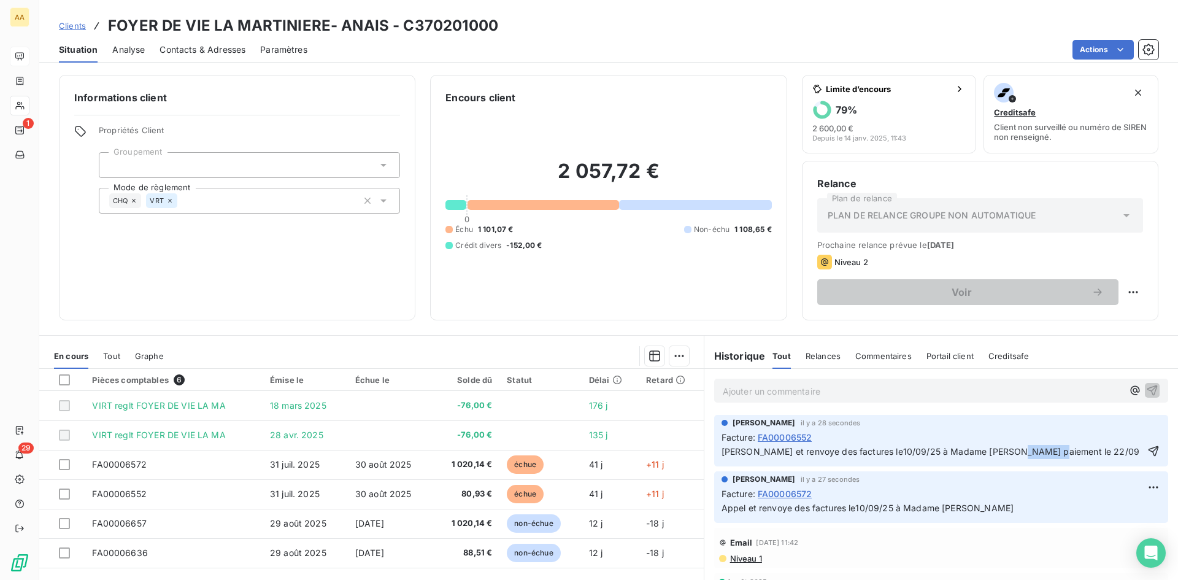
drag, startPoint x: 1036, startPoint y: 452, endPoint x: 999, endPoint y: 459, distance: 36.8
click at [999, 459] on div "Mathieu Tisseau il y a 28 secondes Facture : FA00006552 Appel et renvoye des fa…" at bounding box center [941, 441] width 454 height 52
copy span "le 22/09"
click at [1137, 485] on html "AA 1 29 Clients FOYER DE VIE LA MARTINIERE- ANAIS - C370201000 Situation Analys…" at bounding box center [589, 290] width 1178 height 580
click at [1092, 518] on div "Editer" at bounding box center [1105, 514] width 69 height 20
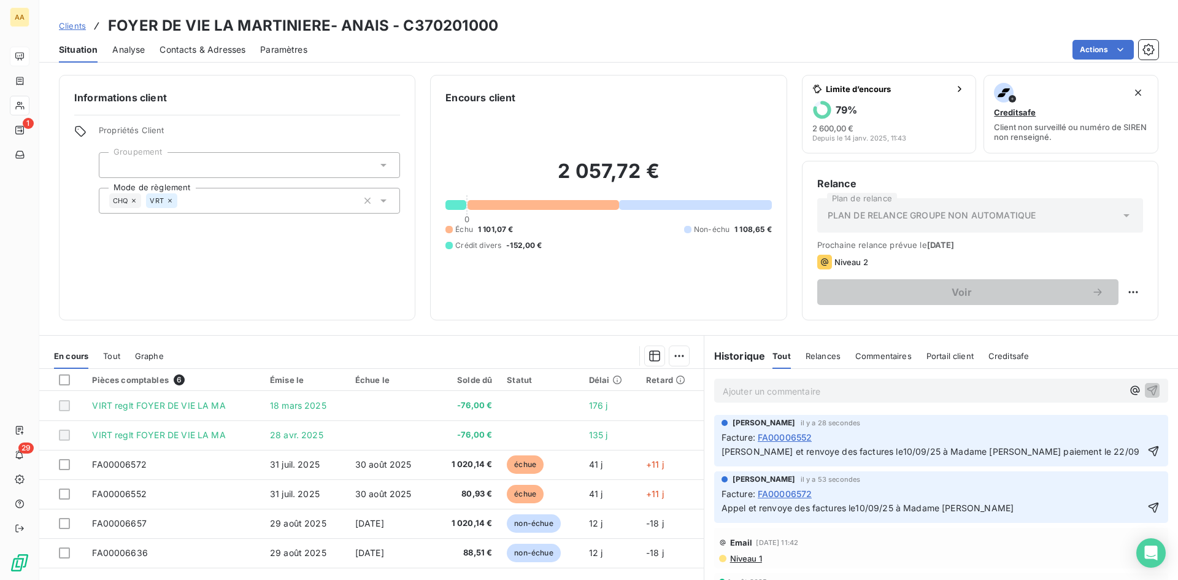
click at [972, 506] on p "Appel et renvoye des factures le10/09/25 à Madame Jarry" at bounding box center [932, 508] width 422 height 14
click at [990, 543] on div "Email 9 sept. 2025, 11:42" at bounding box center [941, 543] width 444 height 20
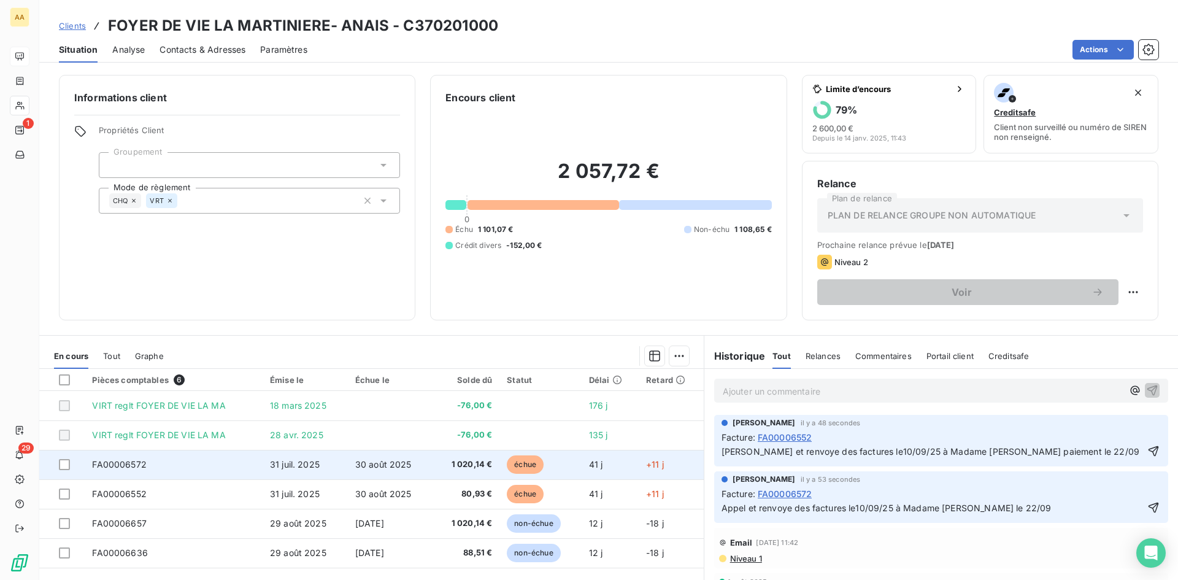
click at [304, 465] on span "31 juil. 2025" at bounding box center [295, 464] width 50 height 10
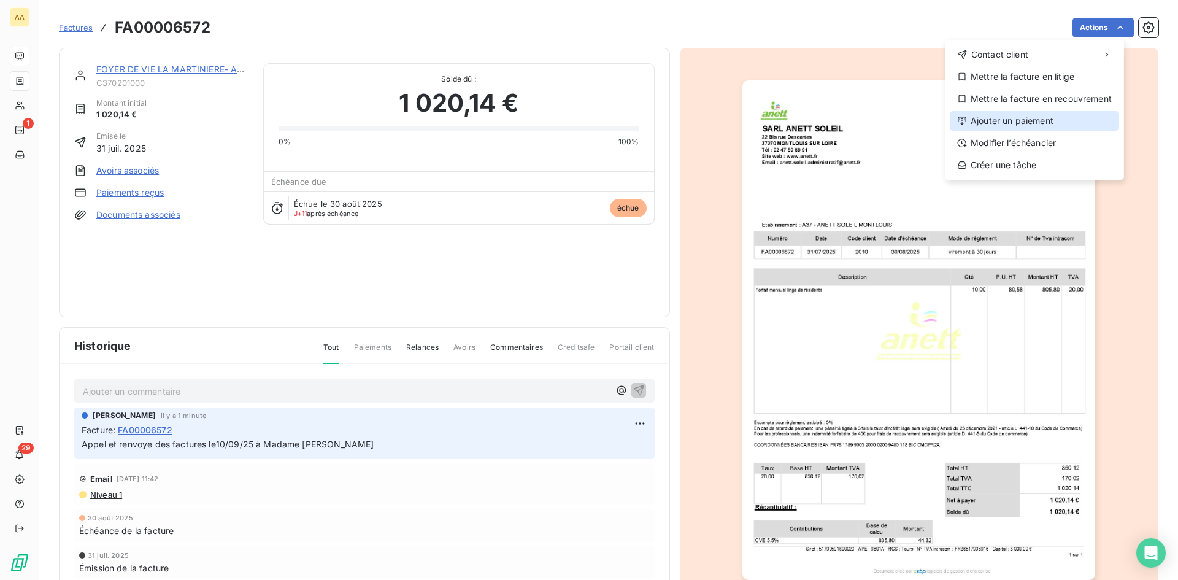
click at [1021, 123] on div "Ajouter un paiement" at bounding box center [1034, 121] width 169 height 20
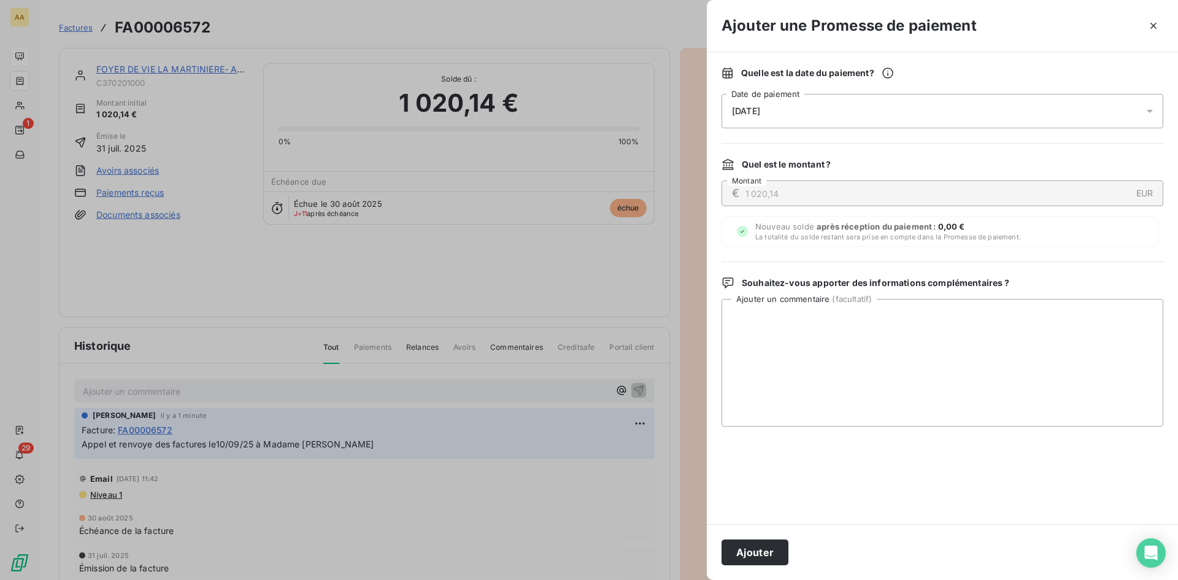
click at [805, 112] on div "11/09/2025" at bounding box center [942, 111] width 442 height 34
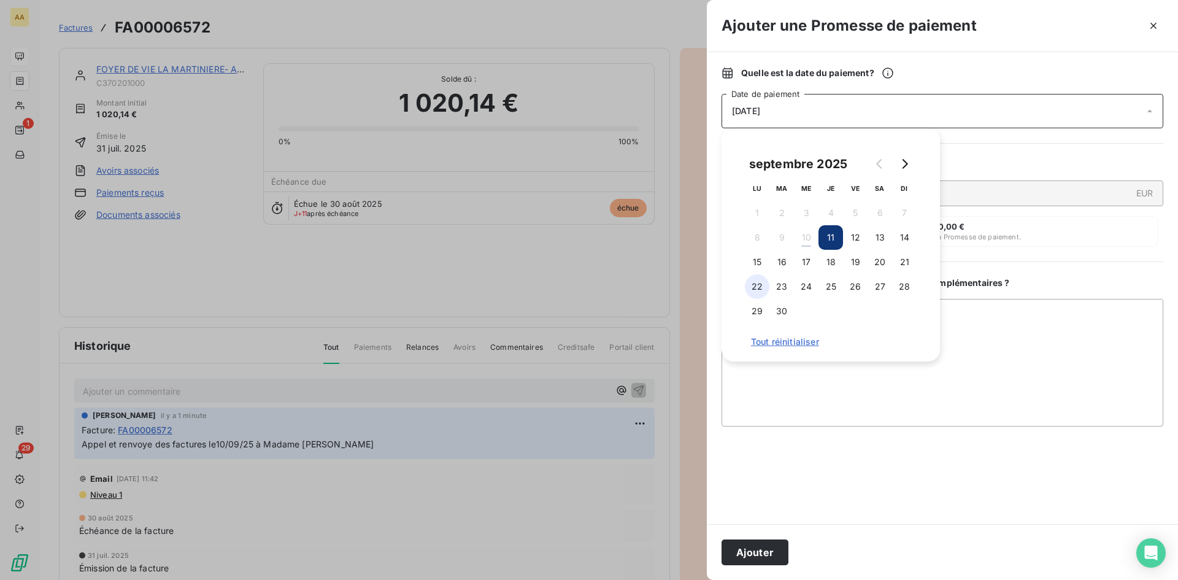
click at [761, 290] on button "22" at bounding box center [757, 286] width 25 height 25
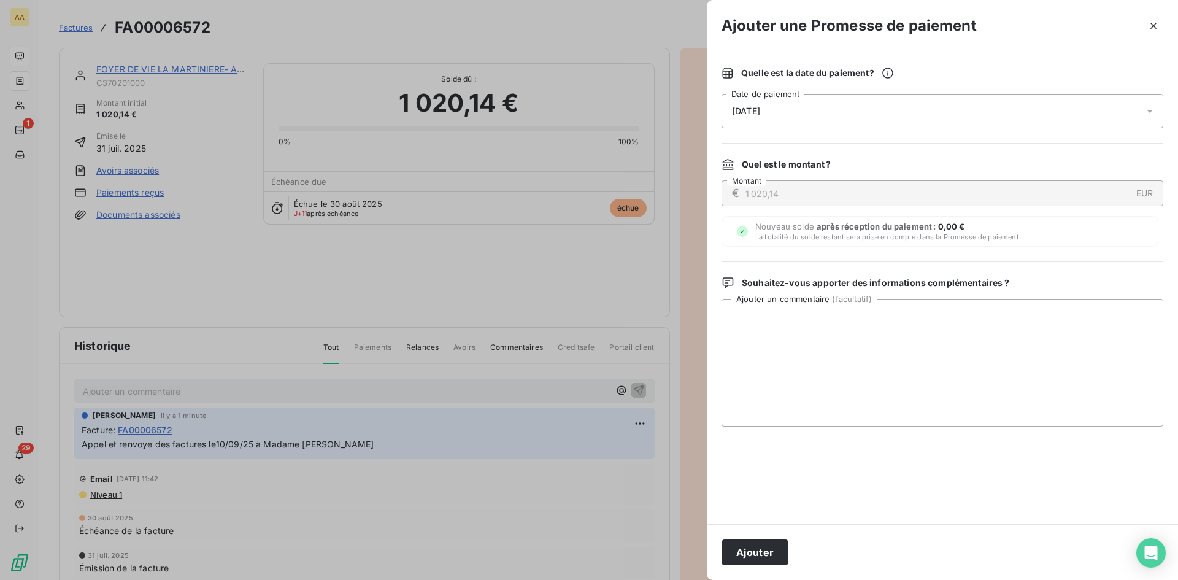
click at [1004, 180] on div "€ 1 020,14 EUR Montant" at bounding box center [942, 193] width 442 height 26
click at [763, 547] on button "Ajouter" at bounding box center [754, 552] width 67 height 26
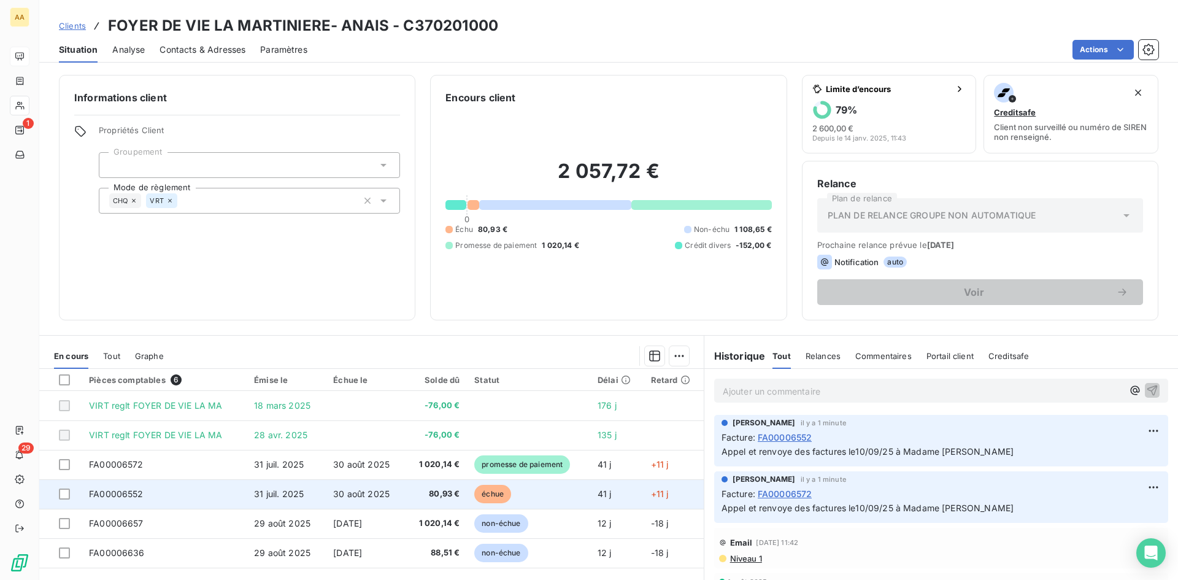
click at [269, 493] on span "31 juil. 2025" at bounding box center [279, 493] width 50 height 10
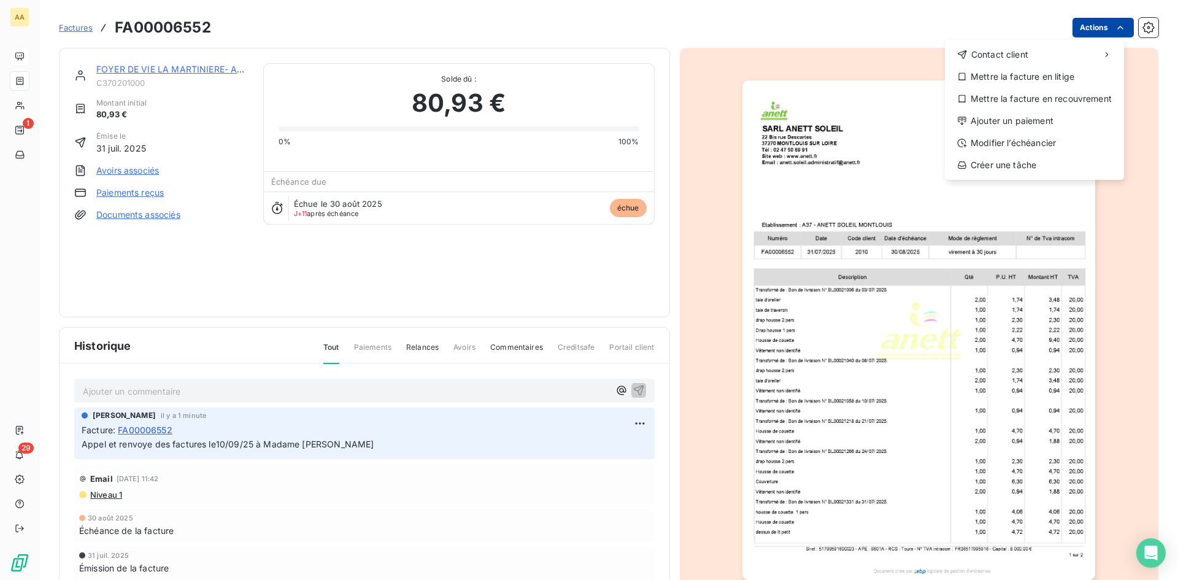
click at [1085, 29] on html "AA 1 29 Factures FA00006552 Actions Contact client Mettre la facture en litige …" at bounding box center [589, 290] width 1178 height 580
click at [1021, 125] on div "Ajouter un paiement" at bounding box center [1034, 121] width 169 height 20
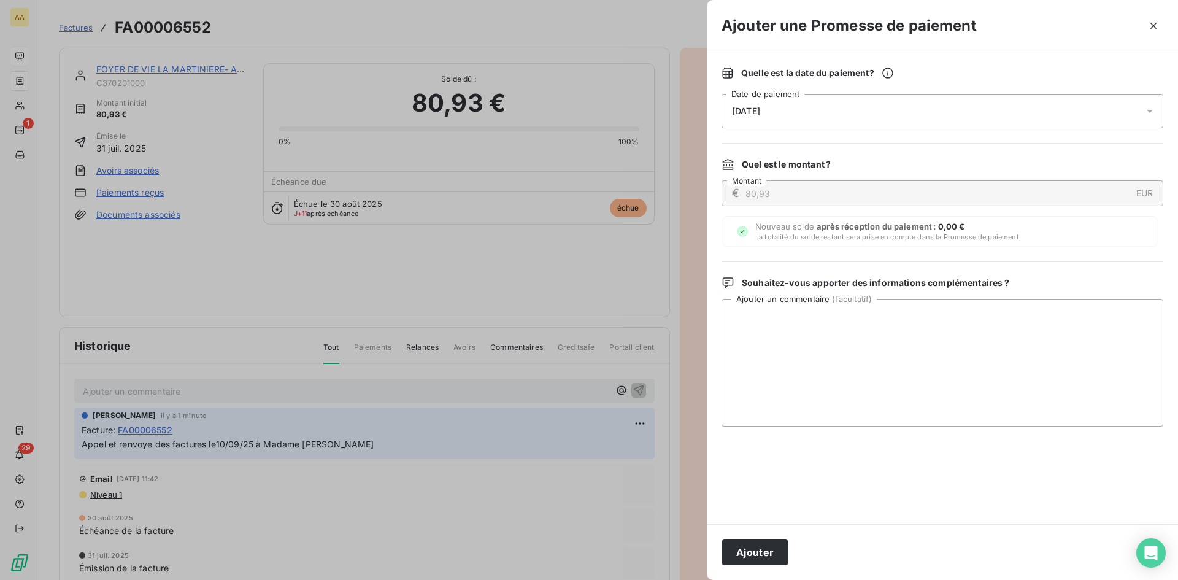
click at [821, 105] on div "11/09/2025" at bounding box center [942, 111] width 442 height 34
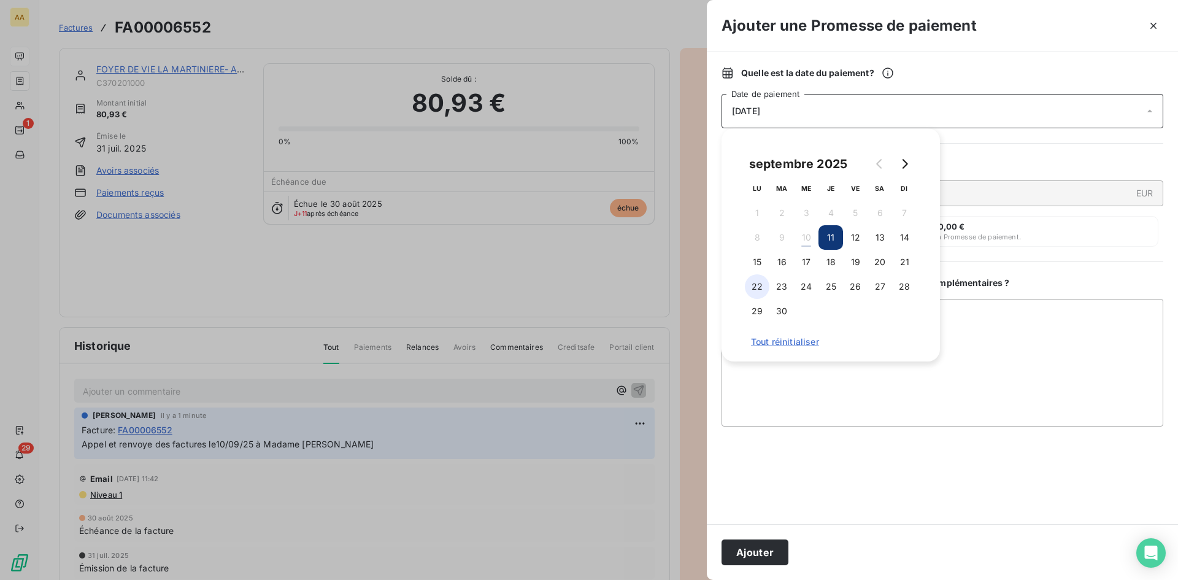
click at [750, 287] on button "22" at bounding box center [757, 286] width 25 height 25
click at [753, 549] on button "Ajouter" at bounding box center [754, 552] width 67 height 26
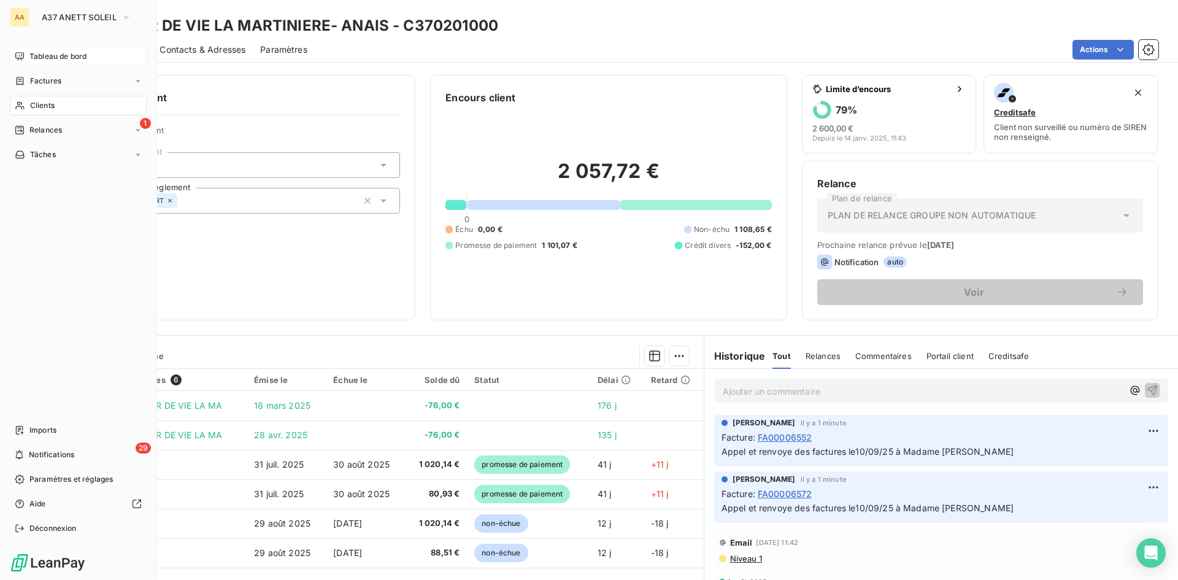
click at [44, 55] on span "Tableau de bord" at bounding box center [57, 56] width 57 height 11
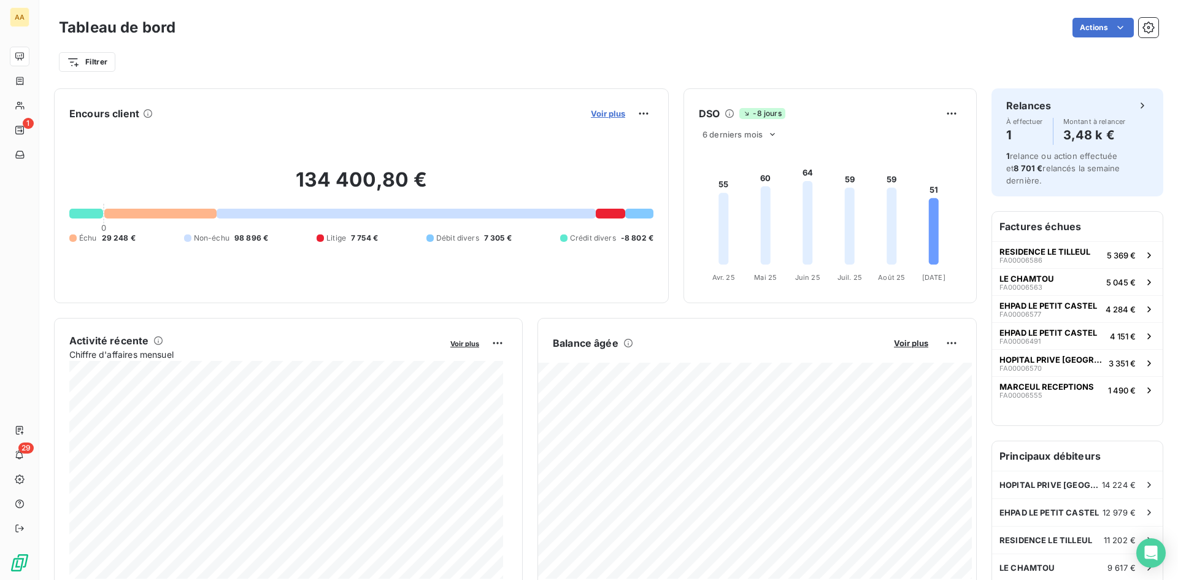
click at [597, 113] on span "Voir plus" at bounding box center [608, 114] width 34 height 10
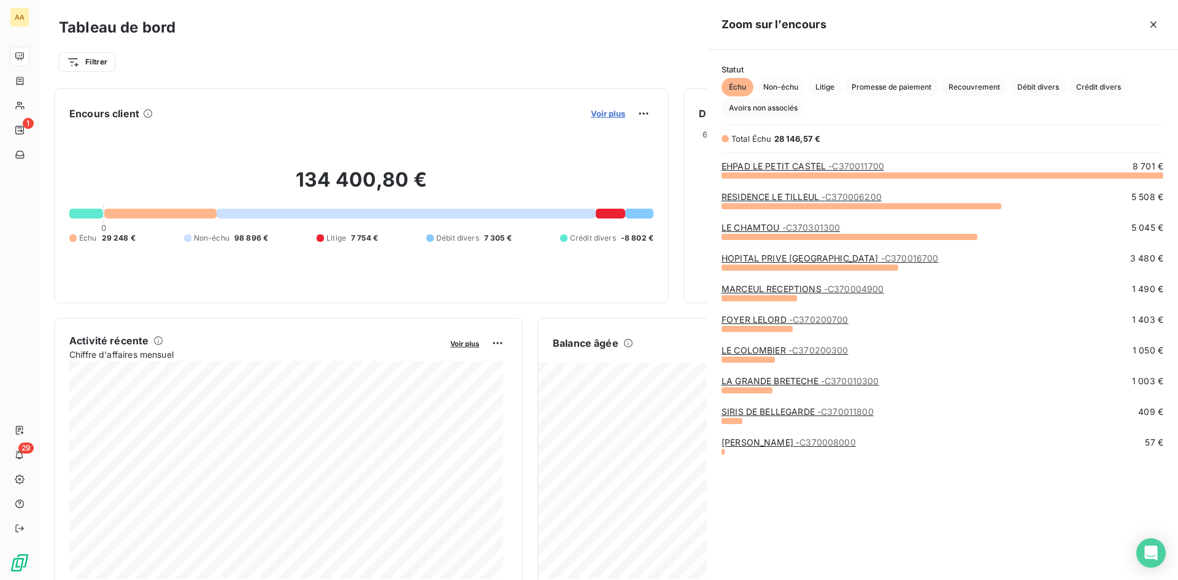
scroll to position [396, 462]
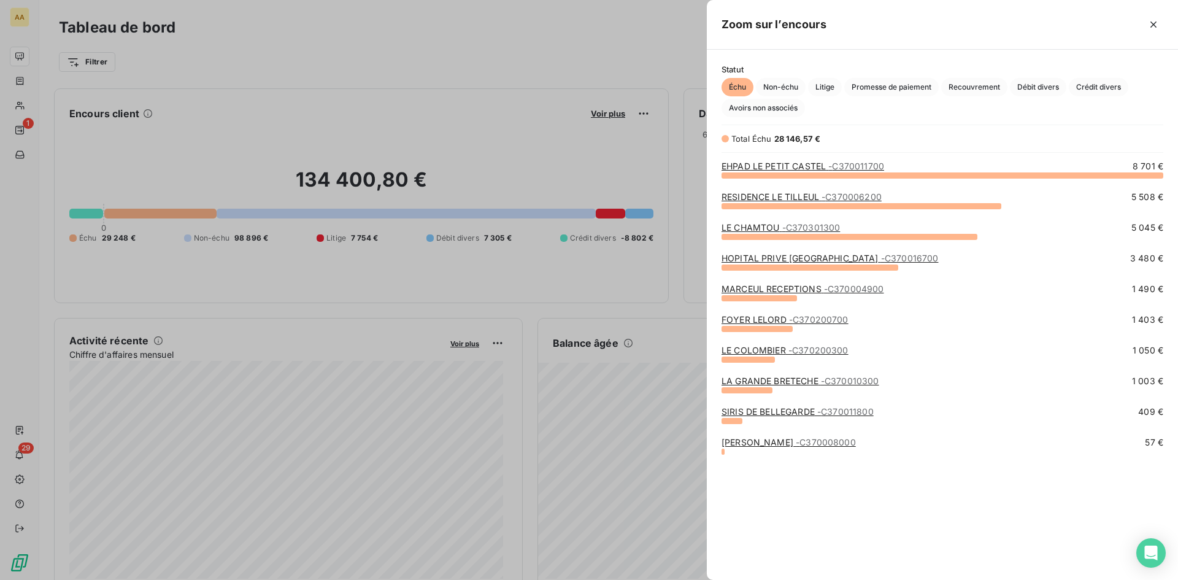
click at [756, 317] on link "FOYER LELORD - C370200700" at bounding box center [784, 319] width 127 height 10
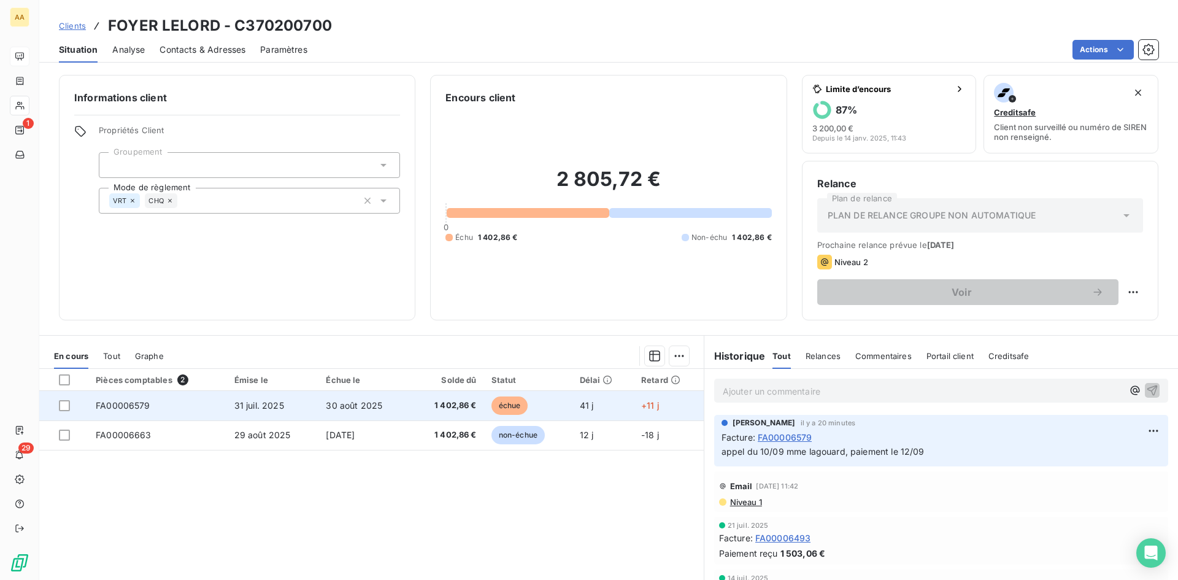
click at [249, 407] on span "31 juil. 2025" at bounding box center [259, 405] width 50 height 10
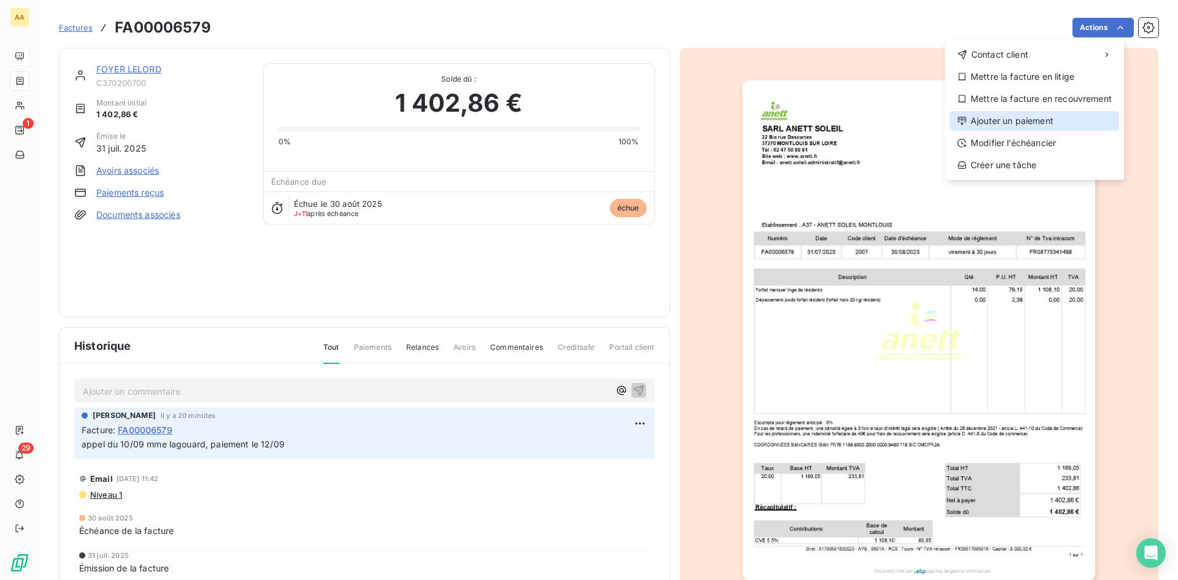
click at [1017, 126] on div "Ajouter un paiement" at bounding box center [1034, 121] width 169 height 20
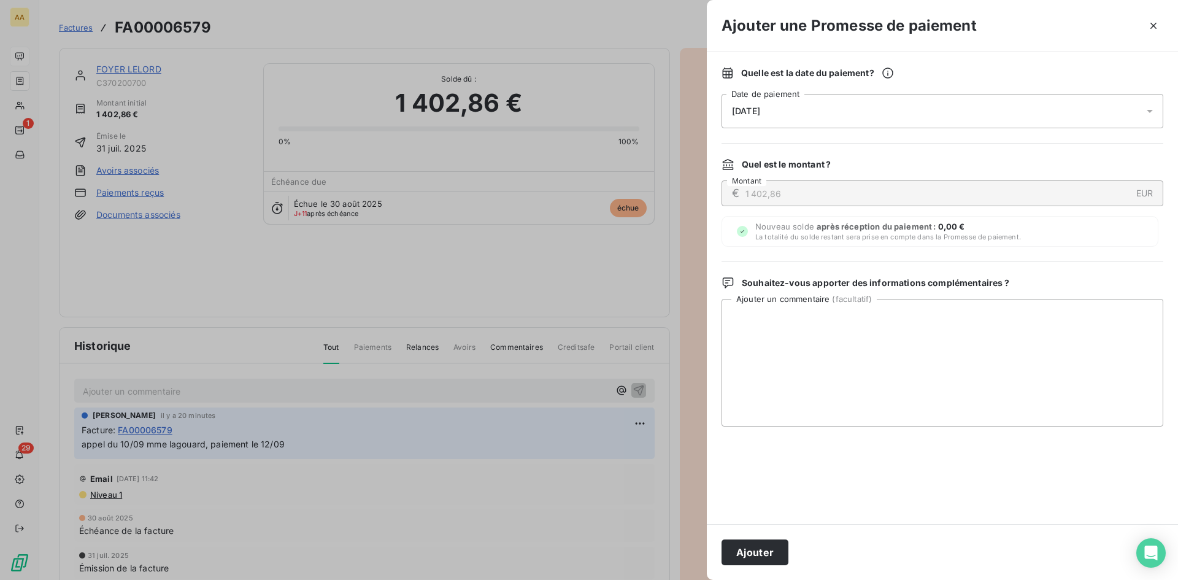
click at [1052, 109] on div "11/09/2025" at bounding box center [942, 111] width 442 height 34
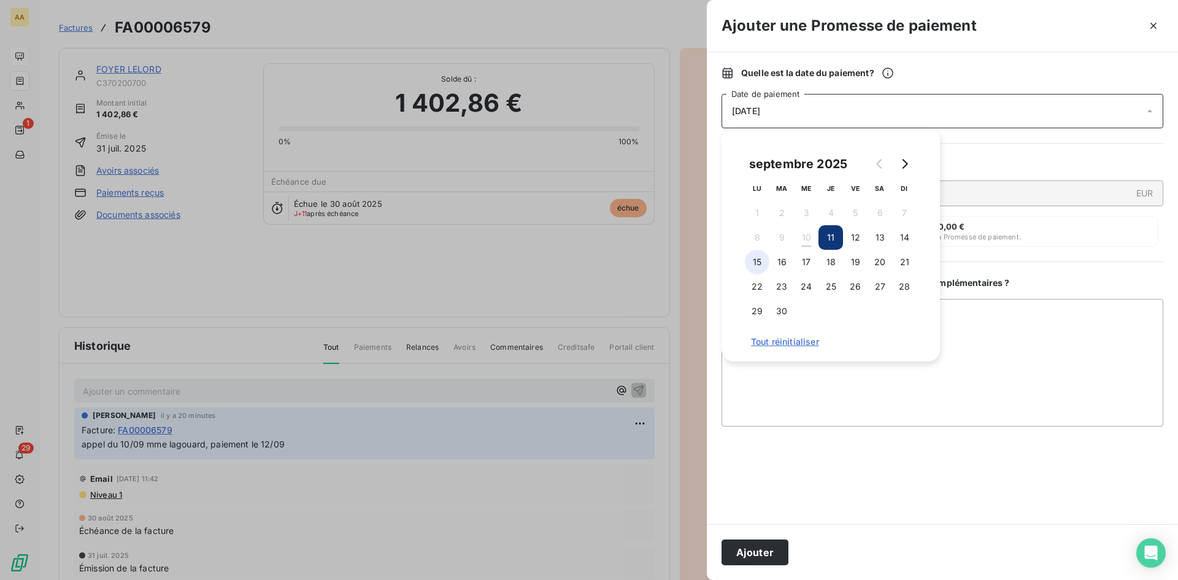
click at [759, 266] on button "15" at bounding box center [757, 262] width 25 height 25
click at [757, 554] on button "Ajouter" at bounding box center [754, 552] width 67 height 26
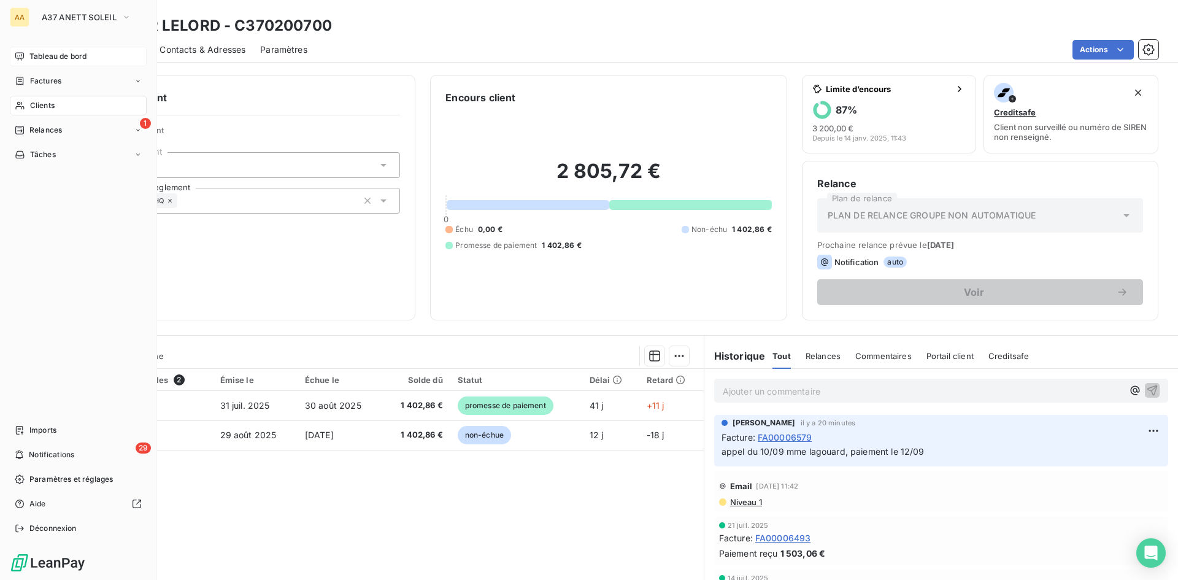
click at [61, 48] on div "Tableau de bord" at bounding box center [78, 57] width 137 height 20
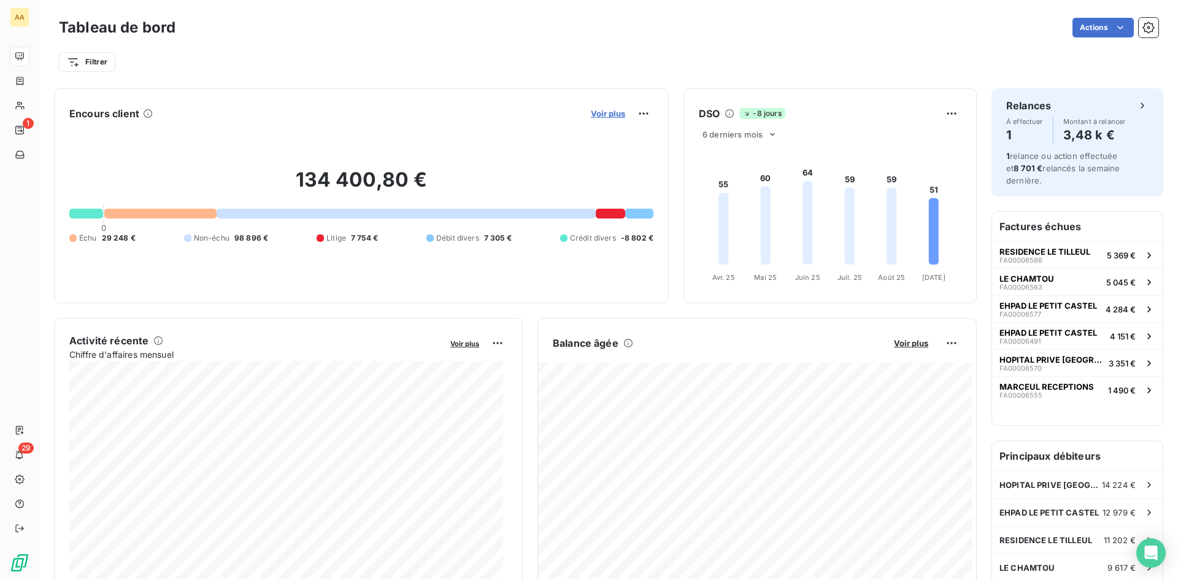
click at [607, 115] on span "Voir plus" at bounding box center [608, 114] width 34 height 10
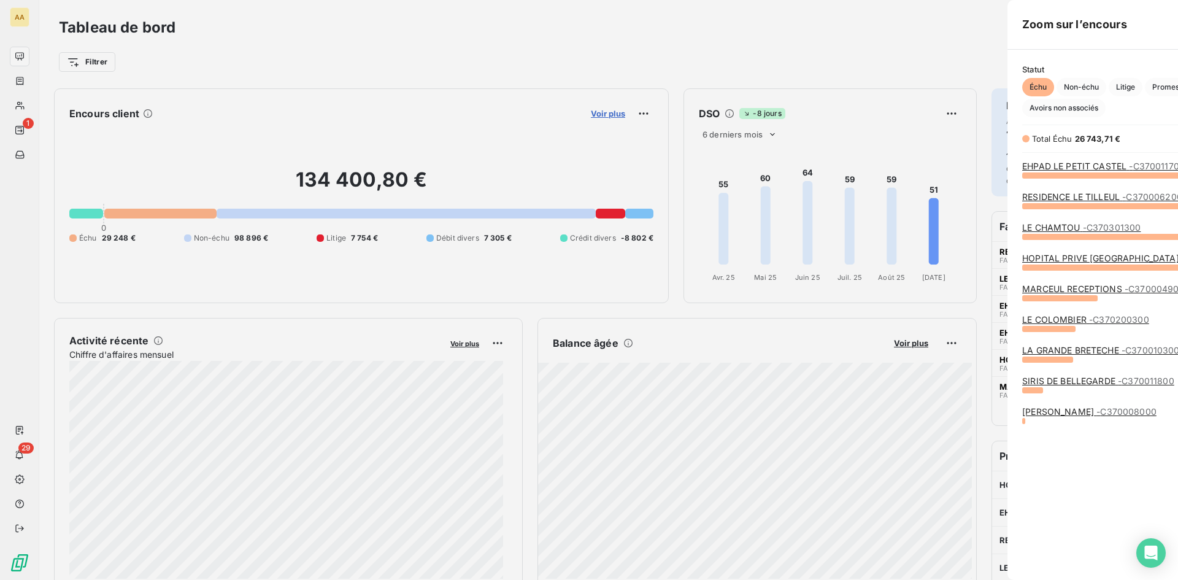
scroll to position [571, 462]
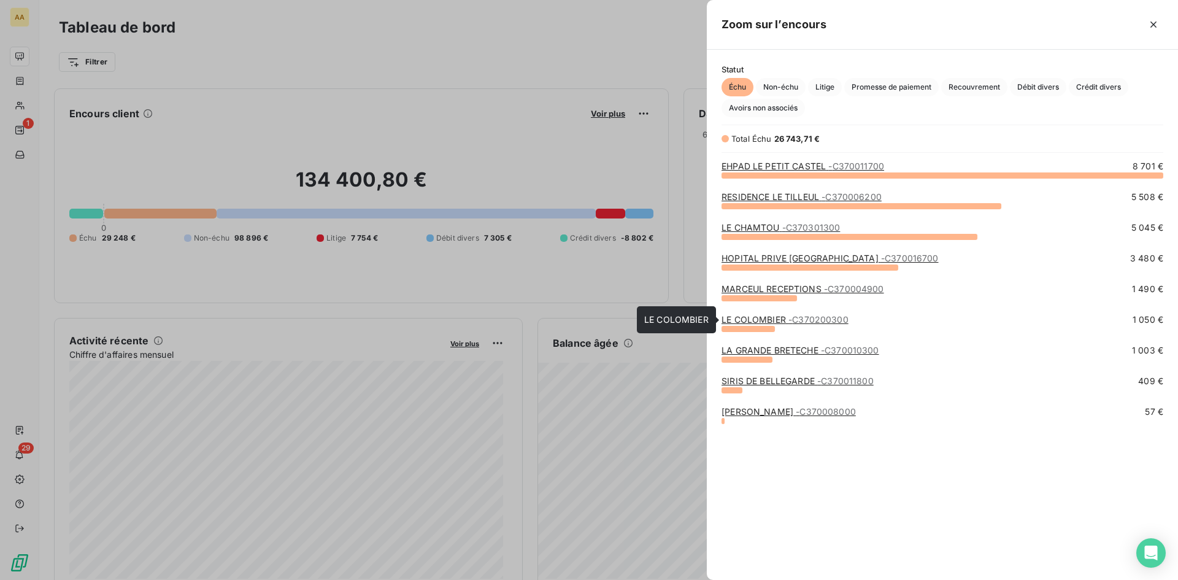
click at [770, 317] on link "LE COLOMBIER - C370200300" at bounding box center [784, 319] width 127 height 10
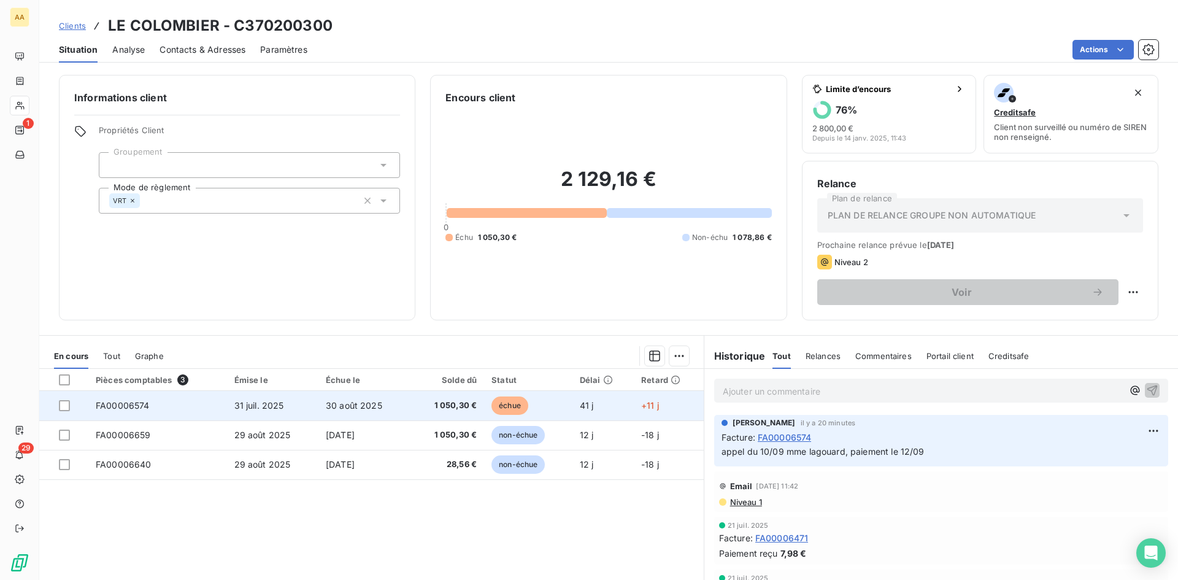
click at [259, 407] on span "31 juil. 2025" at bounding box center [259, 405] width 50 height 10
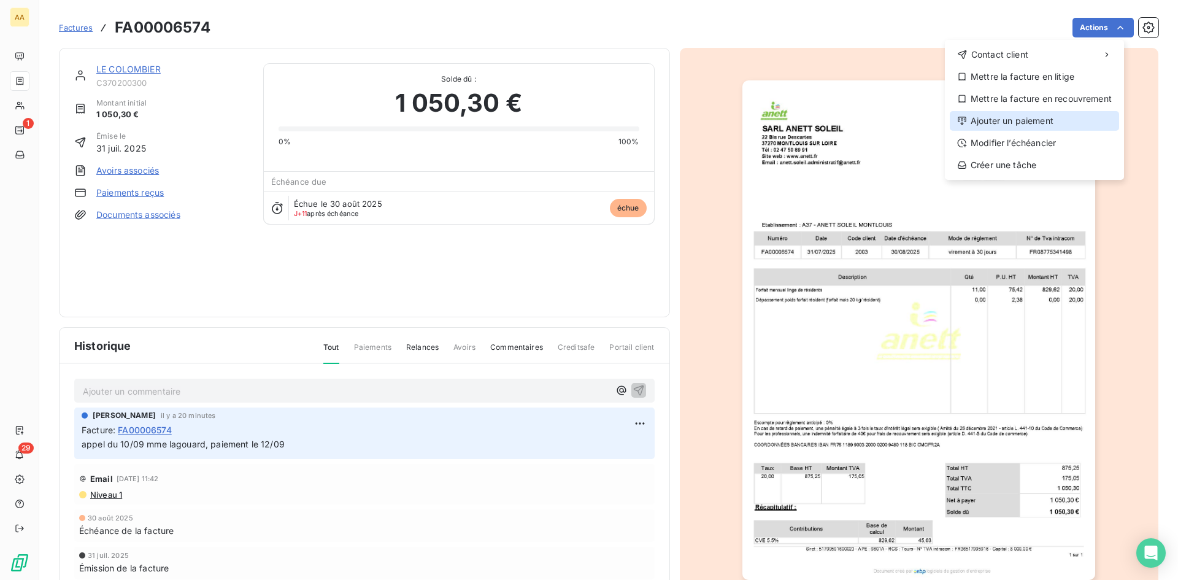
click at [996, 122] on div "Ajouter un paiement" at bounding box center [1034, 121] width 169 height 20
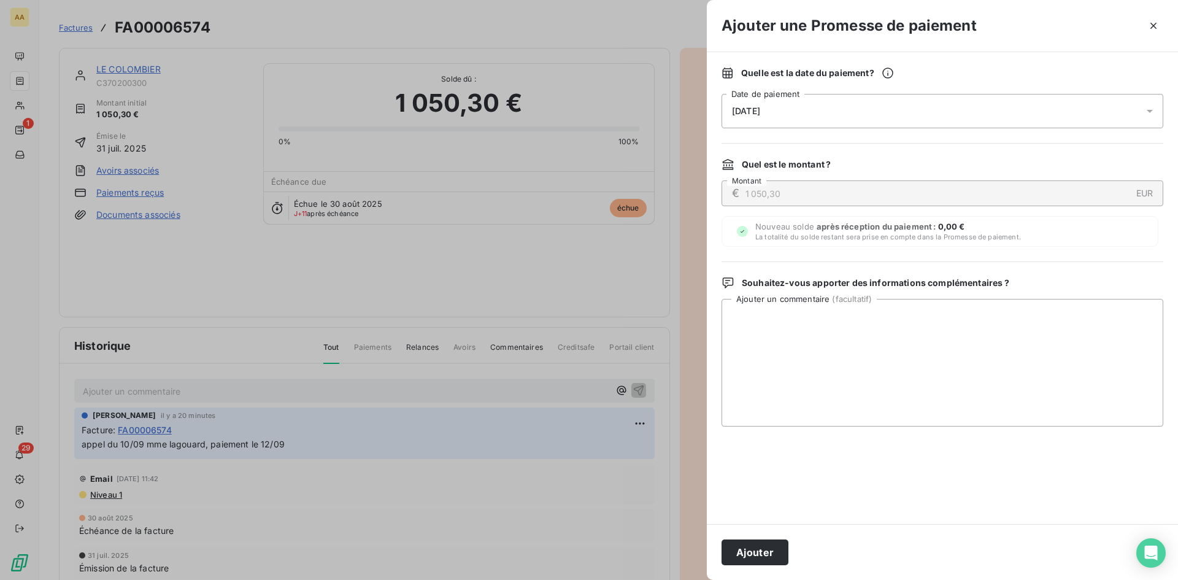
click at [791, 112] on div "11/09/2025" at bounding box center [942, 111] width 442 height 34
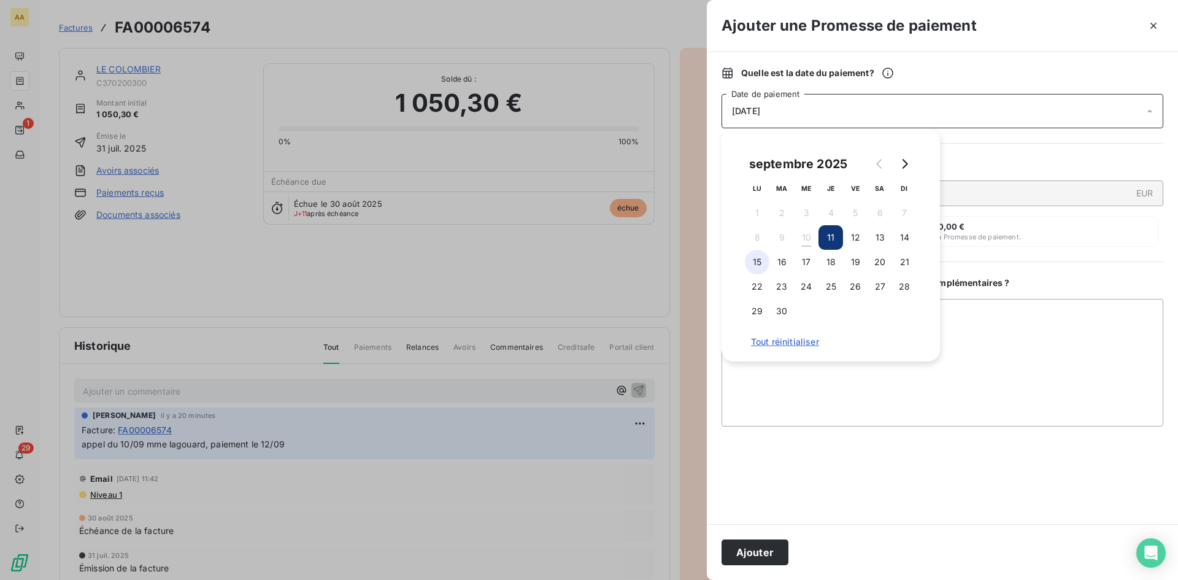
click at [760, 267] on button "15" at bounding box center [757, 262] width 25 height 25
click at [753, 545] on button "Ajouter" at bounding box center [754, 552] width 67 height 26
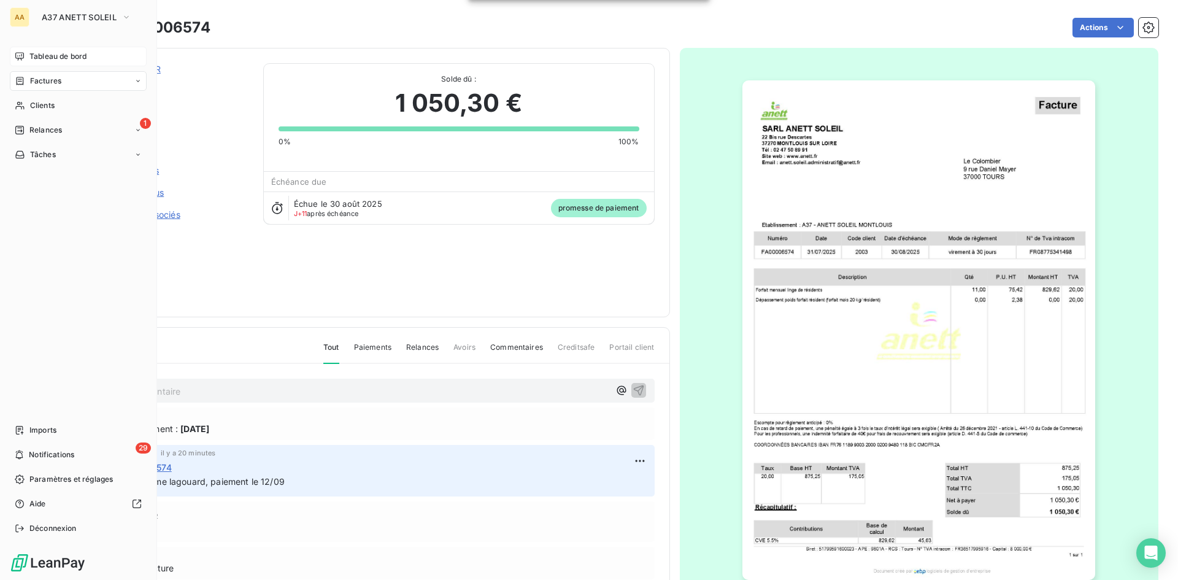
click at [54, 56] on span "Tableau de bord" at bounding box center [57, 56] width 57 height 11
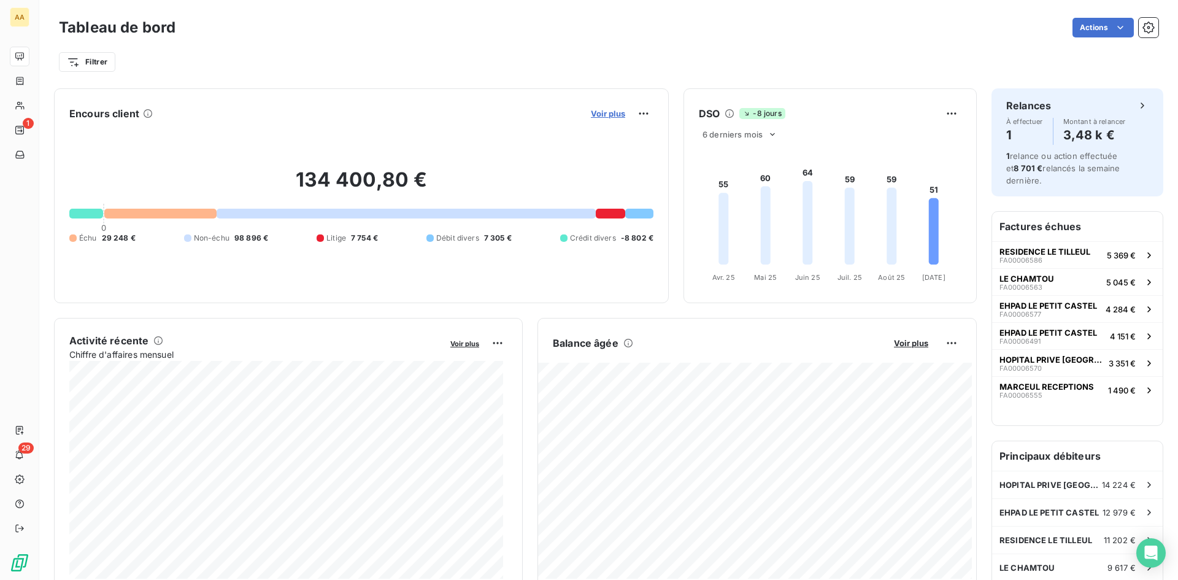
click at [606, 110] on span "Voir plus" at bounding box center [608, 114] width 34 height 10
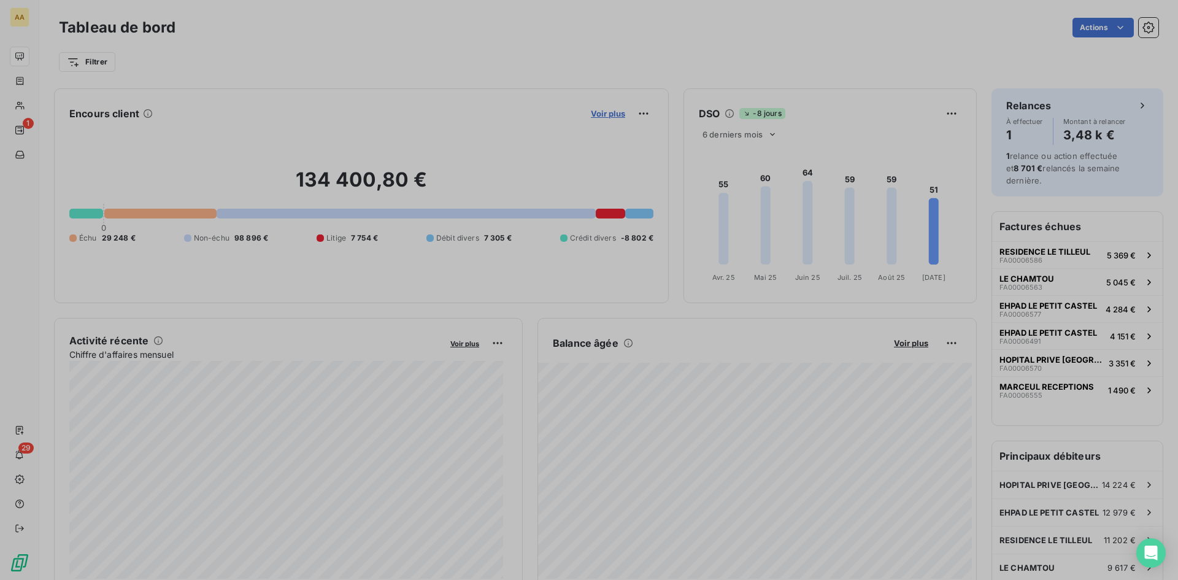
scroll to position [10, 10]
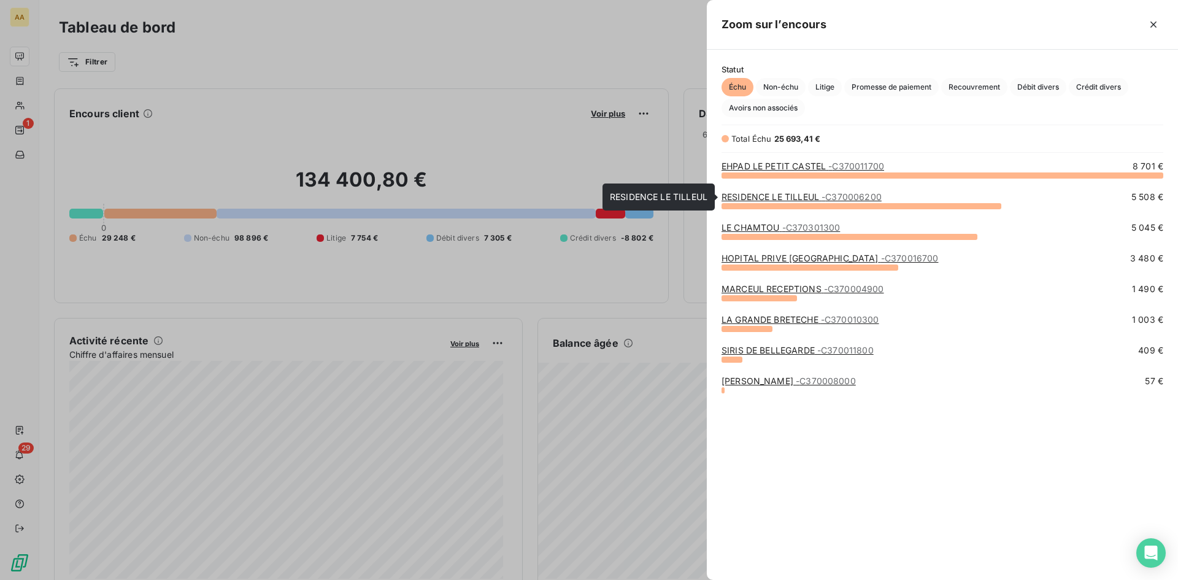
click at [777, 198] on link "RESIDENCE LE TILLEUL - C370006200" at bounding box center [801, 196] width 160 height 10
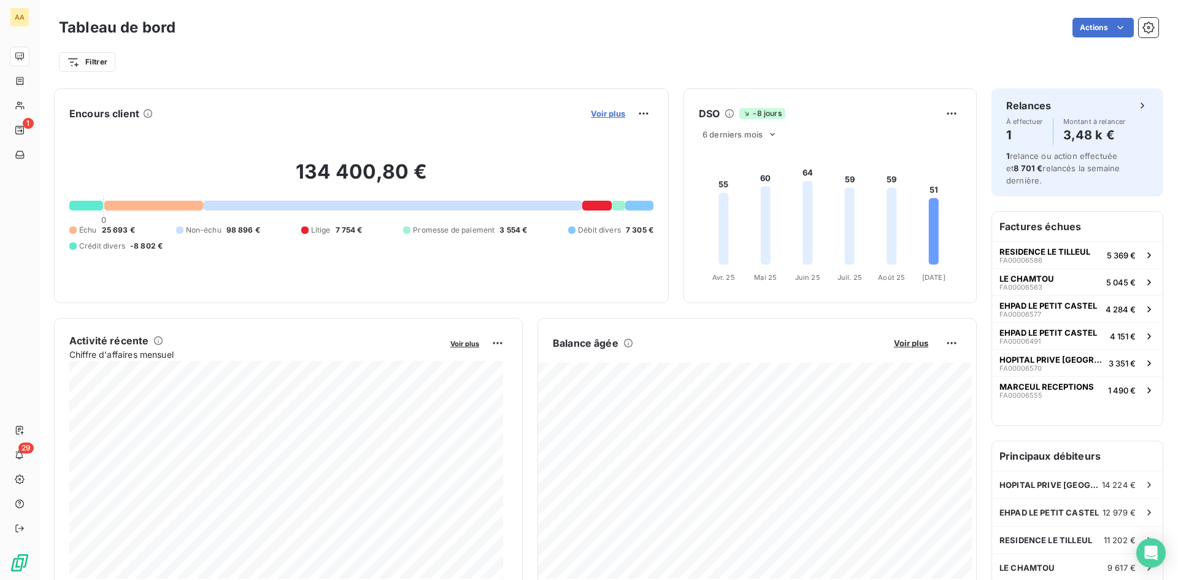
click at [598, 117] on span "Voir plus" at bounding box center [608, 114] width 34 height 10
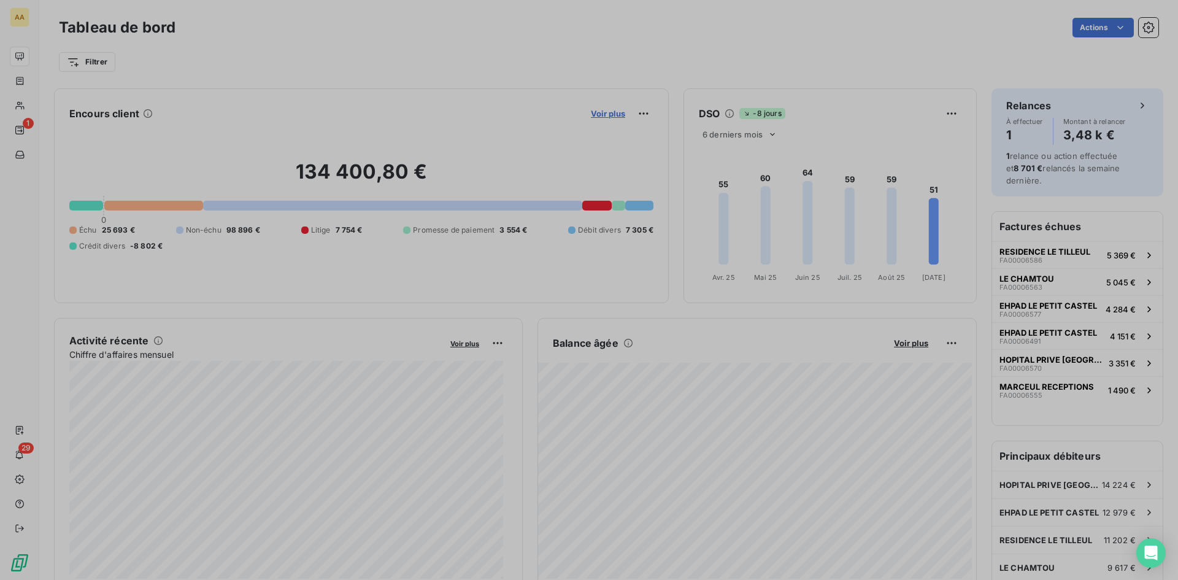
scroll to position [571, 462]
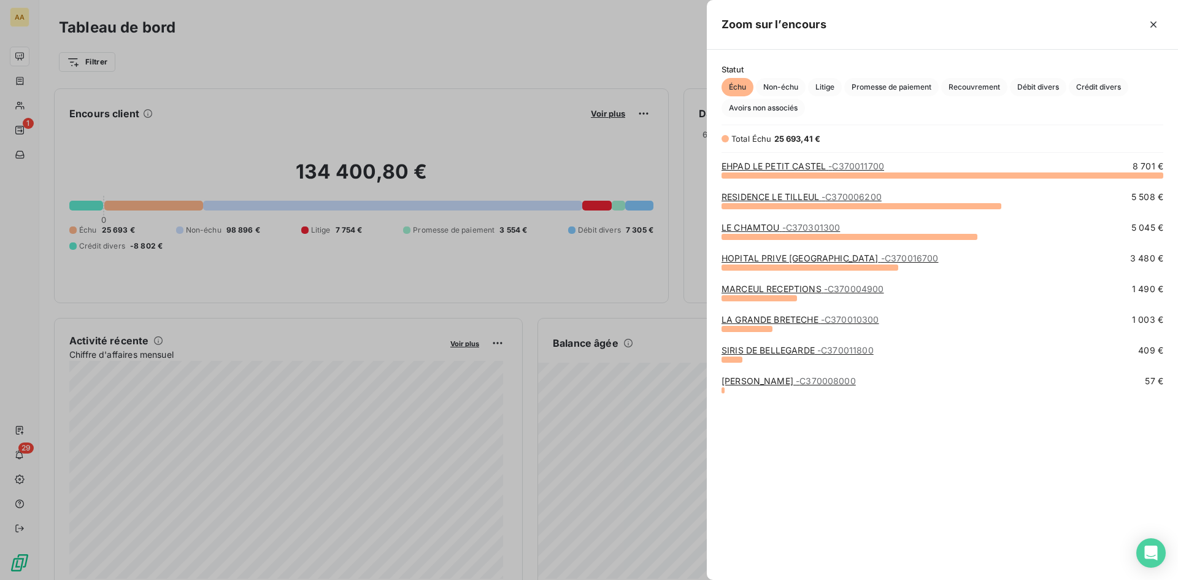
click at [794, 167] on link "EHPAD LE PETIT CASTEL - C370011700" at bounding box center [802, 166] width 163 height 10
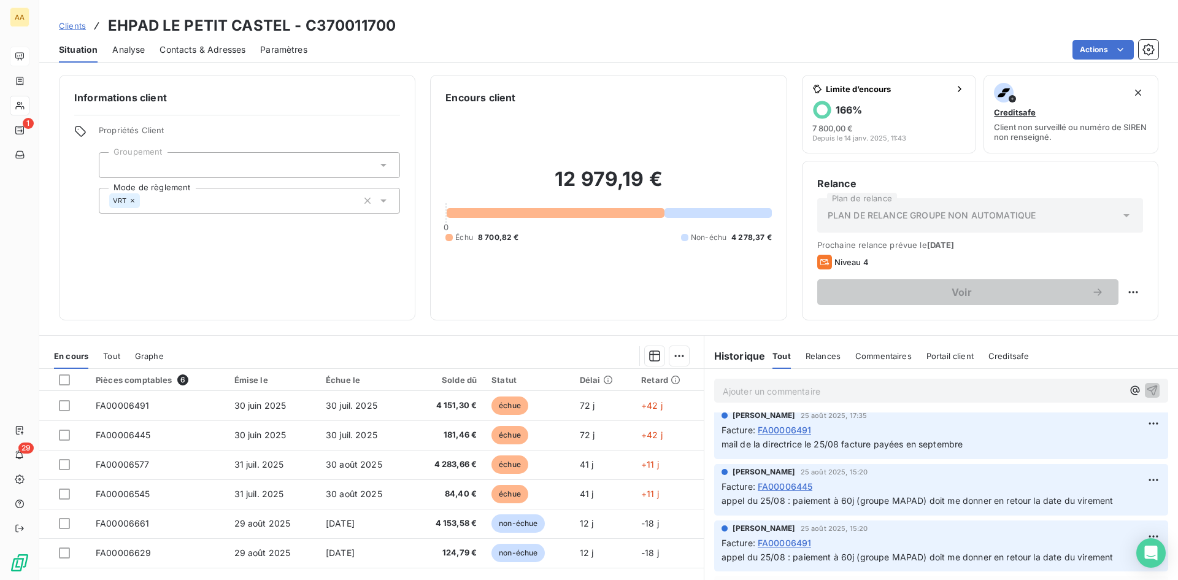
scroll to position [123, 0]
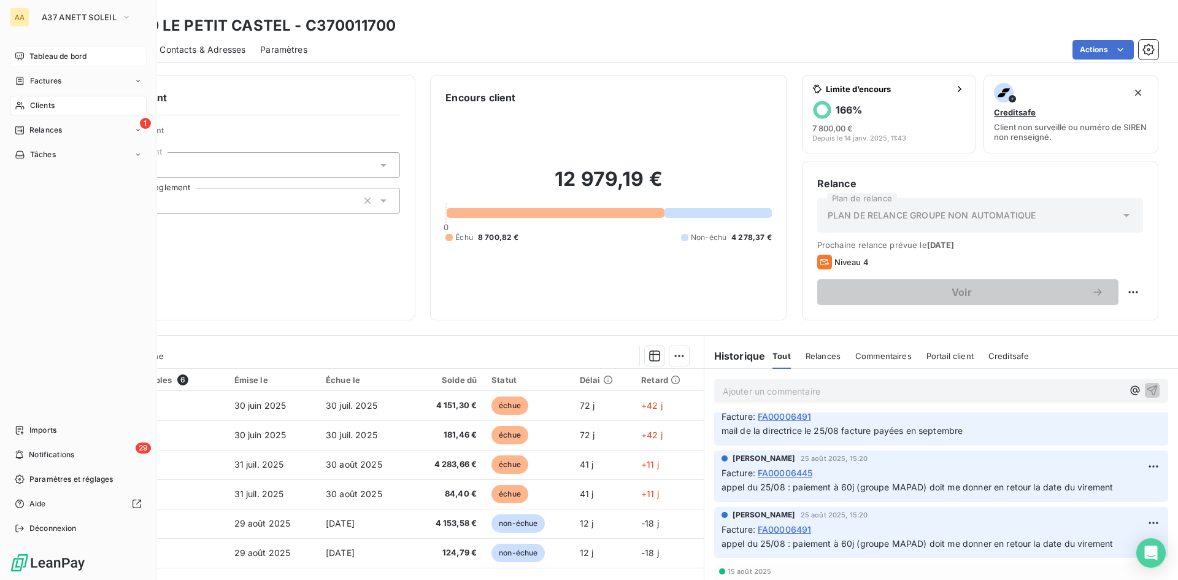
click at [75, 64] on div "Tableau de bord" at bounding box center [78, 57] width 137 height 20
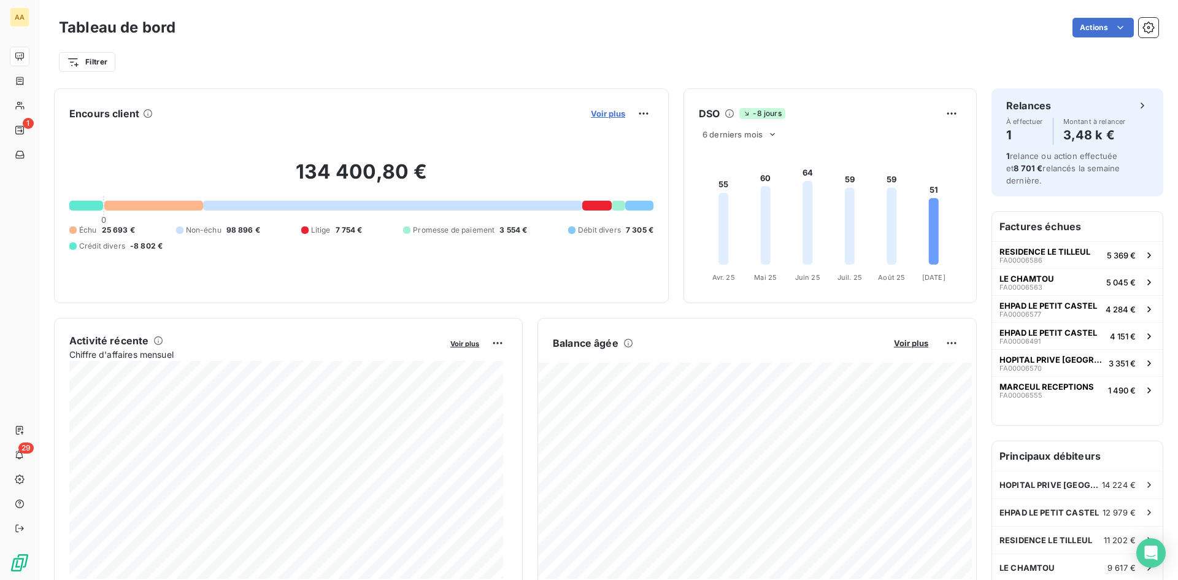
click at [607, 111] on span "Voir plus" at bounding box center [608, 114] width 34 height 10
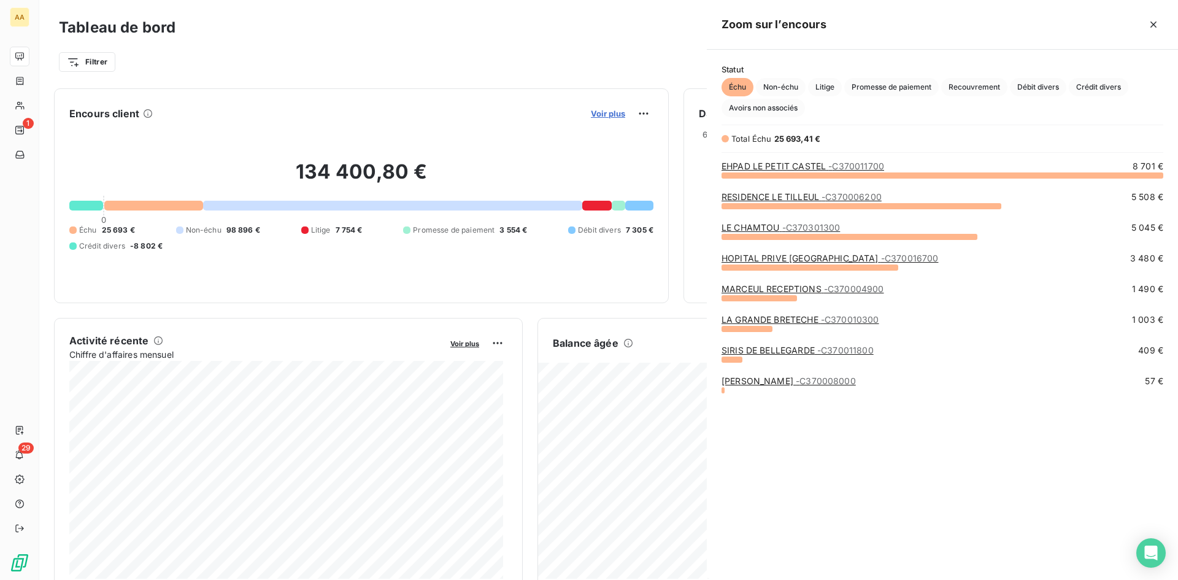
scroll to position [396, 462]
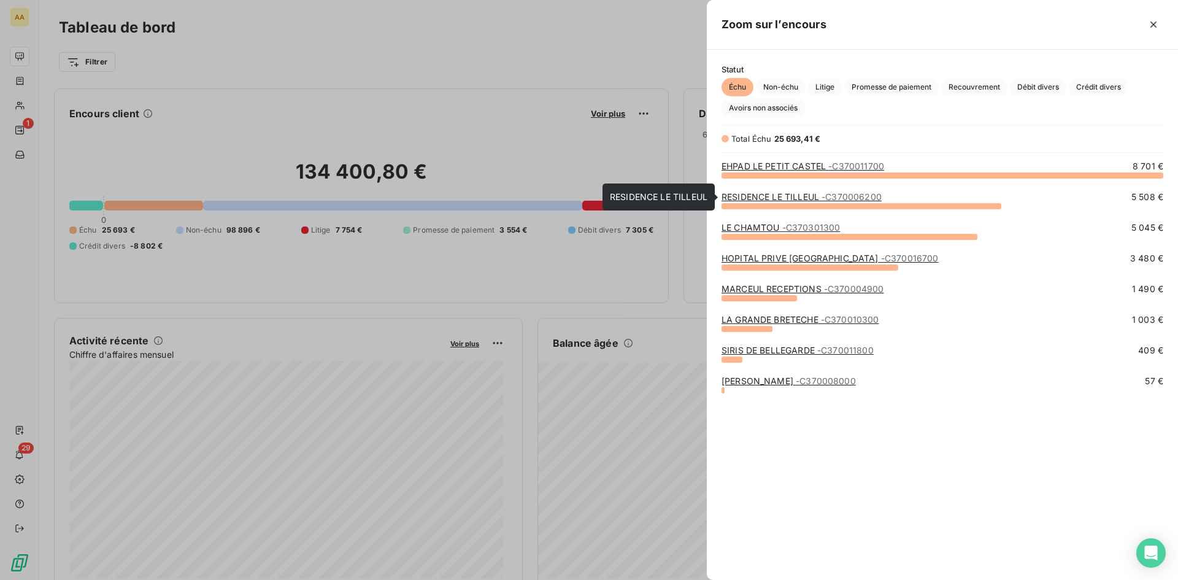
click at [758, 198] on link "RESIDENCE LE TILLEUL - C370006200" at bounding box center [801, 196] width 160 height 10
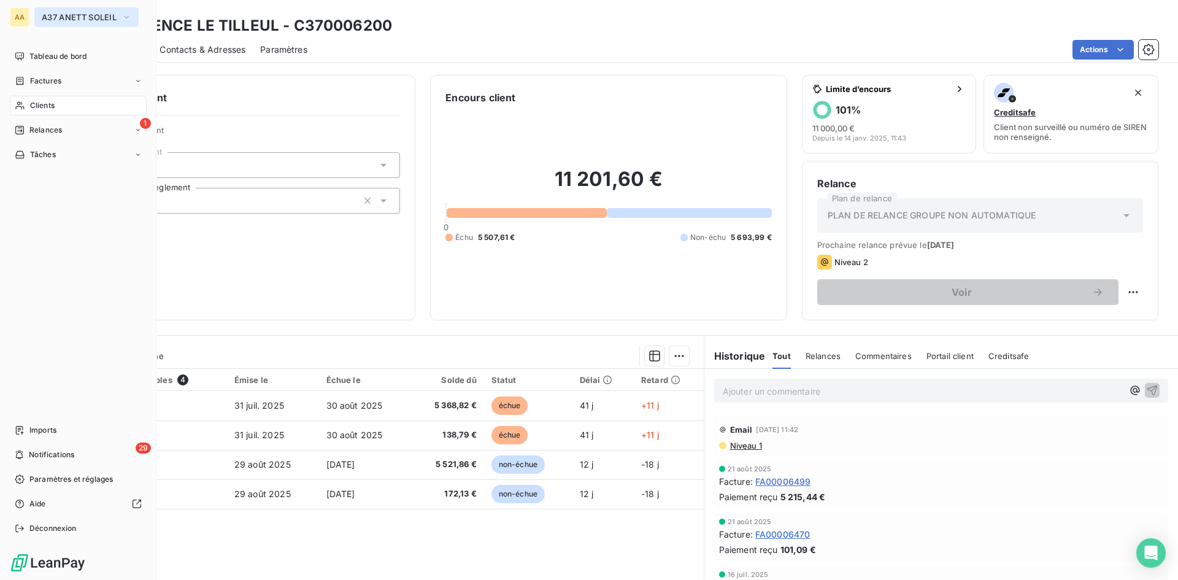
click at [129, 16] on icon "button" at bounding box center [126, 17] width 5 height 2
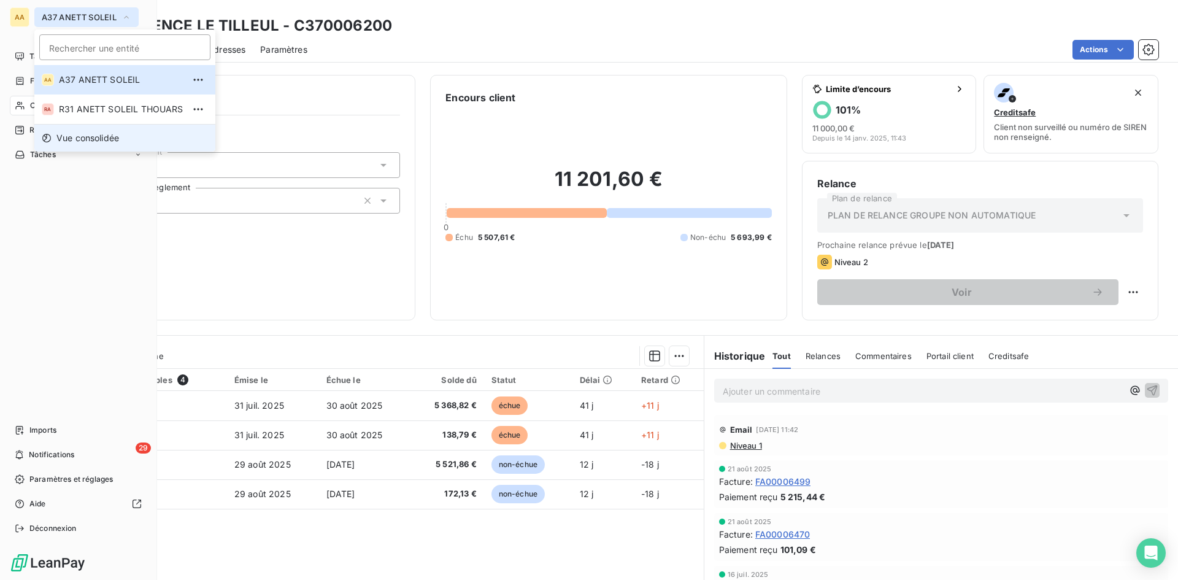
click at [88, 140] on span "Vue consolidée" at bounding box center [87, 138] width 63 height 12
